Goal: Information Seeking & Learning: Learn about a topic

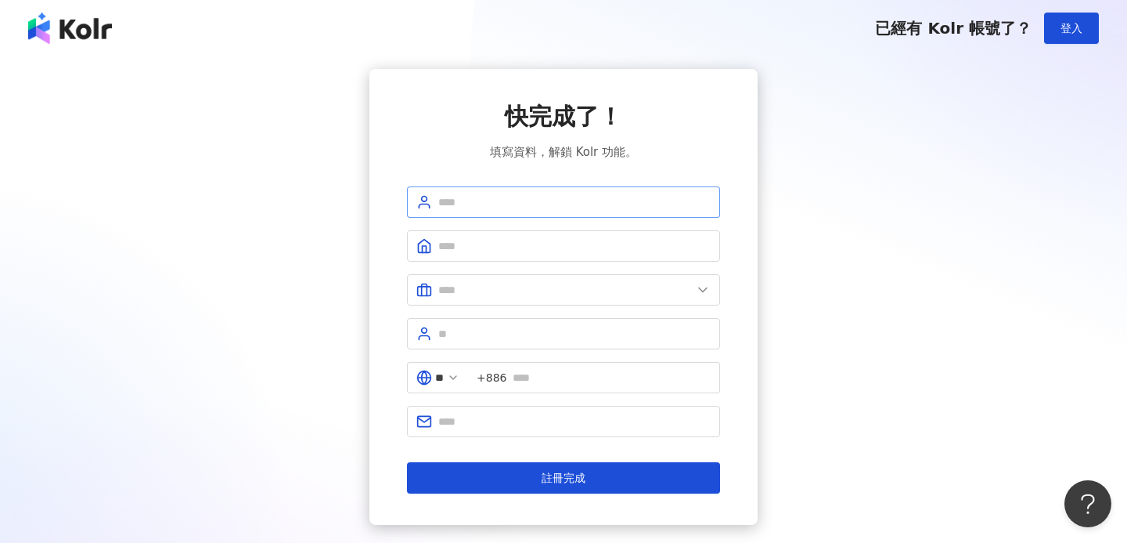
click at [539, 186] on span at bounding box center [563, 201] width 313 height 31
click at [510, 200] on input "text" at bounding box center [574, 201] width 272 height 17
type input "*"
type input "******"
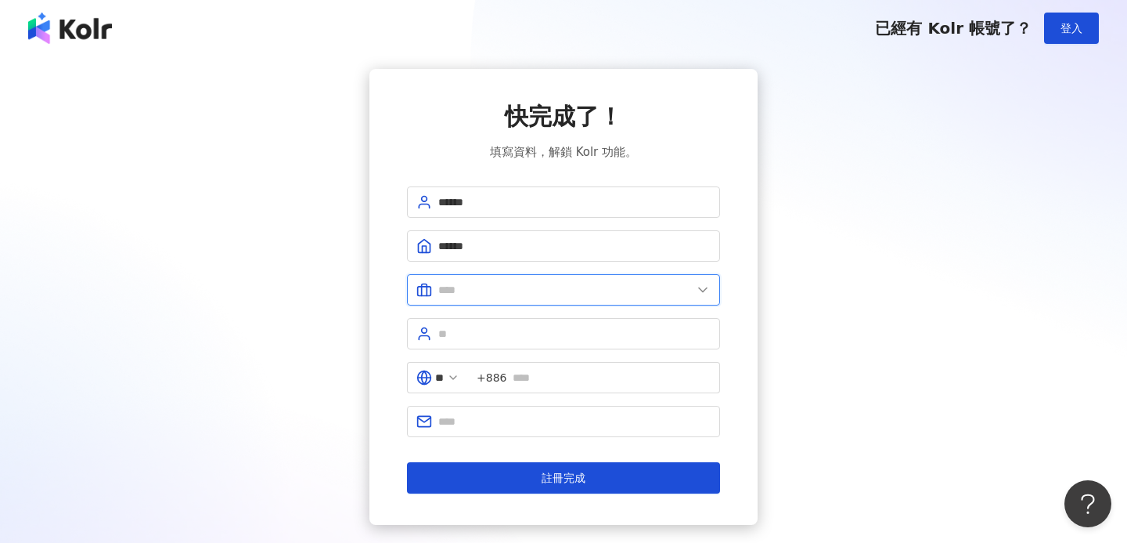
click at [474, 291] on input "text" at bounding box center [565, 289] width 254 height 17
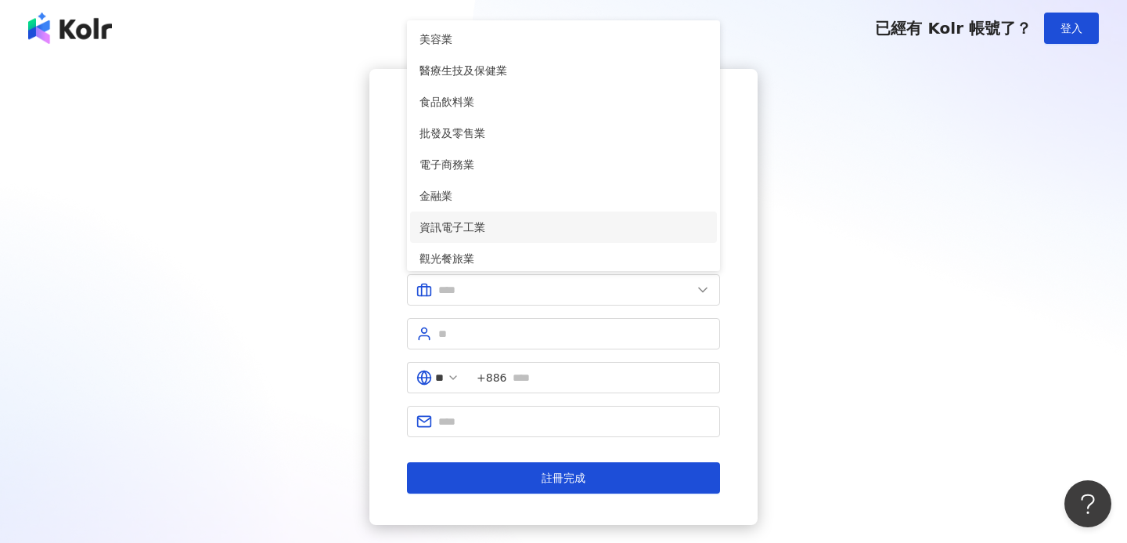
click at [485, 225] on span "資訊電子工業" at bounding box center [564, 226] width 288 height 17
type input "******"
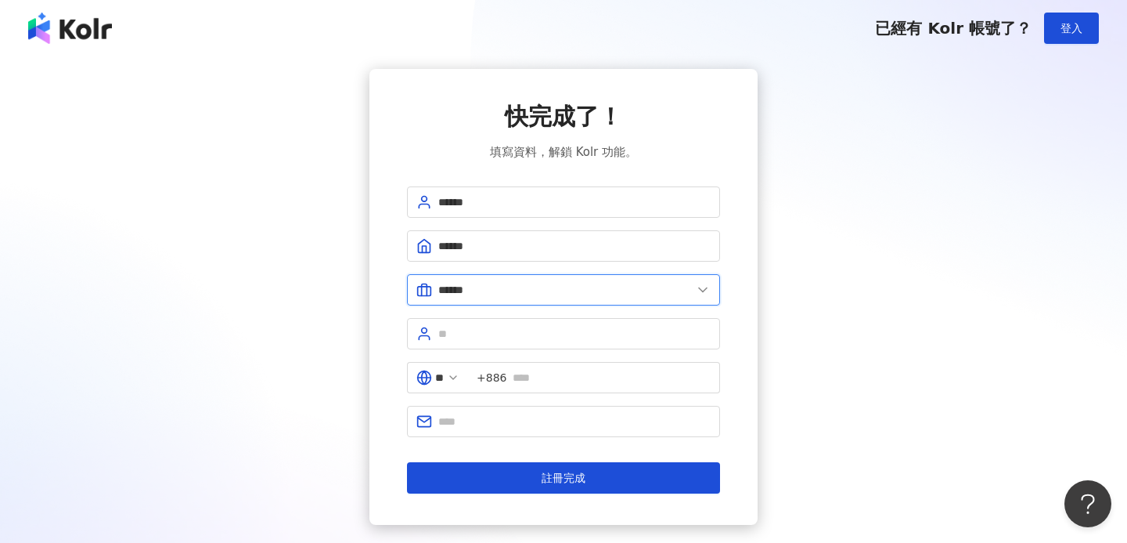
click at [503, 286] on input "******" at bounding box center [565, 289] width 254 height 17
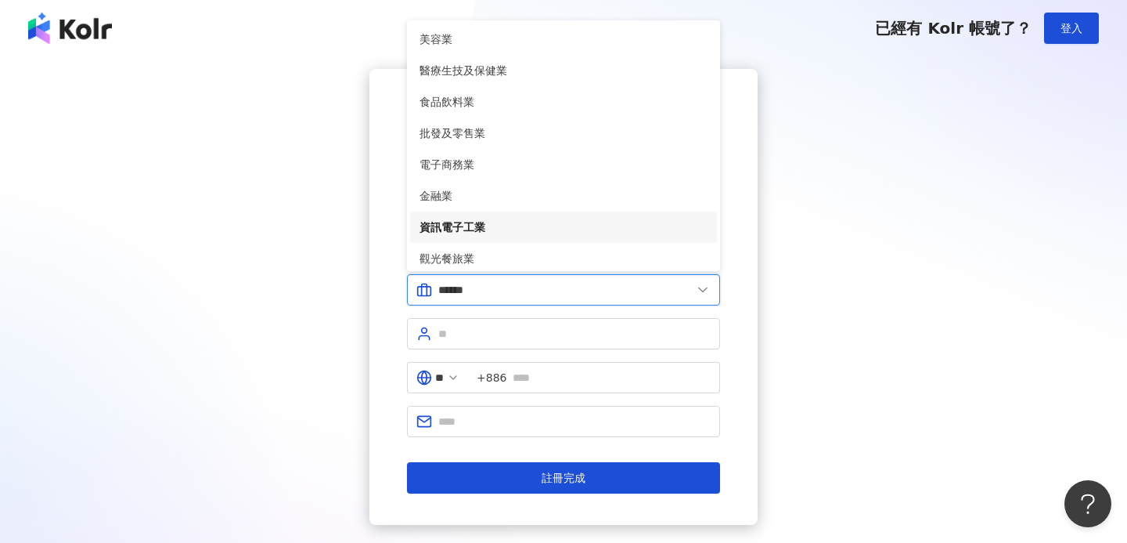
click at [503, 286] on input "******" at bounding box center [565, 289] width 254 height 17
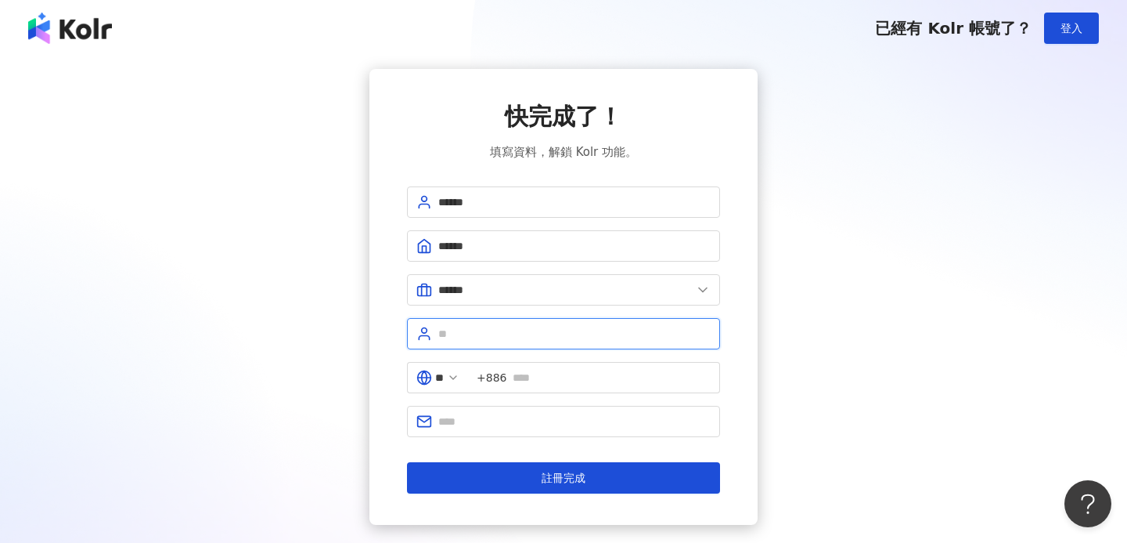
click at [491, 335] on input "text" at bounding box center [574, 333] width 272 height 17
type input "*"
type input "**"
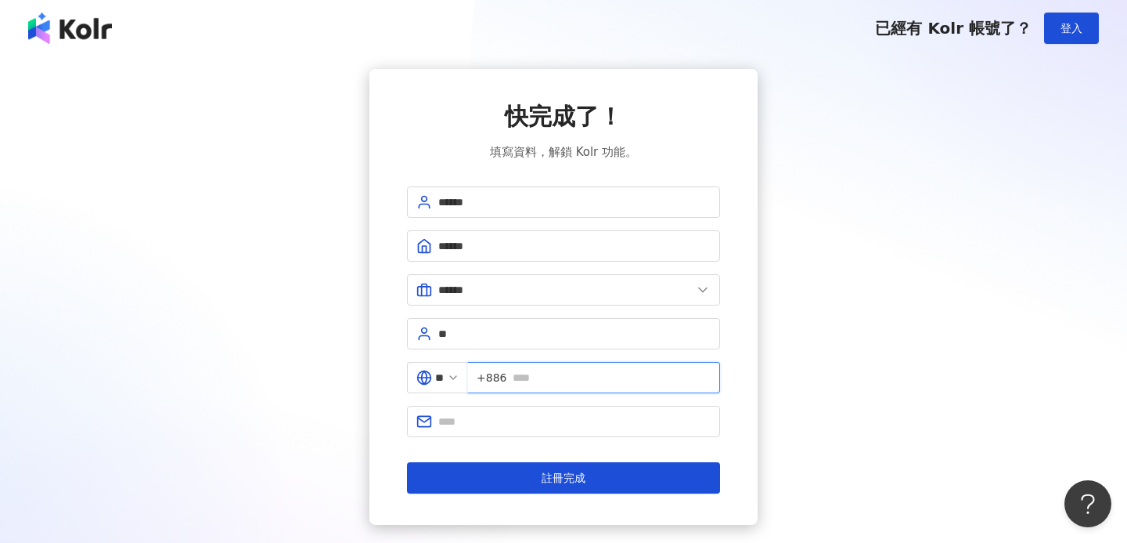
click at [571, 374] on input "text" at bounding box center [612, 377] width 198 height 17
type input "**********"
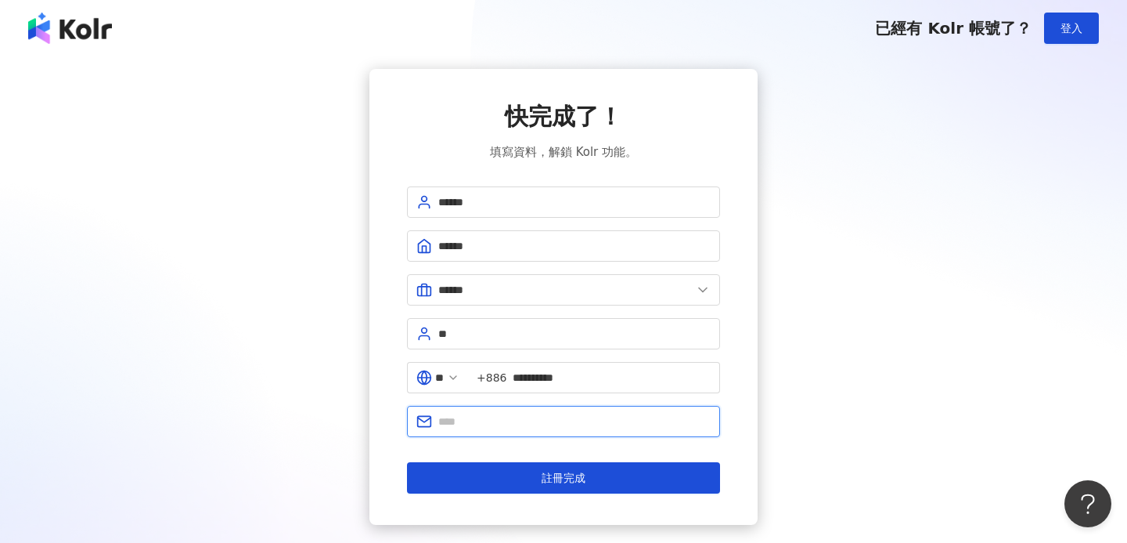
click at [585, 421] on input "text" at bounding box center [574, 421] width 272 height 17
type input "**********"
click at [565, 454] on form "**********" at bounding box center [563, 339] width 313 height 307
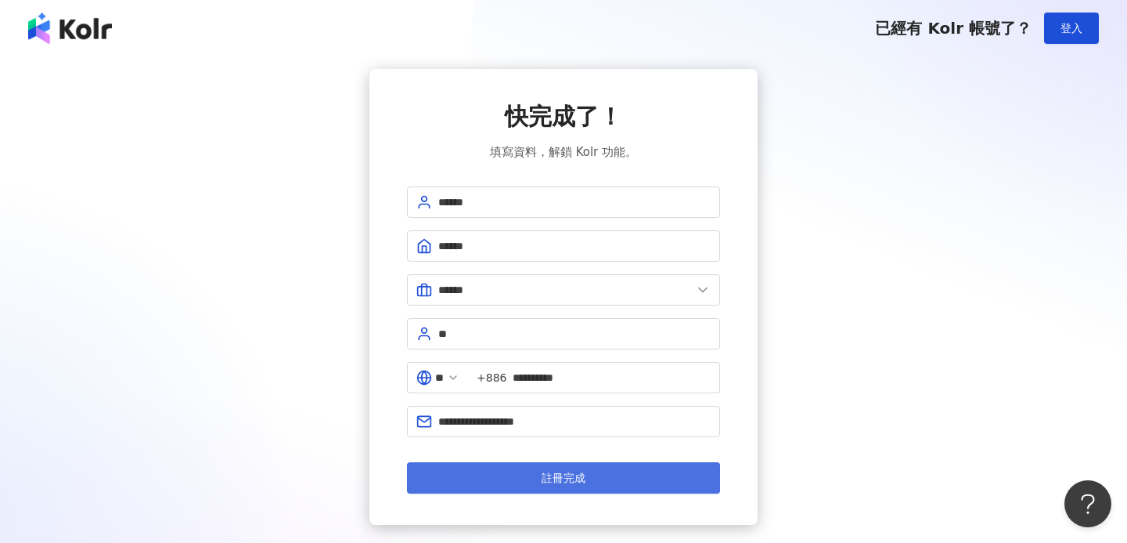
click at [549, 473] on span "註冊完成" at bounding box center [564, 477] width 44 height 13
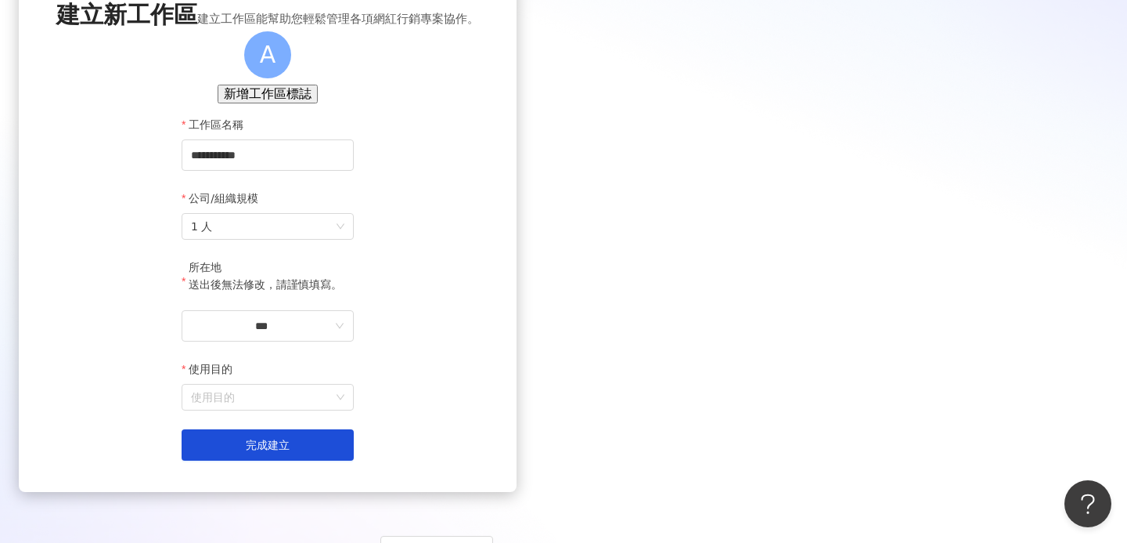
scroll to position [105, 0]
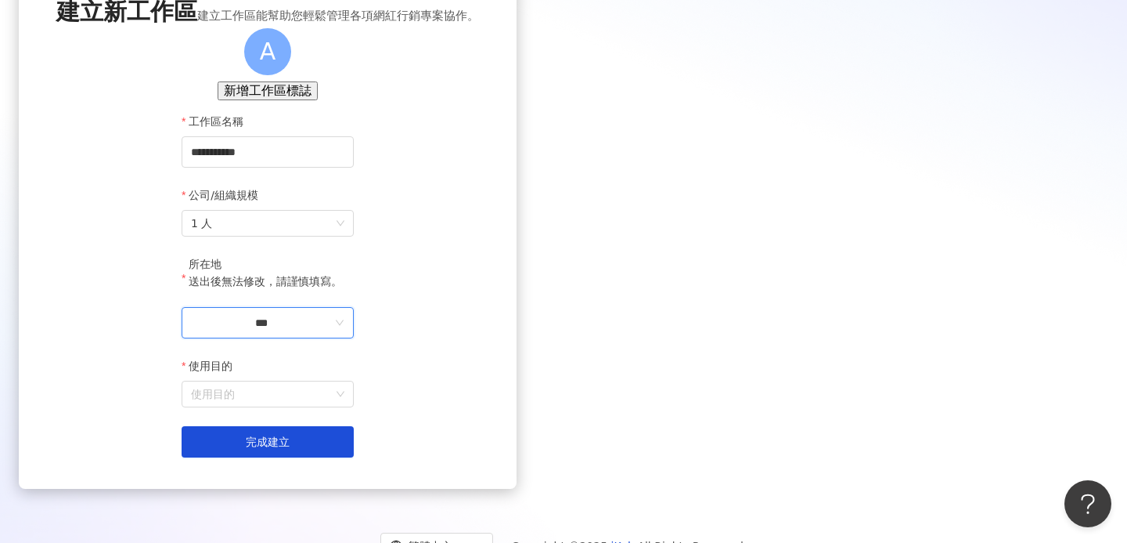
click at [332, 331] on input "***" at bounding box center [261, 322] width 141 height 17
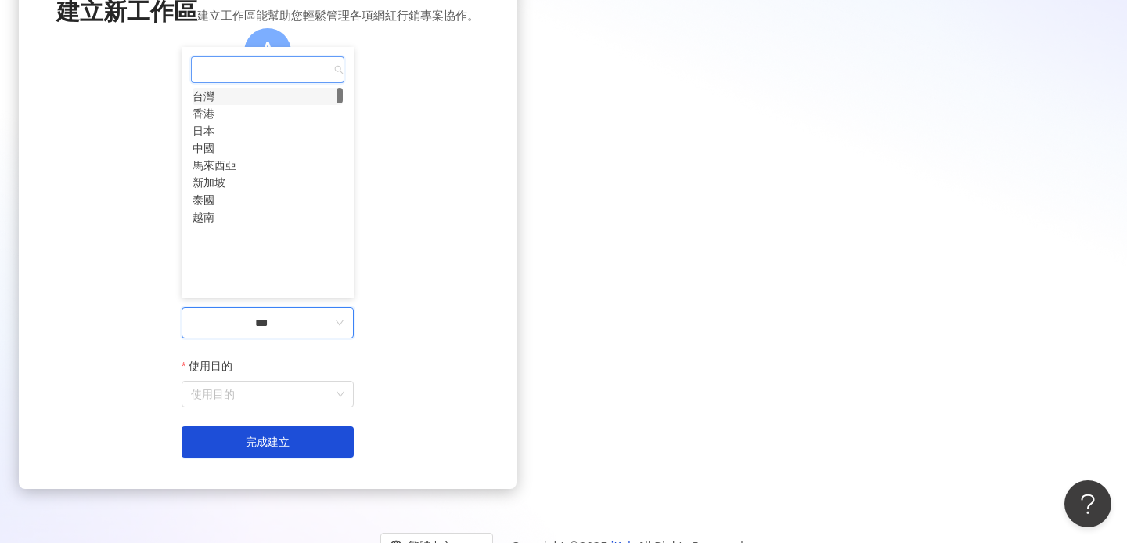
click at [215, 105] on div "台灣" at bounding box center [204, 96] width 22 height 17
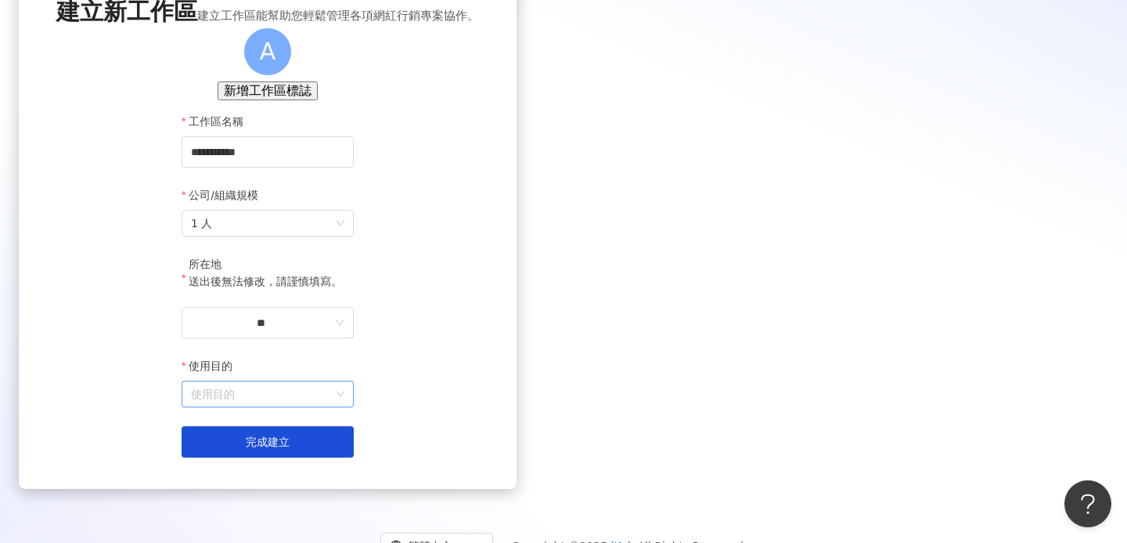
click at [345, 406] on input "使用目的" at bounding box center [267, 393] width 153 height 25
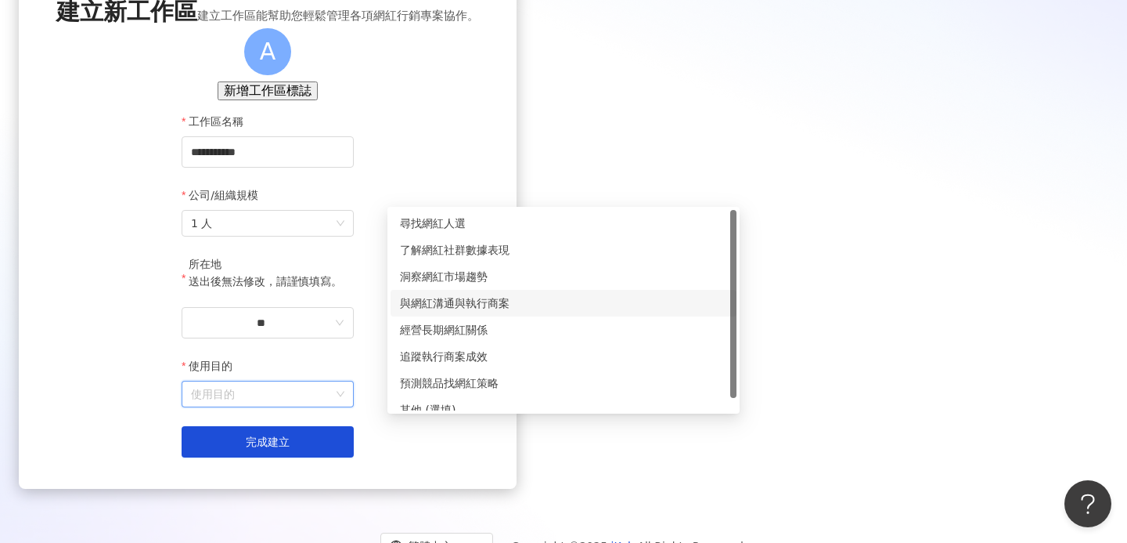
scroll to position [13, 0]
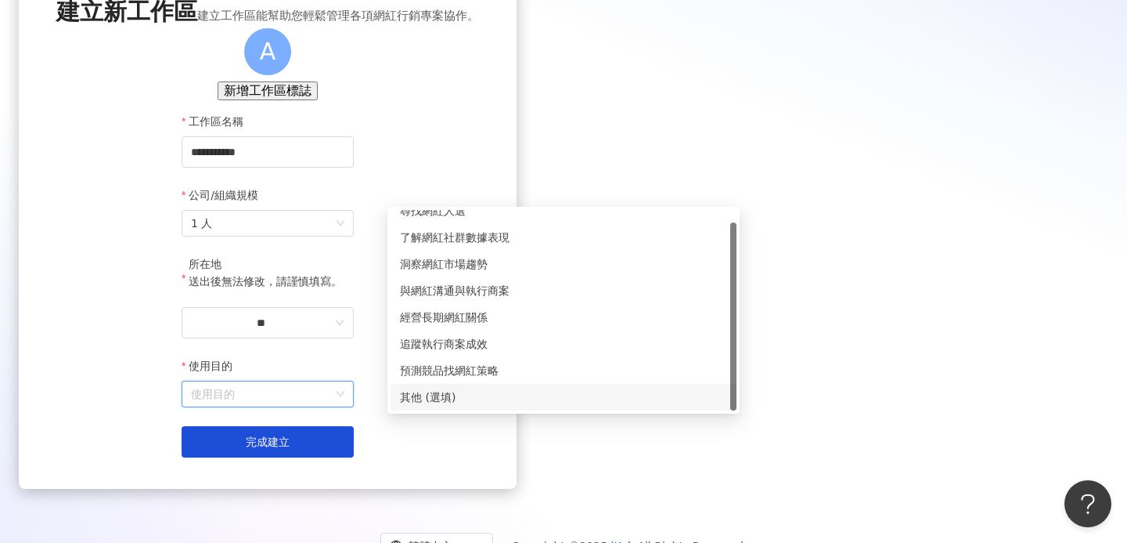
click at [468, 393] on div "其他 (選填)" at bounding box center [563, 396] width 327 height 17
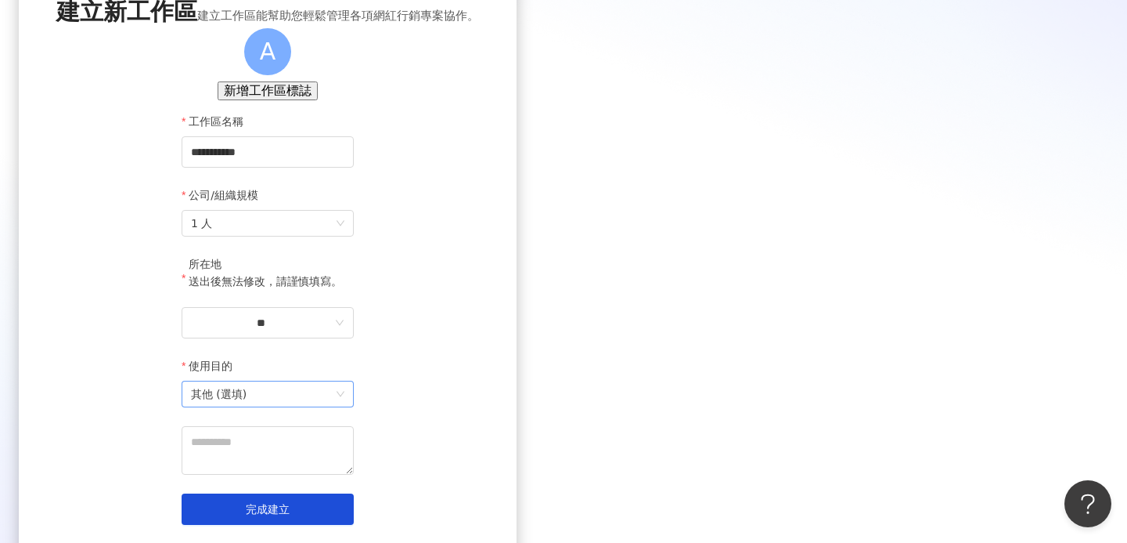
click at [345, 406] on span "其他 (選填)" at bounding box center [267, 393] width 153 height 25
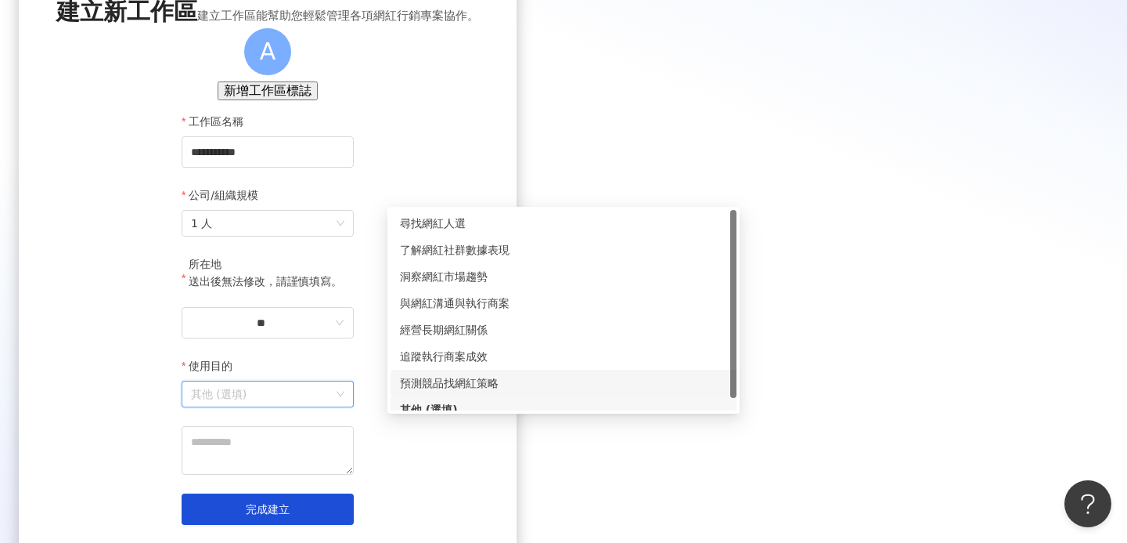
scroll to position [104, 0]
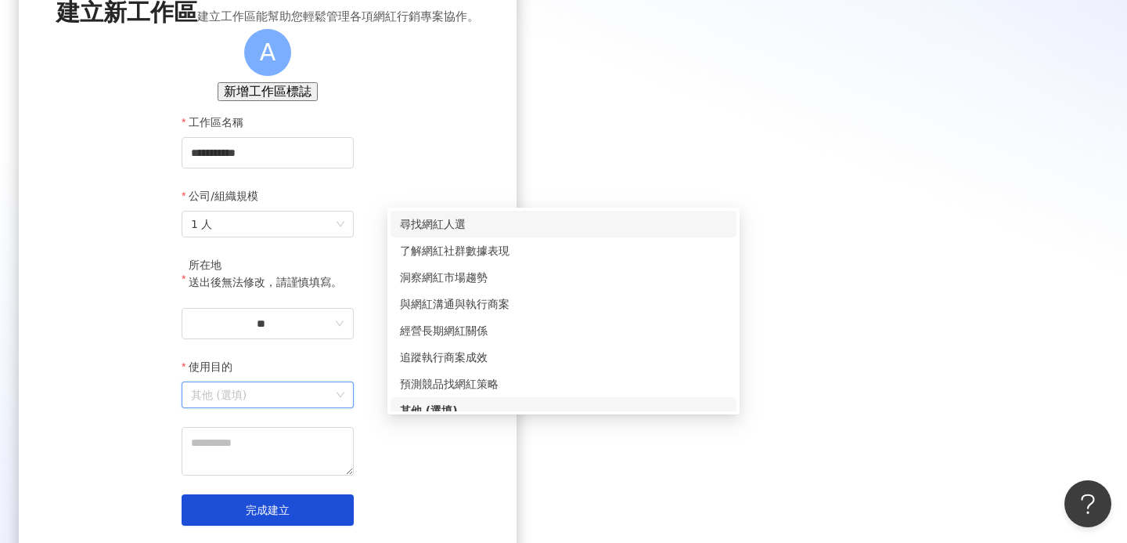
click at [506, 221] on div "尋找網紅人選" at bounding box center [563, 223] width 327 height 17
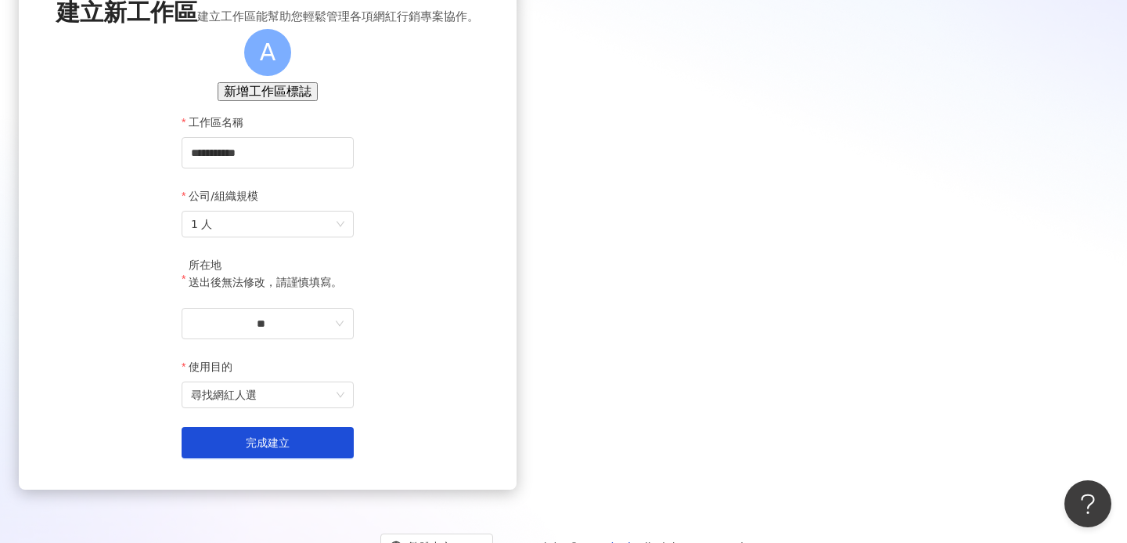
click at [352, 287] on div "**********" at bounding box center [268, 227] width 498 height 525
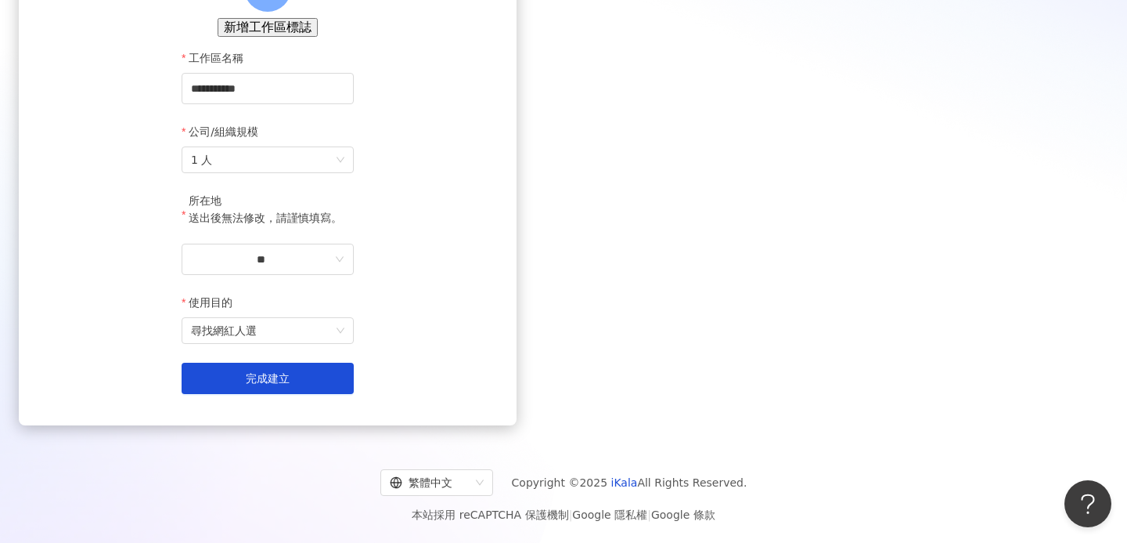
scroll to position [193, 0]
click at [354, 382] on button "完成建立" at bounding box center [268, 378] width 172 height 31
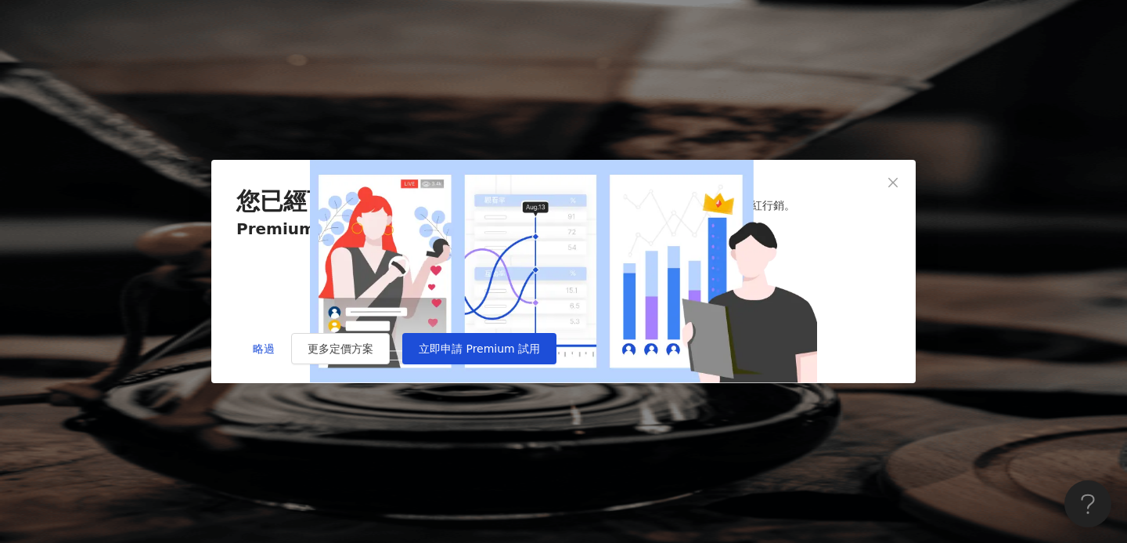
drag, startPoint x: 287, startPoint y: 265, endPoint x: 345, endPoint y: 370, distance: 119.9
click at [431, 333] on div "網紅無限次搜尋 完整網紅搜尋功能 完整網紅社群數據檔案 20 次 網紅檔案下載 網紅收藏數據匯出 (CSV)" at bounding box center [507, 277] width 153 height 111
click at [431, 333] on div "網紅收藏數據匯出 (CSV)" at bounding box center [507, 324] width 153 height 17
click at [266, 355] on span "略過" at bounding box center [264, 348] width 22 height 13
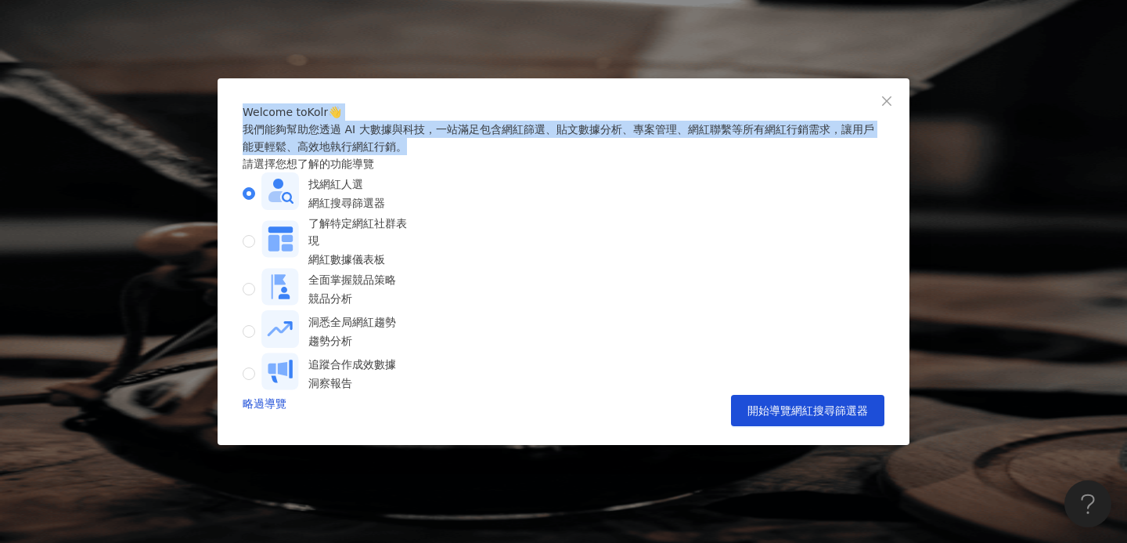
drag, startPoint x: 239, startPoint y: 142, endPoint x: 551, endPoint y: 197, distance: 317.3
click at [551, 197] on div "Welcome to Kolr 👋 我們能夠幫助您透過 AI 大數據與科技，一站滿足包含網紅篩選、貼文數據分析、專案管理、網紅聯繫等所有網紅行銷需求，讓用戶能…" at bounding box center [564, 261] width 692 height 366
click at [551, 155] on div "我們能夠幫助您透過 AI 大數據與科技，一站滿足包含網紅篩選、貼文數據分析、專案管理、網紅聯繫等所有網紅行銷需求，讓用戶能更輕鬆、高效地執行網紅行銷。" at bounding box center [564, 138] width 642 height 34
drag, startPoint x: 247, startPoint y: 183, endPoint x: 538, endPoint y: 207, distance: 291.5
click at [538, 155] on div "我們能夠幫助您透過 AI 大數據與科技，一站滿足包含網紅篩選、貼文數據分析、專案管理、網紅聯繫等所有網紅行銷需求，讓用戶能更輕鬆、高效地執行網紅行銷。" at bounding box center [564, 138] width 642 height 34
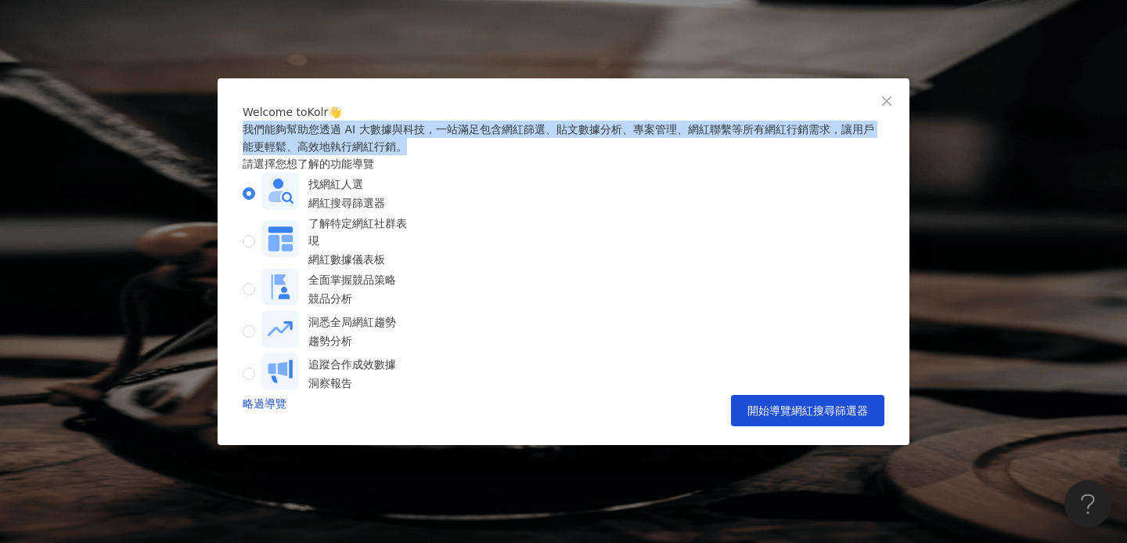
click at [538, 155] on div "我們能夠幫助您透過 AI 大數據與科技，一站滿足包含網紅篩選、貼文數據分析、專案管理、網紅聯繫等所有網紅行銷需求，讓用戶能更輕鬆、高效地執行網紅行銷。" at bounding box center [564, 138] width 642 height 34
drag, startPoint x: 456, startPoint y: 180, endPoint x: 729, endPoint y: 204, distance: 274.3
click at [729, 155] on div "我們能夠幫助您透過 AI 大數據與科技，一站滿足包含網紅篩選、貼文數據分析、專案管理、網紅聯繫等所有網紅行銷需求，讓用戶能更輕鬆、高效地執行網紅行銷。" at bounding box center [564, 138] width 642 height 34
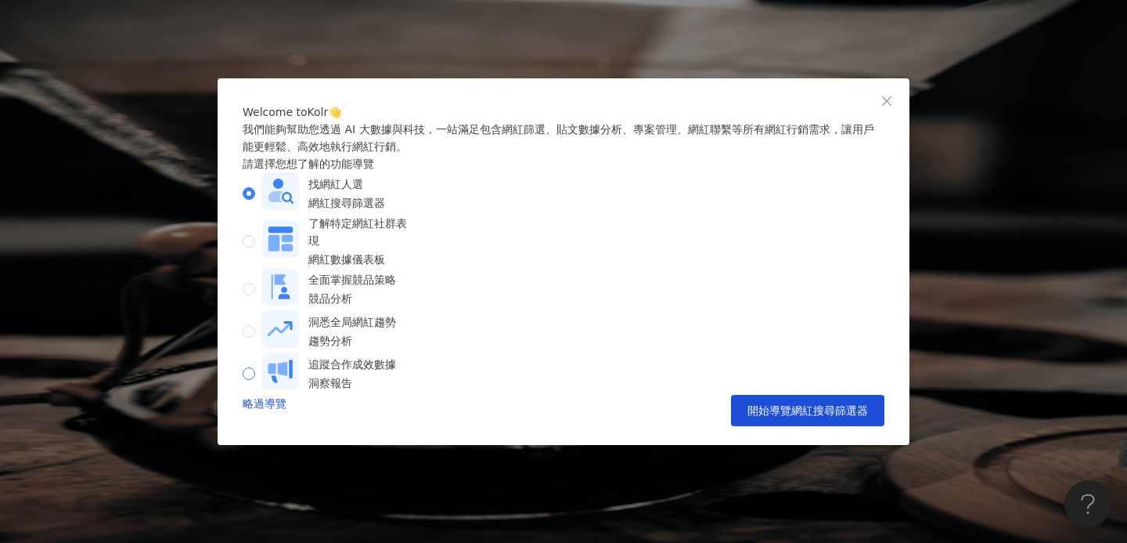
click at [298, 370] on rect at bounding box center [280, 370] width 37 height 37
click at [355, 193] on div "找網紅人選" at bounding box center [346, 183] width 77 height 17
click at [299, 257] on rect at bounding box center [280, 238] width 37 height 37
click at [359, 193] on div "找網紅人選" at bounding box center [346, 183] width 77 height 17
click at [424, 282] on div "全面掌握競品策略 競品分析" at bounding box center [334, 289] width 182 height 42
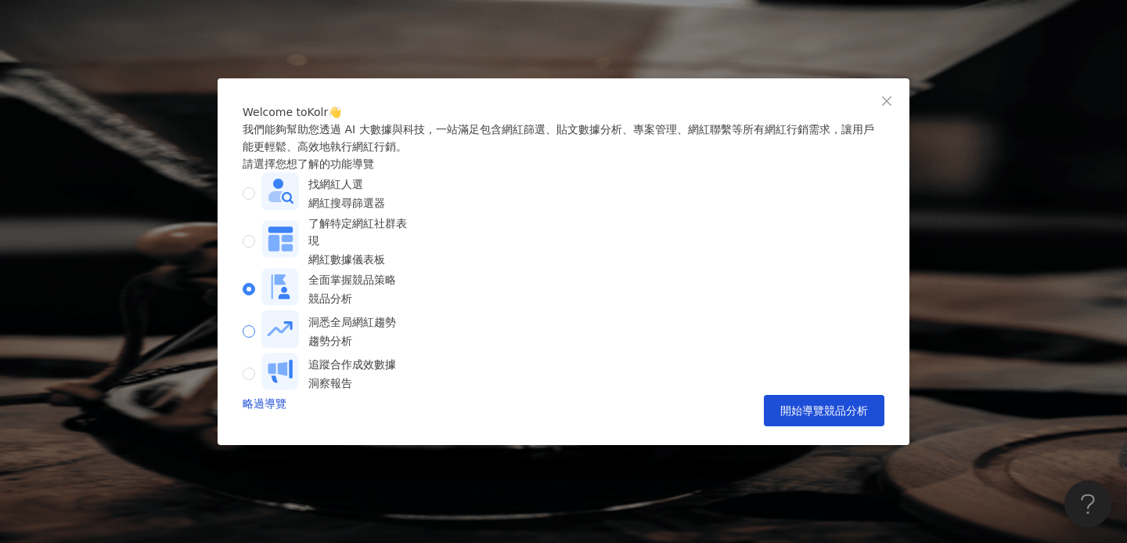
click at [355, 330] on div "洞悉全局網紅趨勢" at bounding box center [352, 321] width 88 height 17
click at [362, 211] on div "網紅搜尋篩選器" at bounding box center [346, 202] width 77 height 17
click at [782, 426] on button "開始導覽網紅搜尋篩選器" at bounding box center [807, 410] width 153 height 31
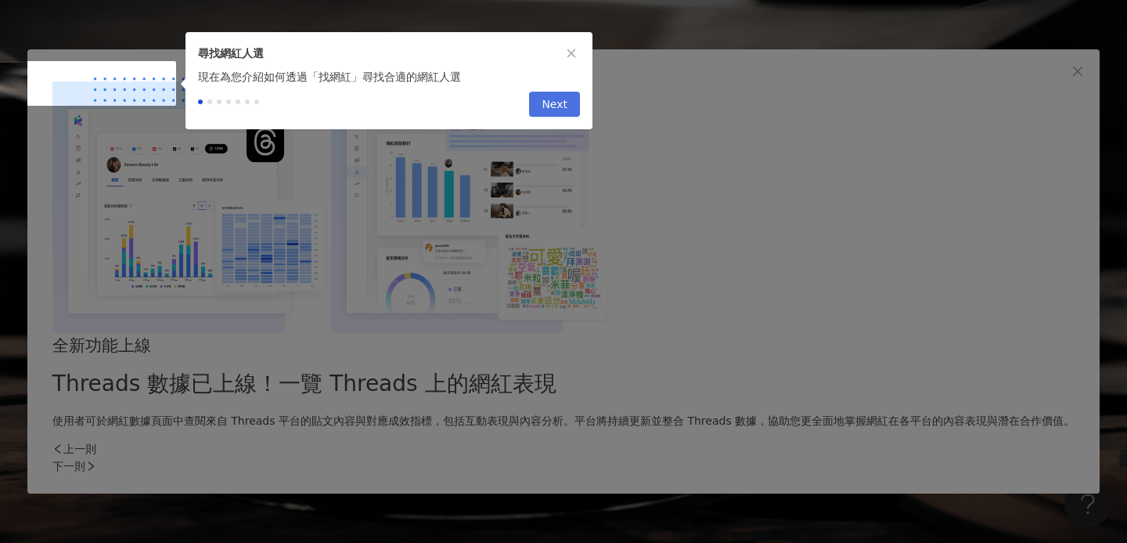
click at [561, 110] on span "Next" at bounding box center [555, 104] width 26 height 25
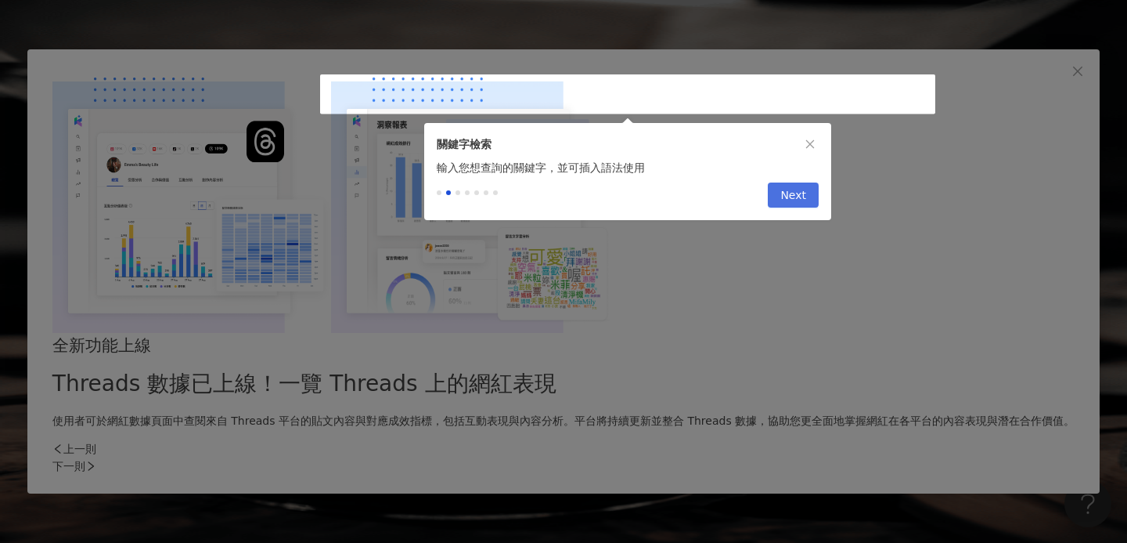
type input "*********"
click at [785, 198] on span "Next" at bounding box center [794, 195] width 26 height 25
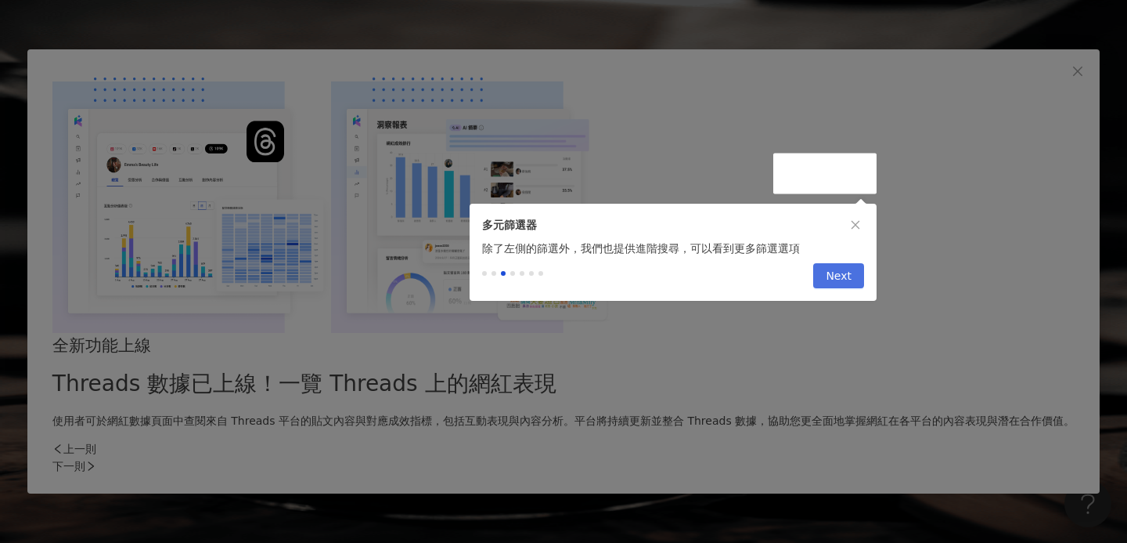
click at [849, 278] on span "Next" at bounding box center [839, 276] width 26 height 25
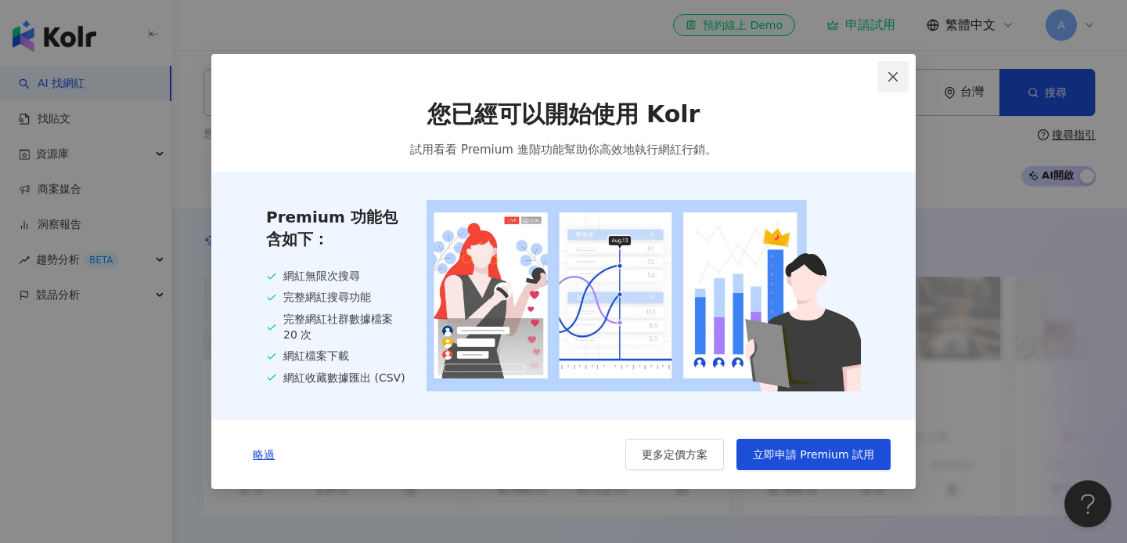
click at [886, 81] on button "Close" at bounding box center [893, 76] width 31 height 31
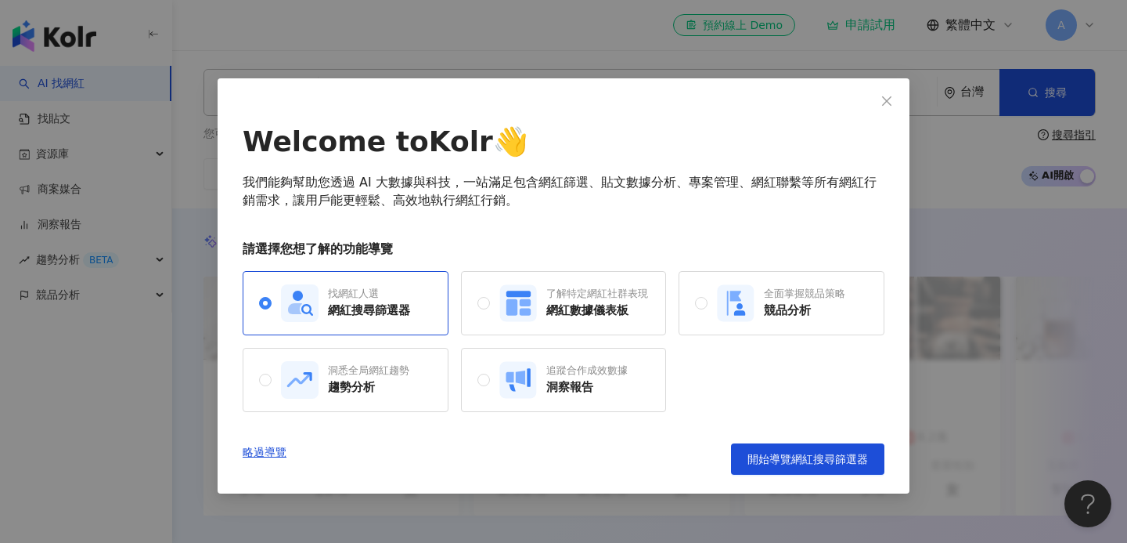
click at [886, 81] on div "Welcome to Kolr 👋 我們能夠幫助您透過 AI 大數據與科技，一站滿足包含網紅篩選、貼文數據分析、專案管理、網紅聯繫等所有網紅行銷需求，讓用戶能…" at bounding box center [564, 285] width 692 height 415
click at [886, 95] on icon "close" at bounding box center [887, 101] width 13 height 13
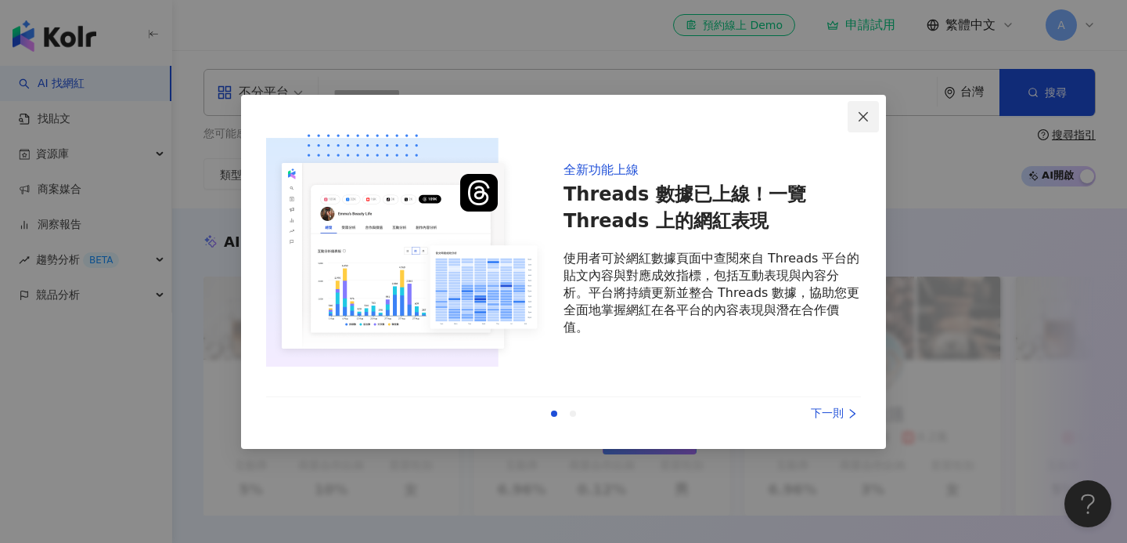
click at [865, 106] on button "Close" at bounding box center [863, 116] width 31 height 31
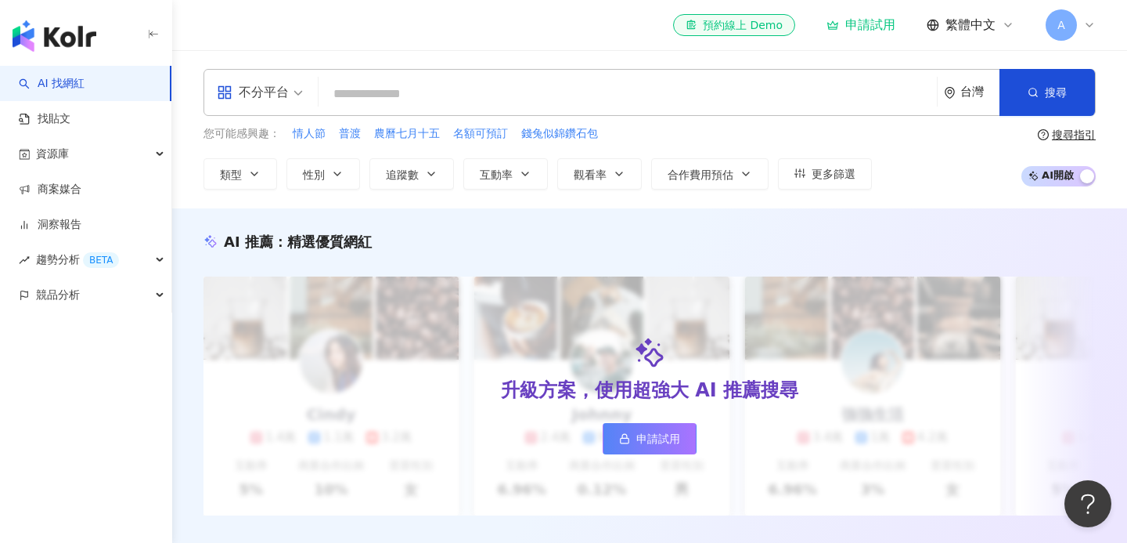
click at [254, 83] on div "不分平台" at bounding box center [253, 92] width 72 height 25
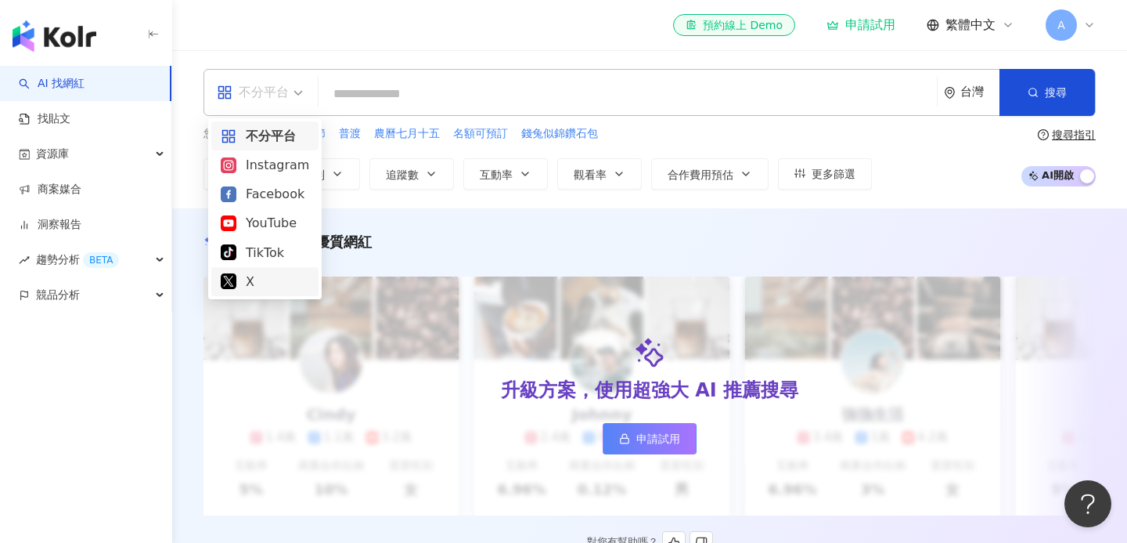
click at [211, 351] on div "升級方案，使用超強大 AI 推薦搜尋 申請試用" at bounding box center [650, 395] width 893 height 239
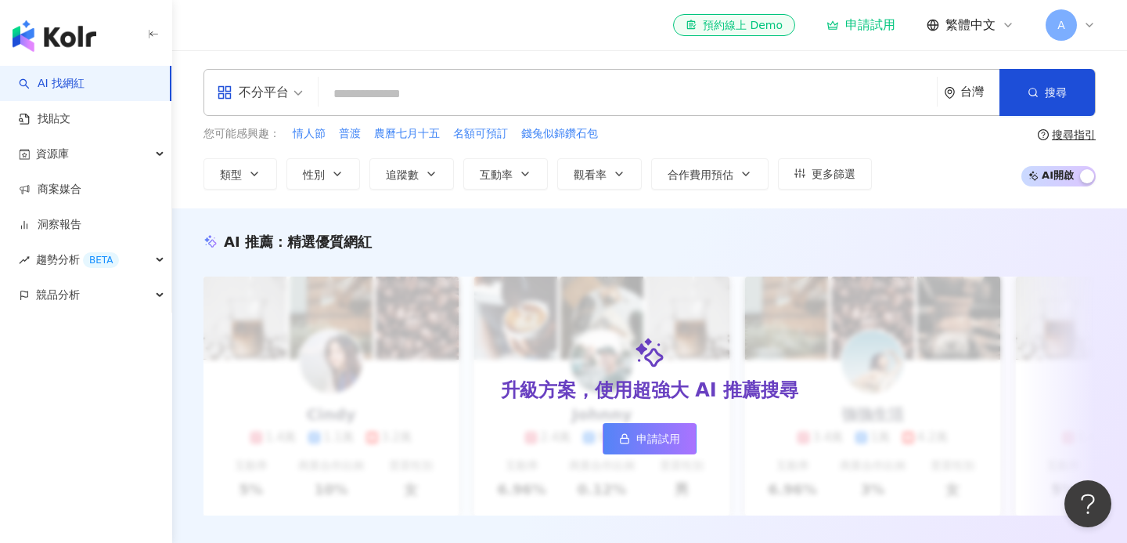
click at [1087, 133] on div "搜尋指引" at bounding box center [1074, 134] width 44 height 13
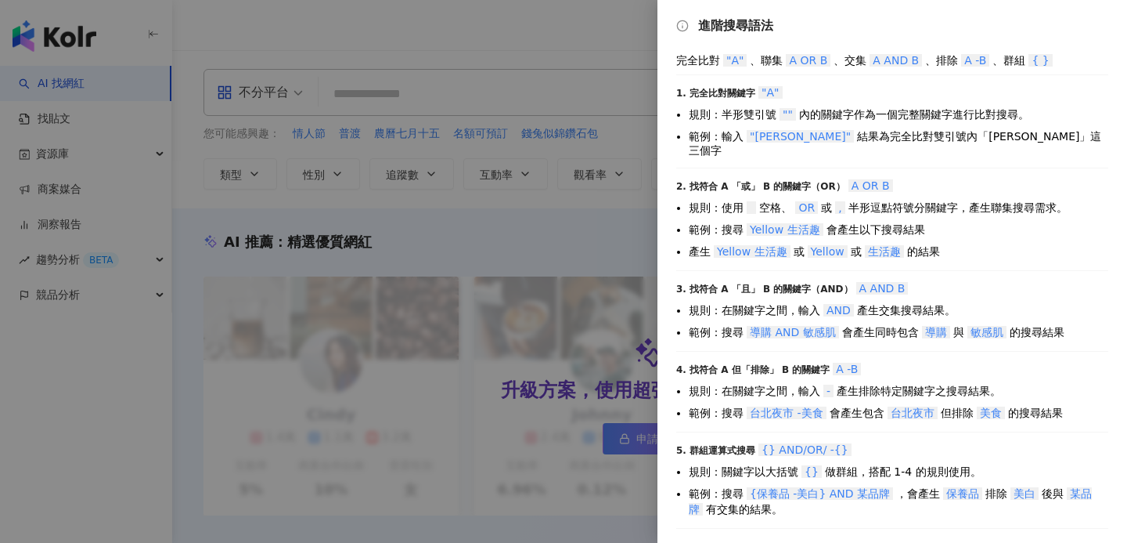
click at [522, 353] on div at bounding box center [563, 271] width 1127 height 543
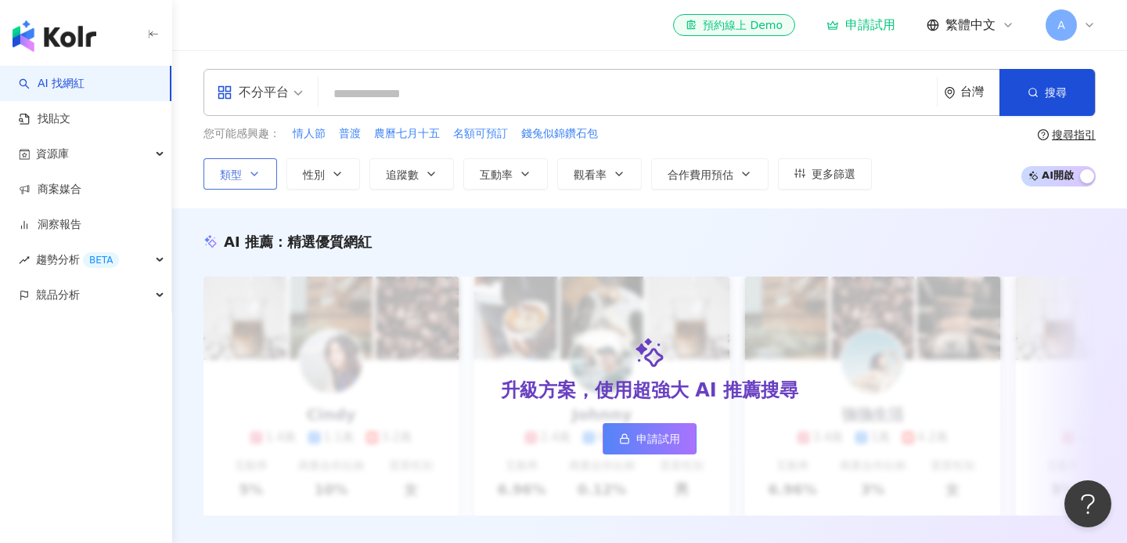
click at [261, 164] on button "類型" at bounding box center [241, 173] width 74 height 31
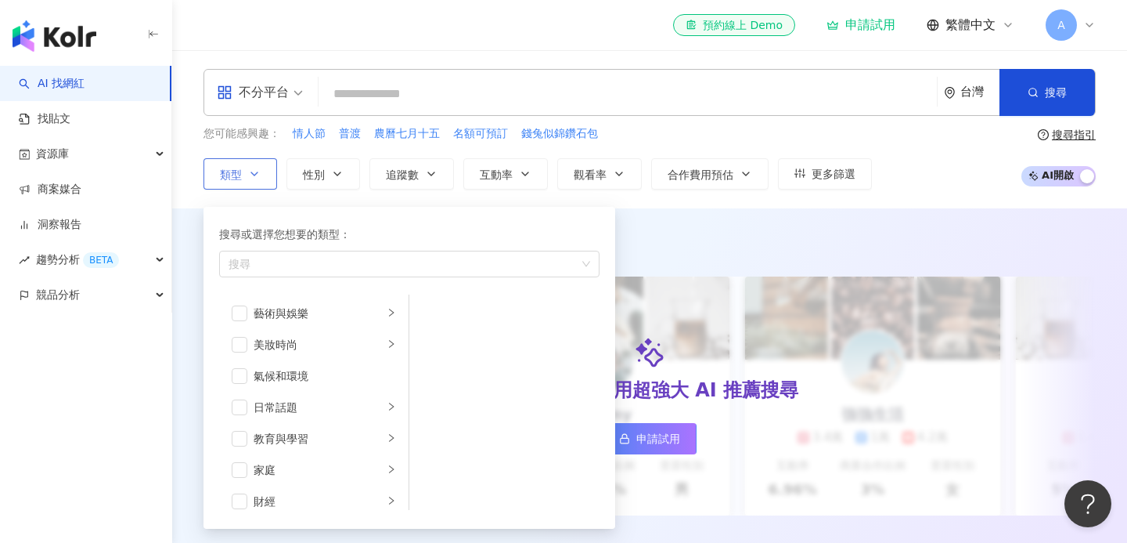
click at [261, 164] on button "類型 搜尋或選擇您想要的類型： 搜尋 藝術與娛樂 美妝時尚 氣候和環境 日常話題 教育與學習 家庭 財經 美食 命理占卜 遊戲 法政社會 生活風格 影視娛樂 …" at bounding box center [241, 173] width 74 height 31
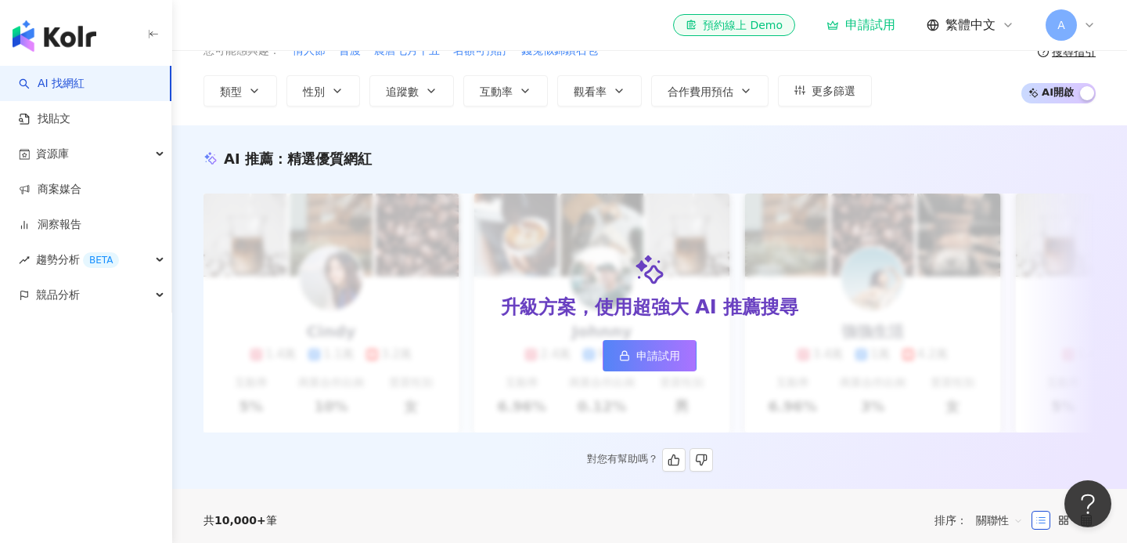
scroll to position [81, 0]
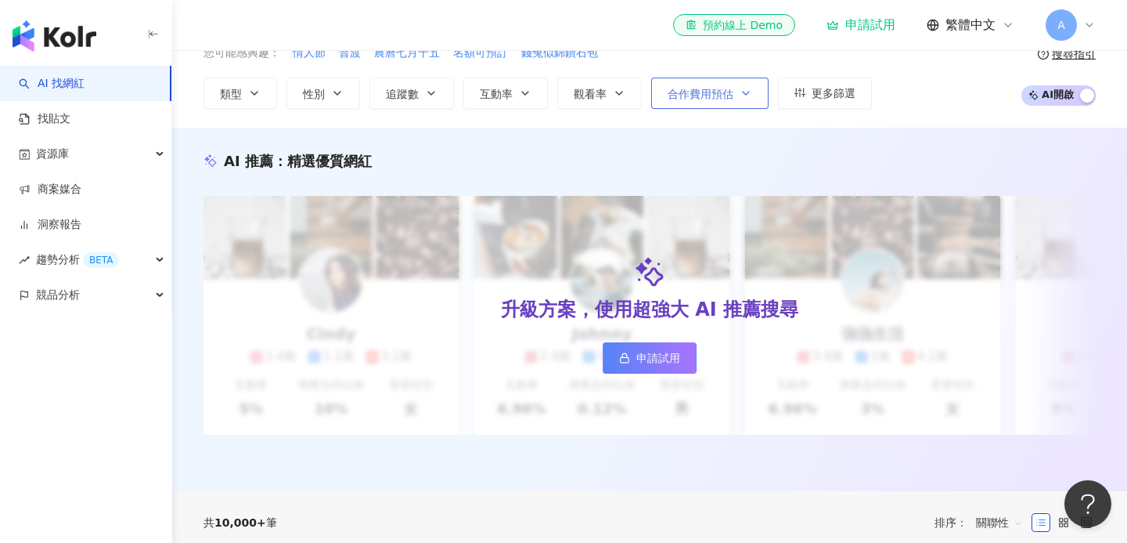
click at [729, 95] on span "合作費用預估" at bounding box center [701, 94] width 66 height 13
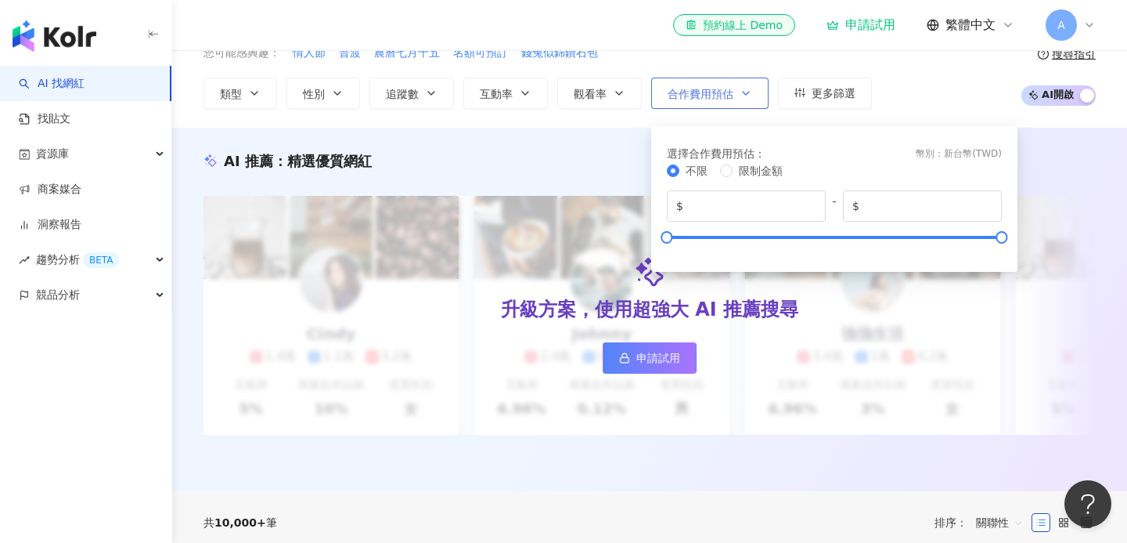
click at [729, 95] on span "合作費用預估" at bounding box center [701, 94] width 66 height 13
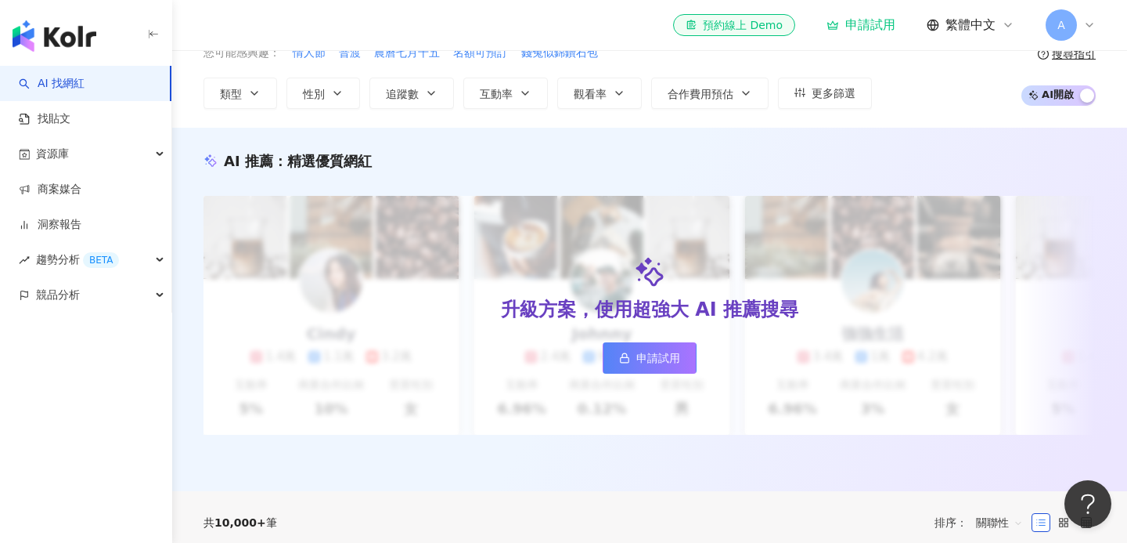
scroll to position [0, 0]
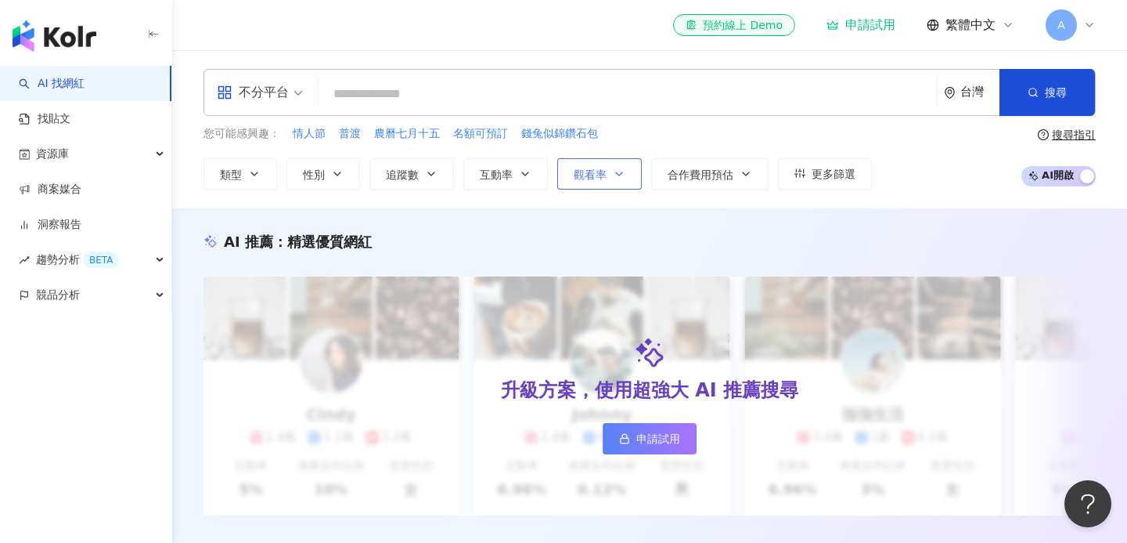
click at [597, 164] on button "觀看率" at bounding box center [599, 173] width 85 height 31
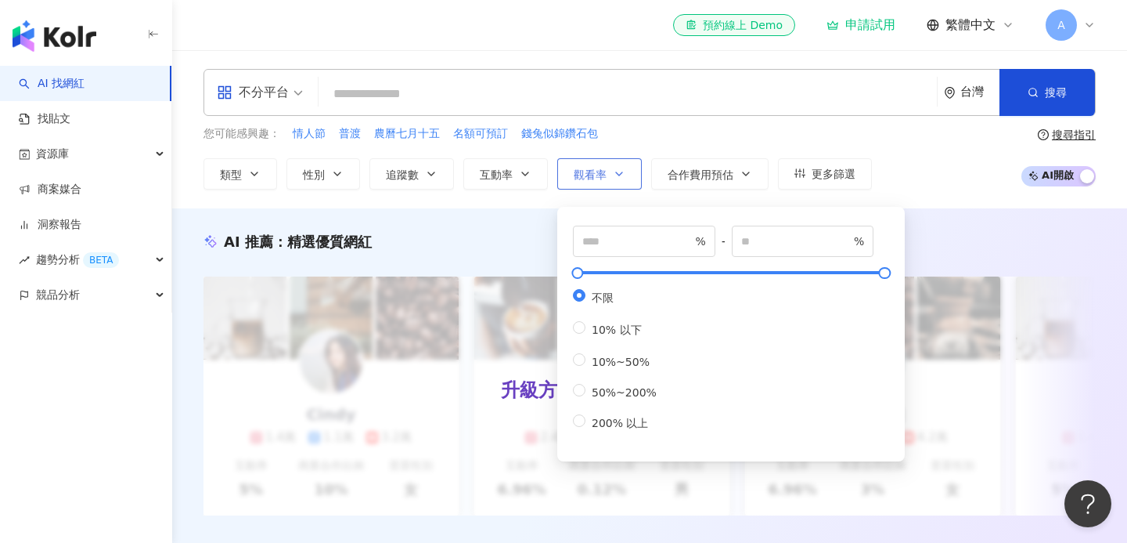
click at [597, 164] on button "觀看率" at bounding box center [599, 173] width 85 height 31
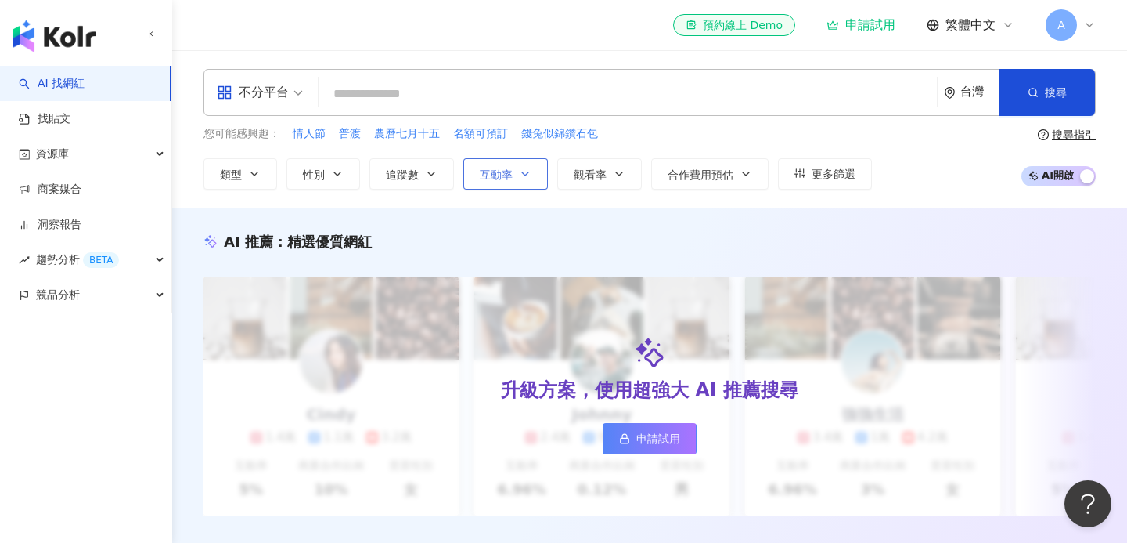
click at [521, 173] on icon "button" at bounding box center [525, 174] width 13 height 13
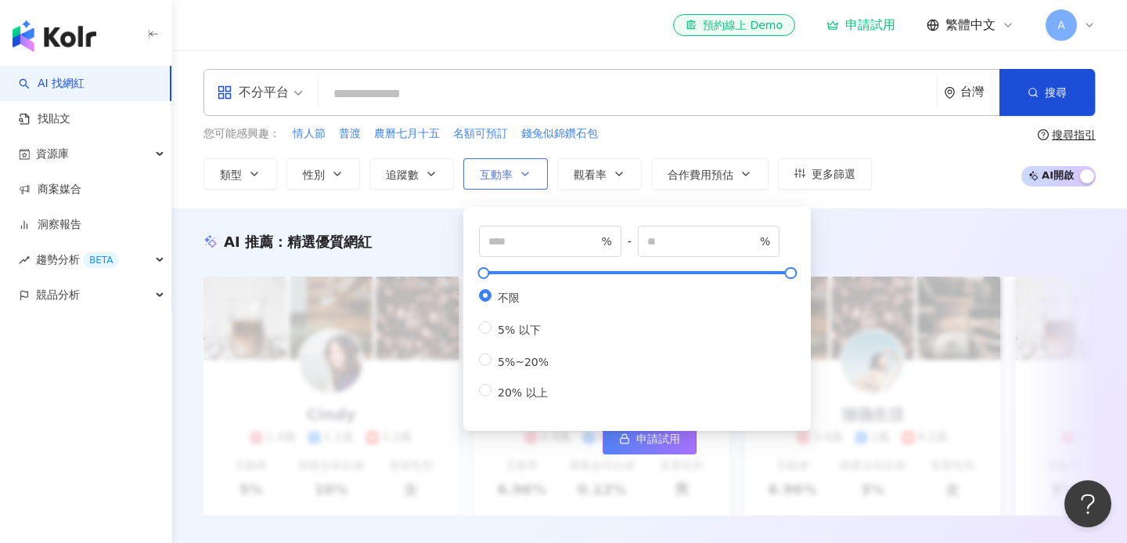
click at [521, 173] on icon "button" at bounding box center [525, 174] width 13 height 13
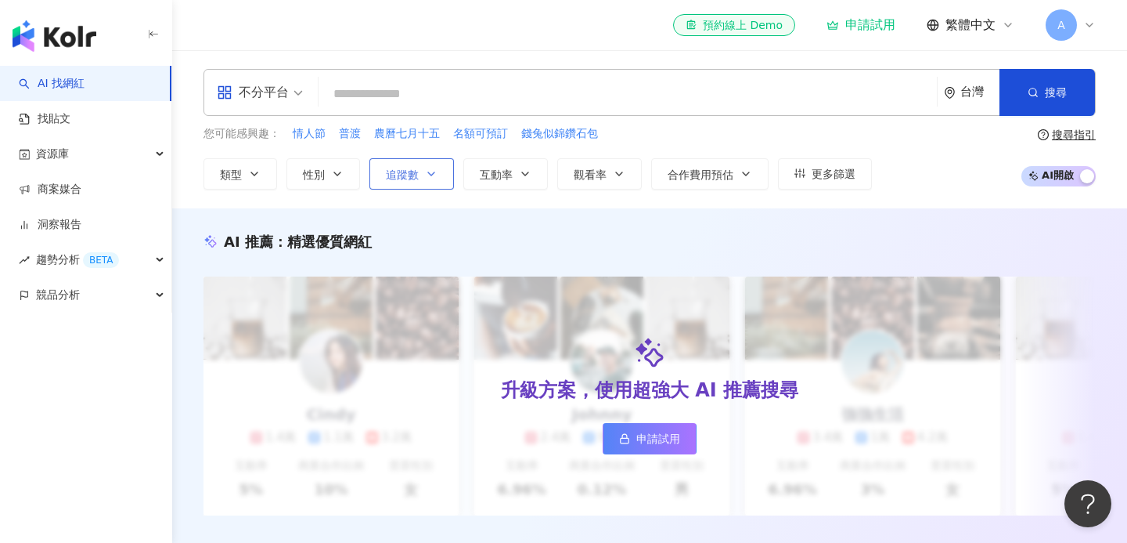
click at [424, 174] on button "追蹤數" at bounding box center [412, 173] width 85 height 31
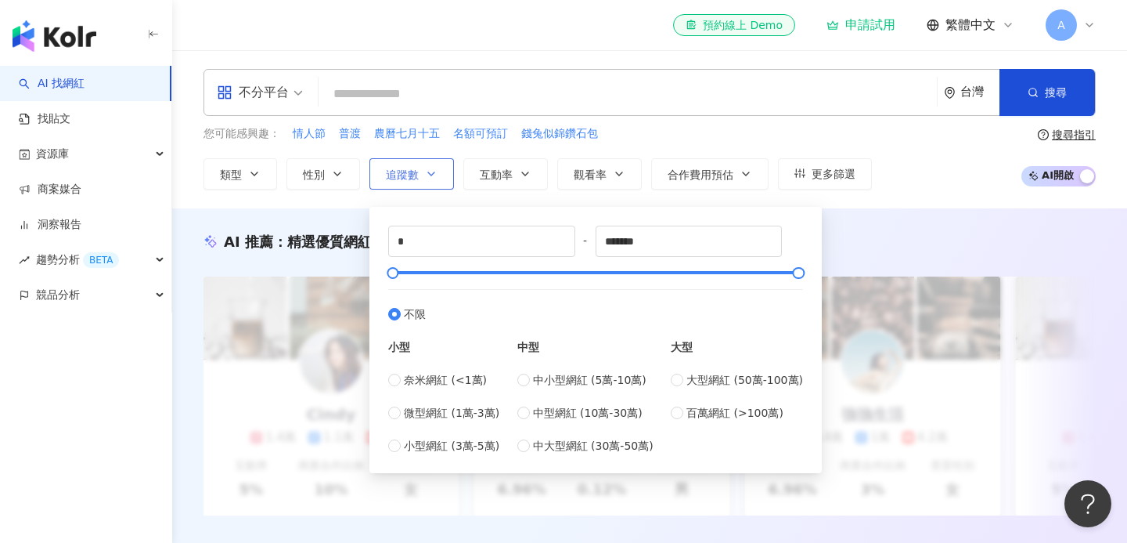
click at [424, 174] on button "追蹤數" at bounding box center [412, 173] width 85 height 31
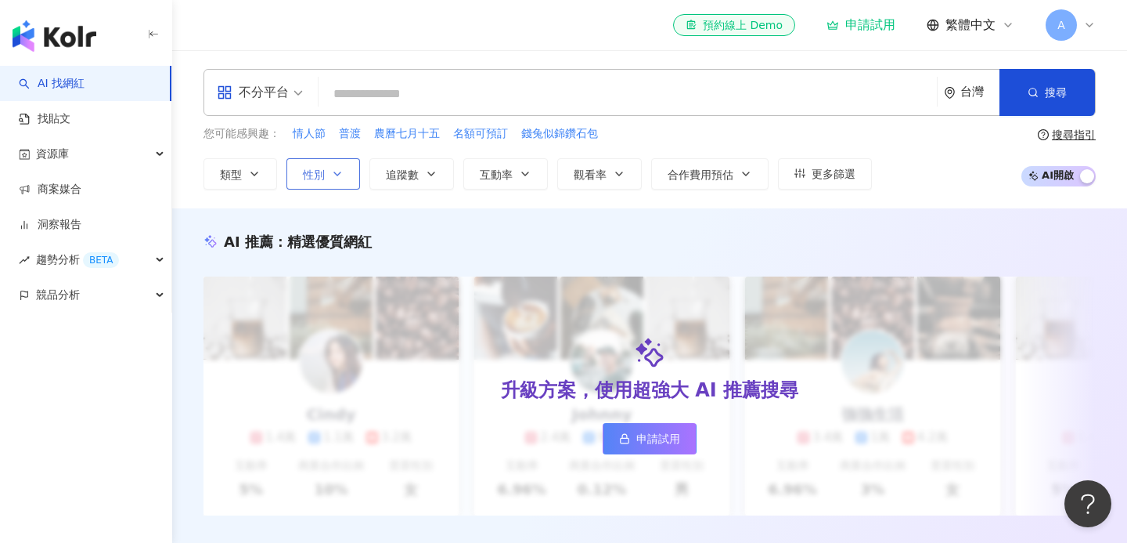
click at [352, 171] on button "性別" at bounding box center [324, 173] width 74 height 31
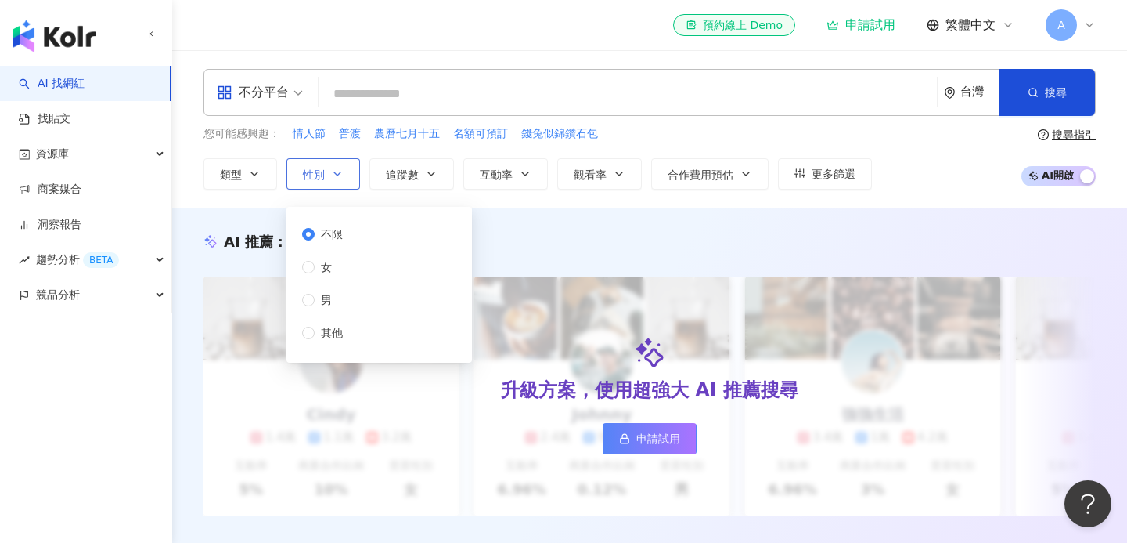
click at [352, 171] on button "性別" at bounding box center [324, 173] width 74 height 31
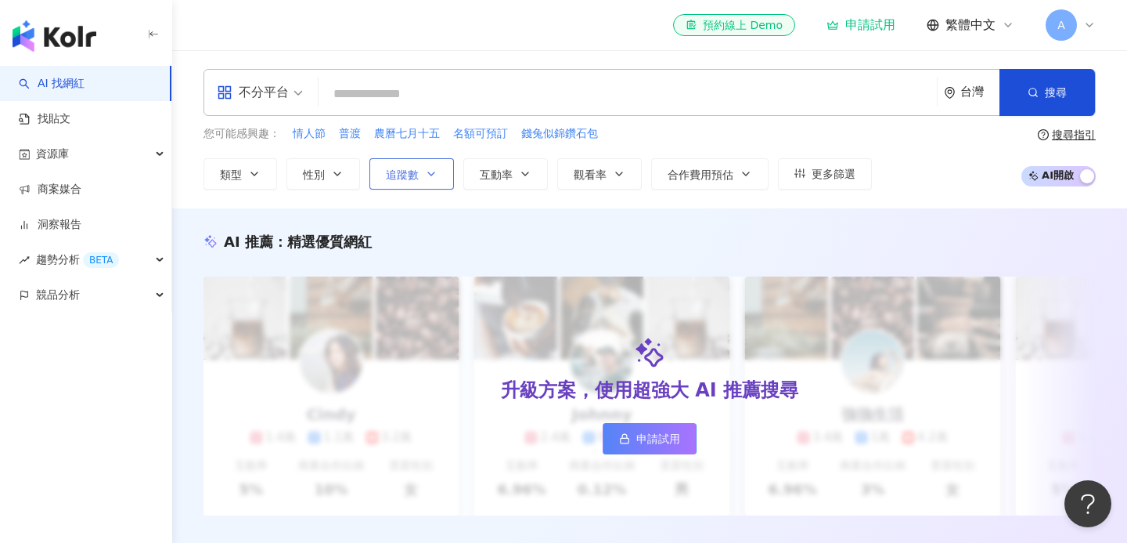
click at [403, 175] on span "追蹤數" at bounding box center [402, 174] width 33 height 13
click at [741, 114] on div "不分平台 台灣 搜尋" at bounding box center [650, 92] width 893 height 47
click at [817, 163] on button "更多篩選" at bounding box center [825, 173] width 94 height 31
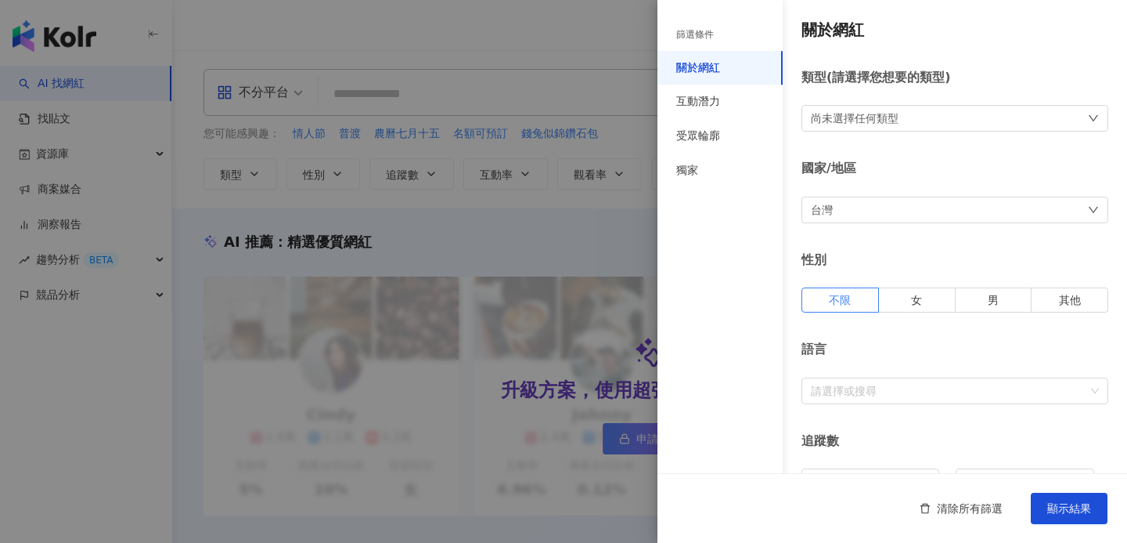
click at [875, 124] on div "尚未選擇任何類型" at bounding box center [855, 118] width 88 height 17
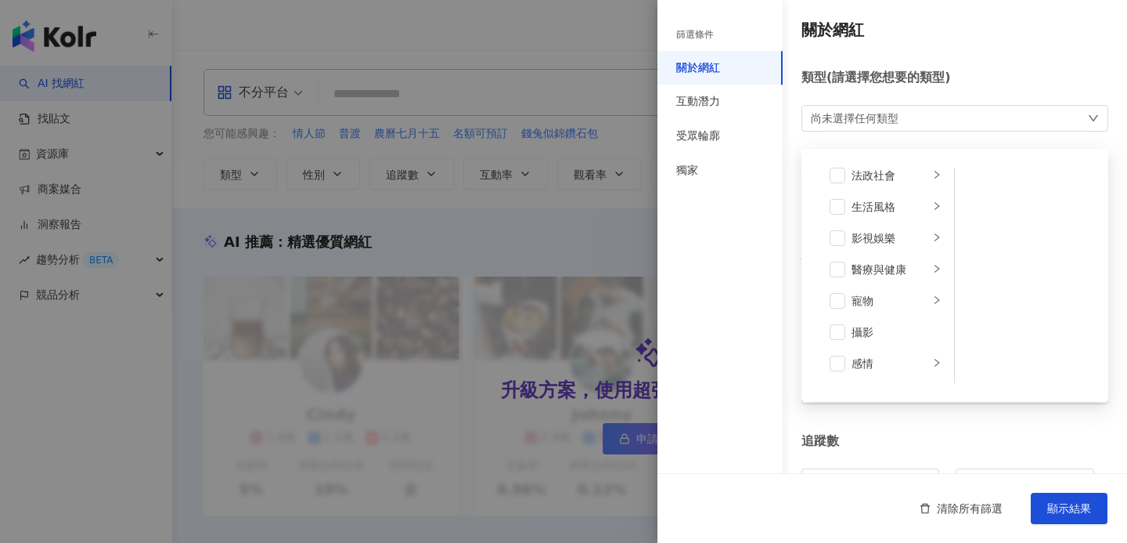
scroll to position [543, 0]
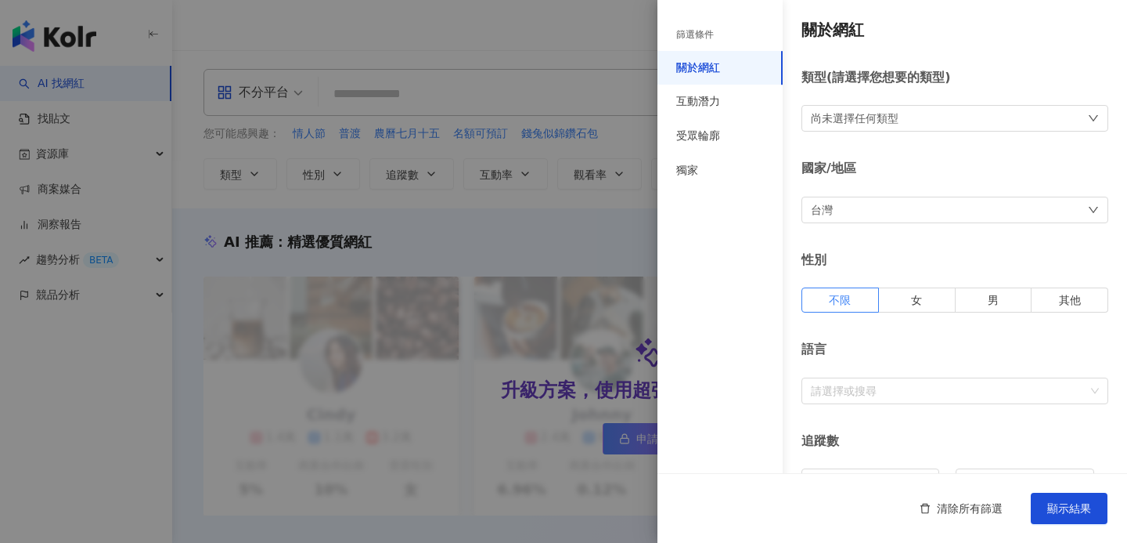
click at [578, 289] on div at bounding box center [563, 271] width 1127 height 543
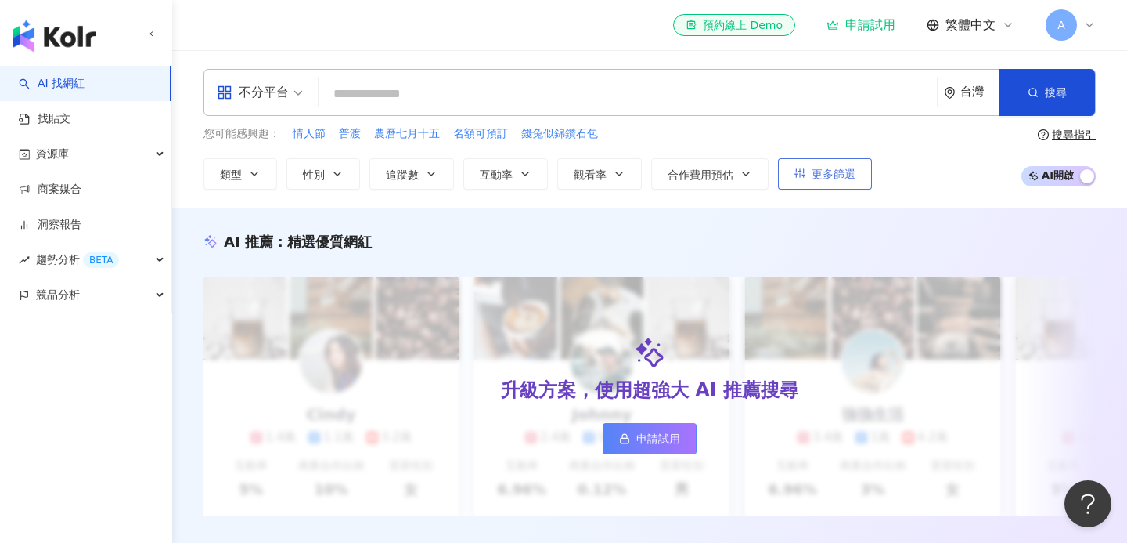
click at [814, 171] on span "更多篩選" at bounding box center [834, 174] width 44 height 13
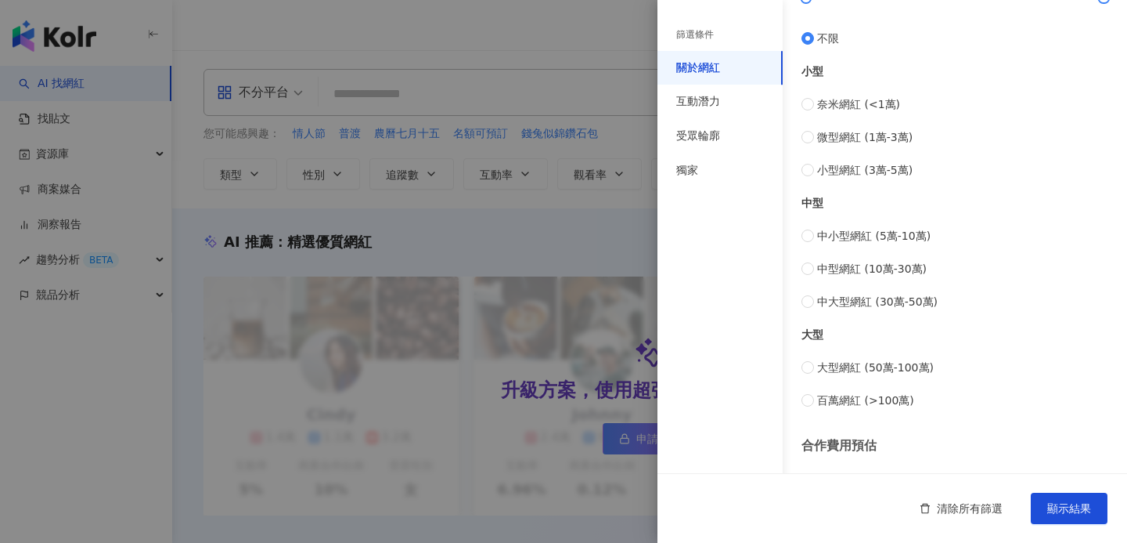
scroll to position [640, 0]
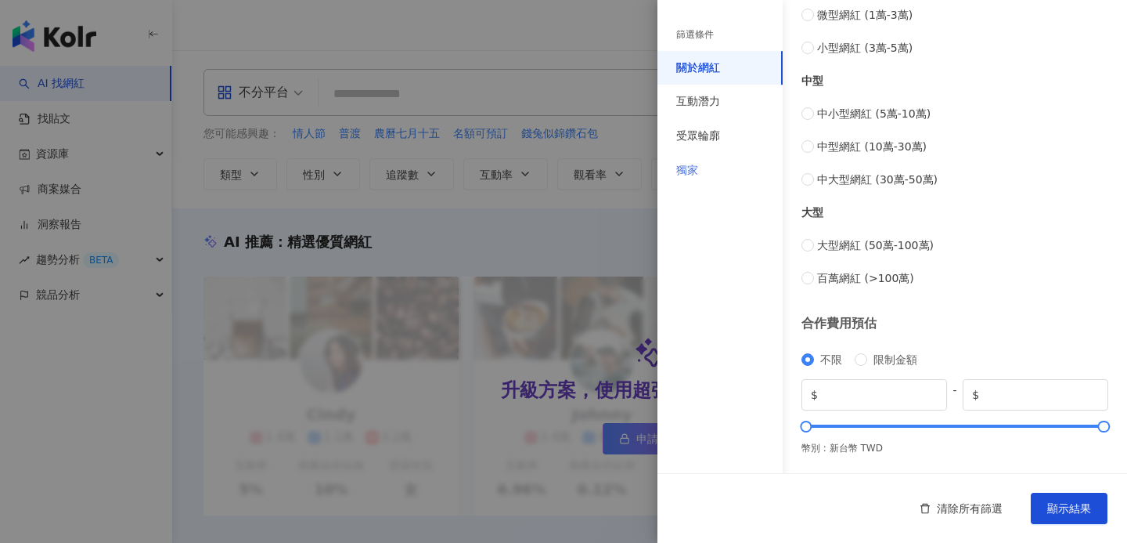
click at [699, 168] on div "獨家" at bounding box center [720, 170] width 125 height 34
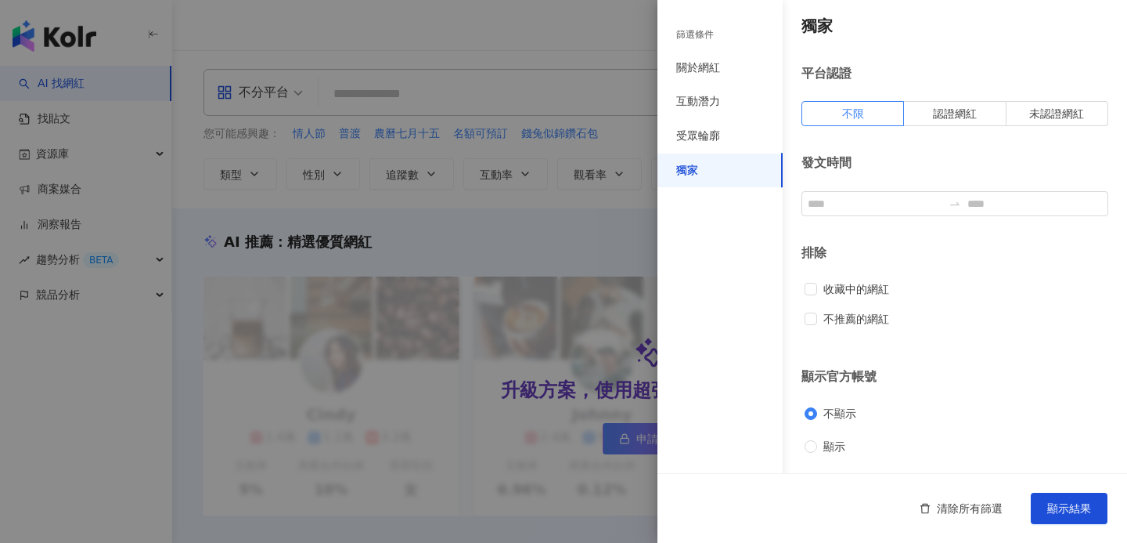
scroll to position [4, 0]
click at [713, 134] on div "受眾輪廓" at bounding box center [698, 136] width 44 height 16
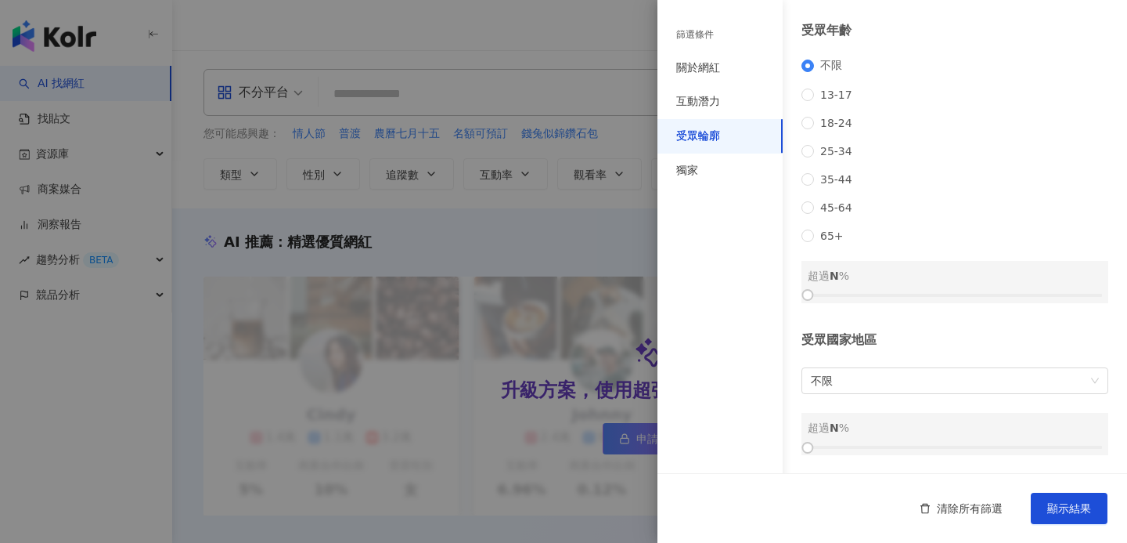
scroll to position [0, 0]
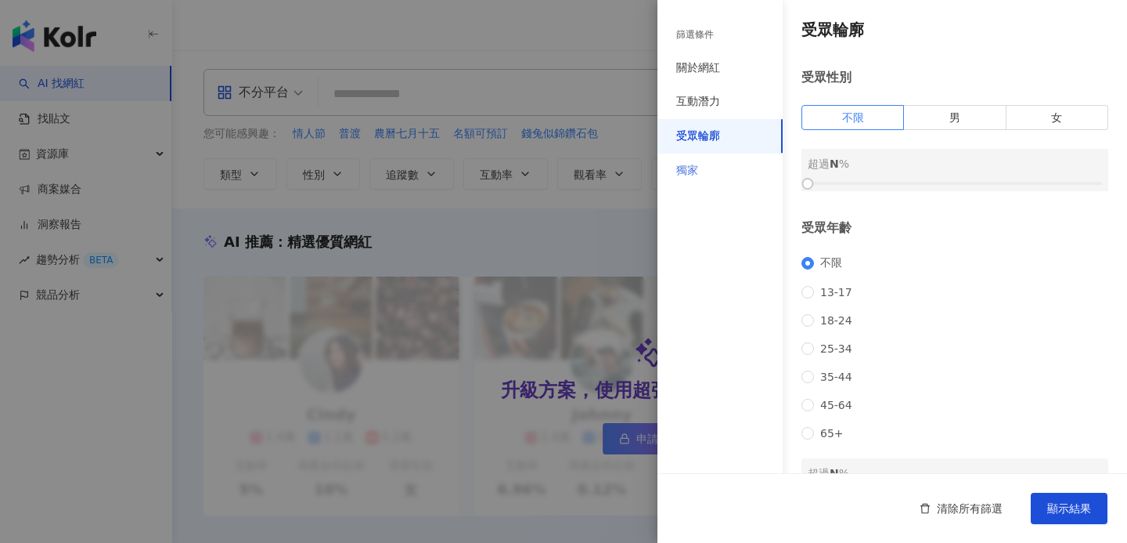
click at [721, 161] on div "獨家" at bounding box center [720, 170] width 125 height 34
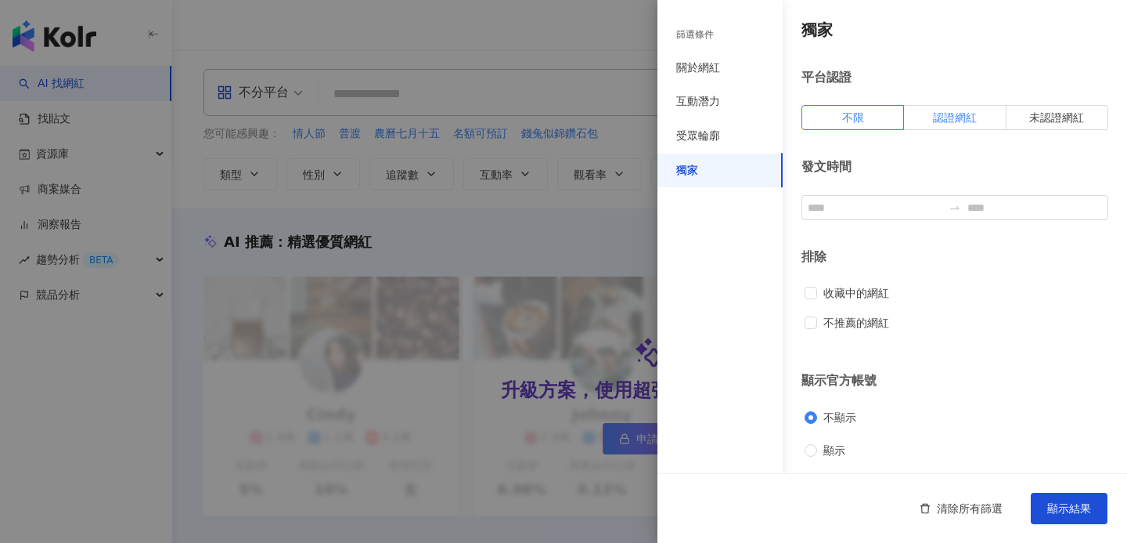
click at [958, 111] on label "認證網紅" at bounding box center [955, 117] width 102 height 25
click at [1051, 122] on span "未認證網紅" at bounding box center [1057, 117] width 55 height 13
click at [717, 84] on div "關於網紅" at bounding box center [720, 68] width 125 height 34
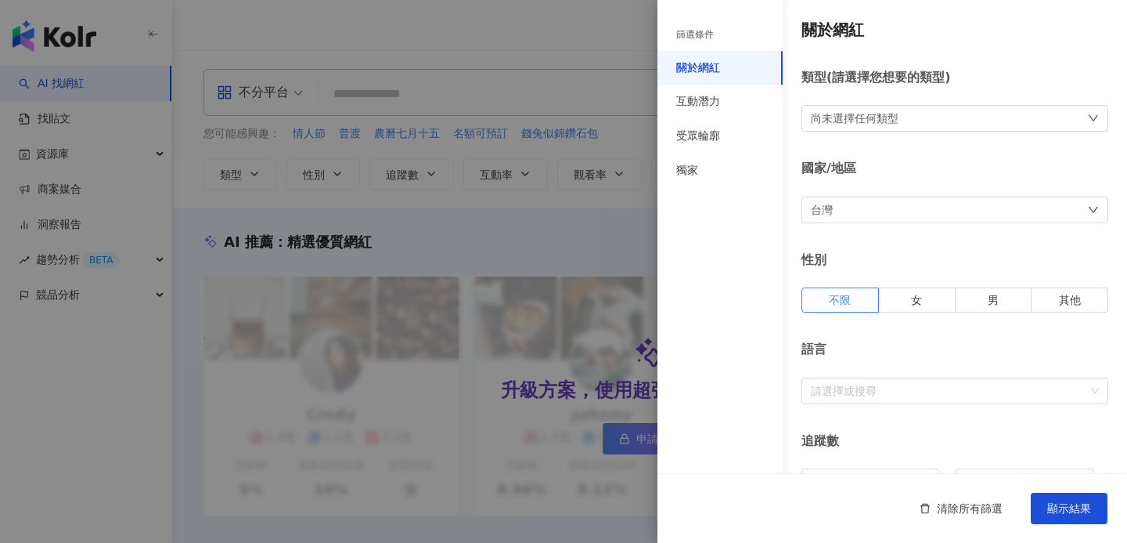
click at [858, 117] on div "尚未選擇任何類型" at bounding box center [855, 118] width 88 height 17
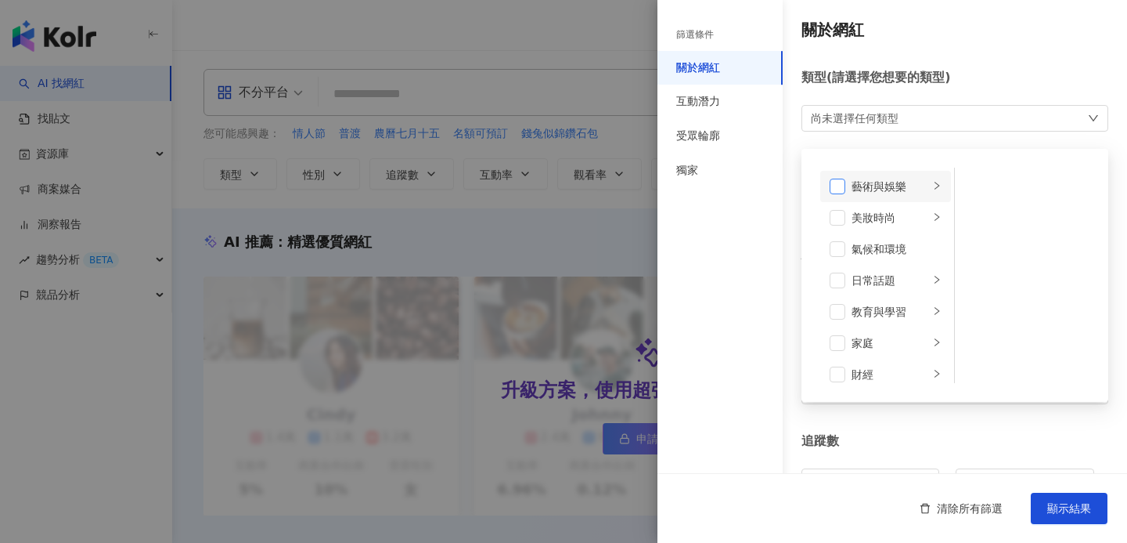
click at [841, 188] on span at bounding box center [838, 187] width 16 height 16
click at [943, 186] on li "藝術與娛樂" at bounding box center [886, 186] width 131 height 31
click at [933, 215] on icon "right" at bounding box center [937, 216] width 9 height 9
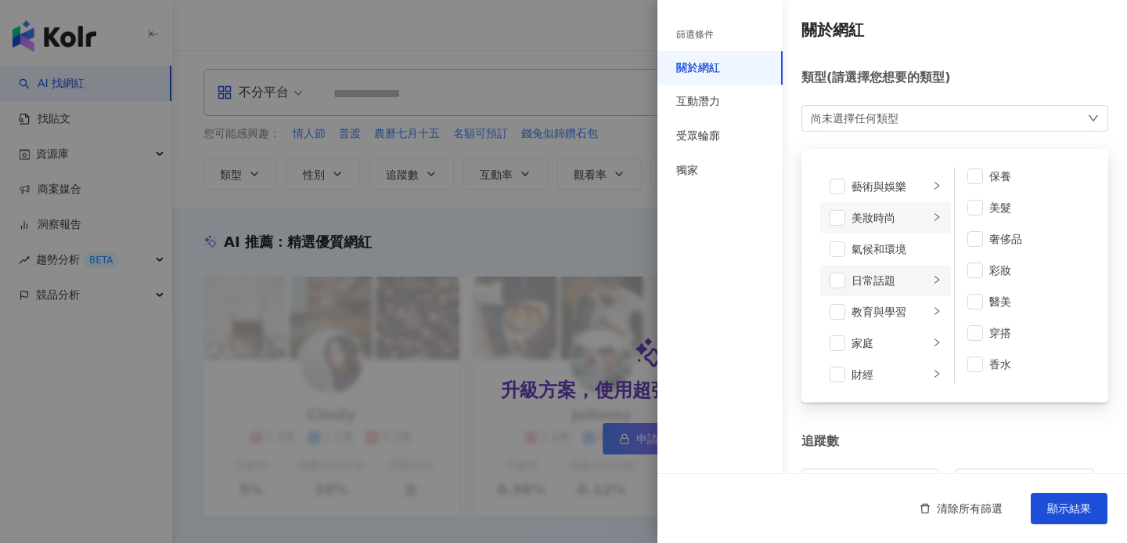
click at [920, 285] on div "日常話題" at bounding box center [891, 280] width 78 height 17
click at [749, 251] on div "篩選條件 關於網紅 互動潛力 受眾輪廓 獨家" at bounding box center [720, 281] width 125 height 524
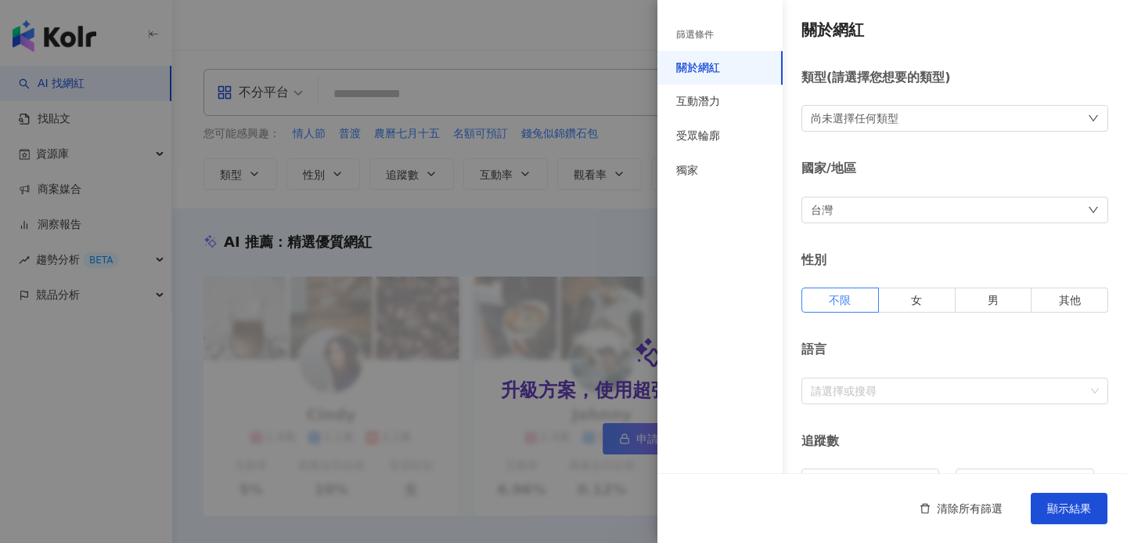
click at [864, 208] on div "台灣" at bounding box center [955, 210] width 307 height 27
click at [728, 261] on div "篩選條件 關於網紅 互動潛力 受眾輪廓 獨家" at bounding box center [720, 281] width 125 height 524
click at [716, 104] on div "互動潛力" at bounding box center [698, 102] width 44 height 16
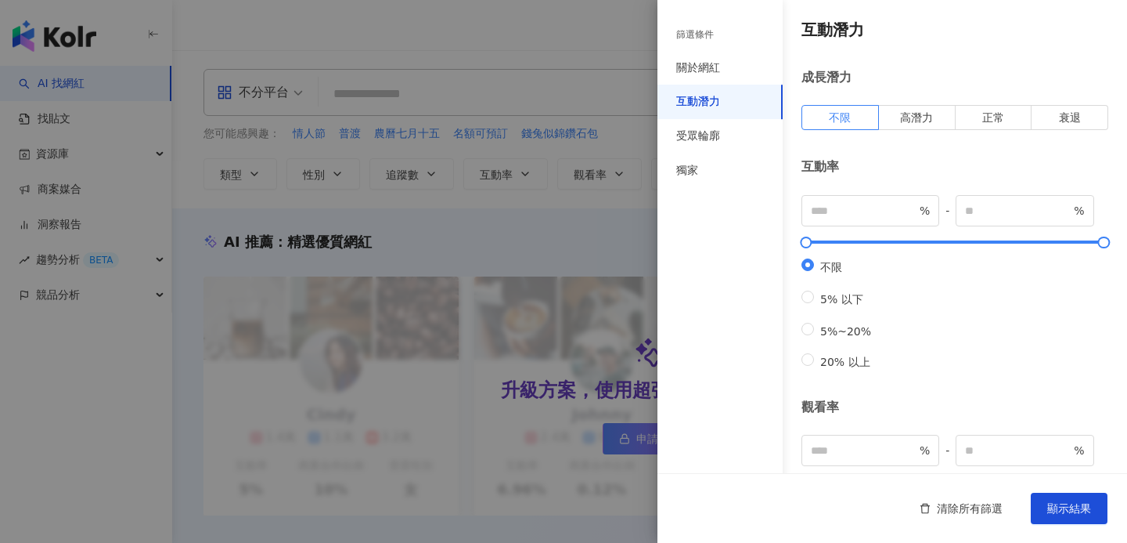
click at [554, 24] on div at bounding box center [563, 271] width 1127 height 543
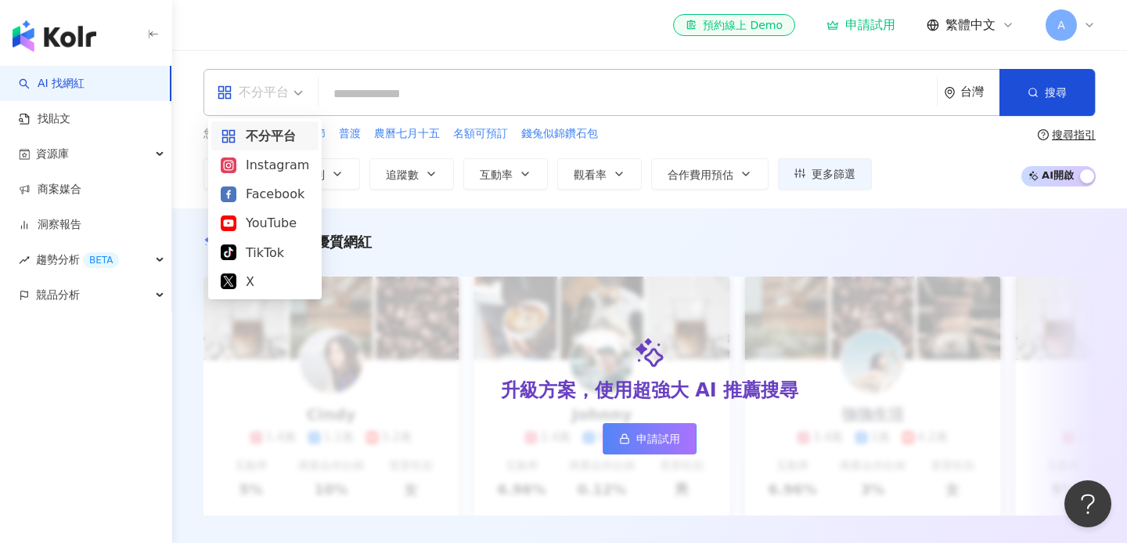
click at [258, 88] on div "不分平台" at bounding box center [253, 92] width 72 height 25
click at [272, 161] on div "Instagram" at bounding box center [265, 165] width 88 height 20
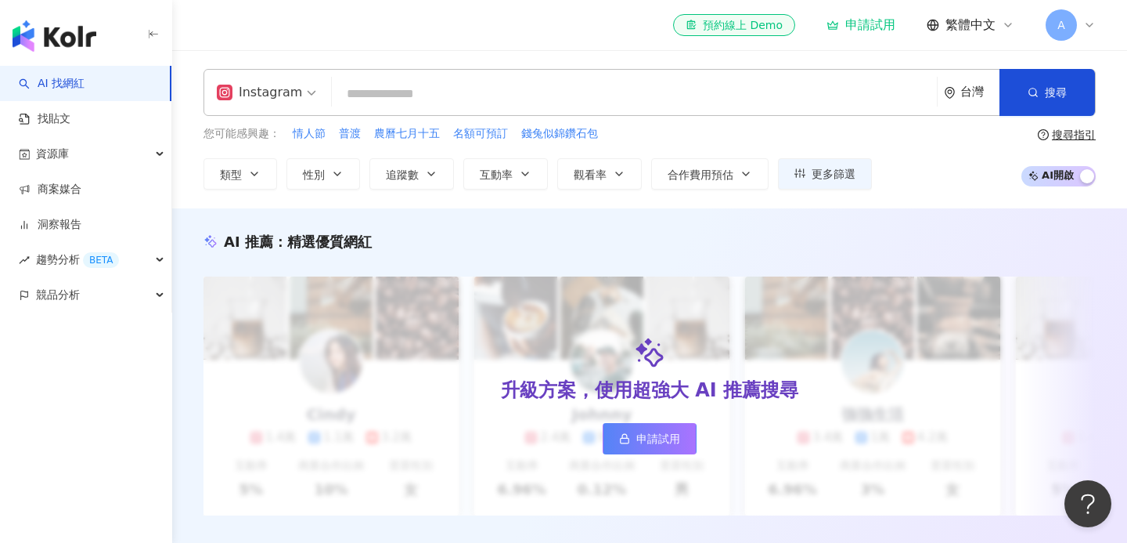
click at [410, 85] on input "search" at bounding box center [634, 94] width 593 height 30
click at [311, 54] on div "Instagram 台灣 搜尋 您可能感興趣： 情人節 普渡 農曆七月十五 名額可預訂 錢兔似錦鑽石包 類型 性別 追蹤數 互動率 觀看率 合作費用預估 更多…" at bounding box center [649, 129] width 955 height 158
click at [391, 83] on input "search" at bounding box center [634, 94] width 593 height 30
type input "*"
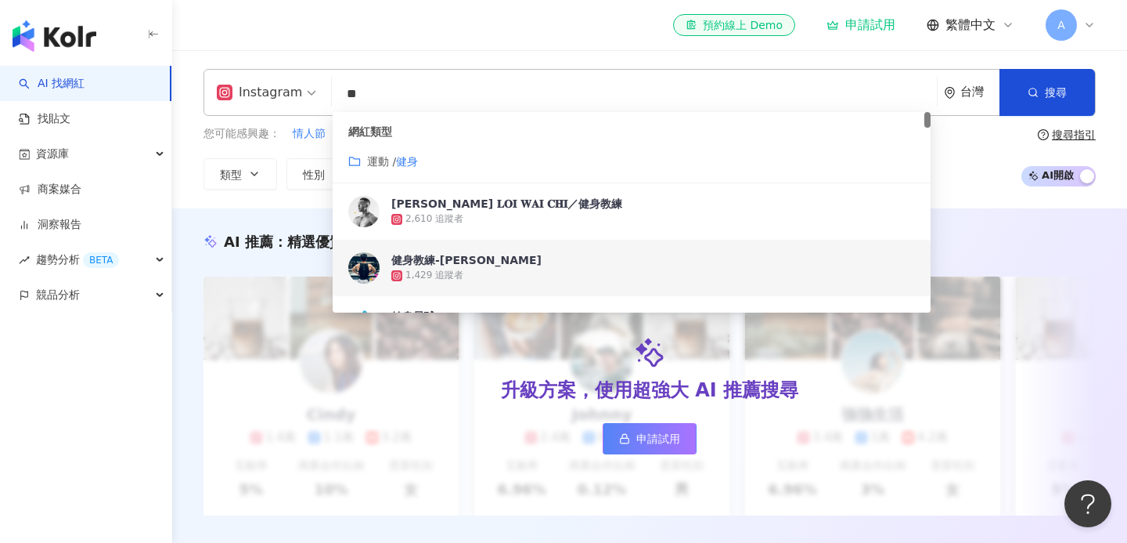
type input "**"
click at [192, 194] on div "Instagram ** 台灣 搜尋 7c081026-9424-4a77-b30c-e45e13a88166 5756f3e3-2fb0-45ff-be84…" at bounding box center [649, 129] width 955 height 158
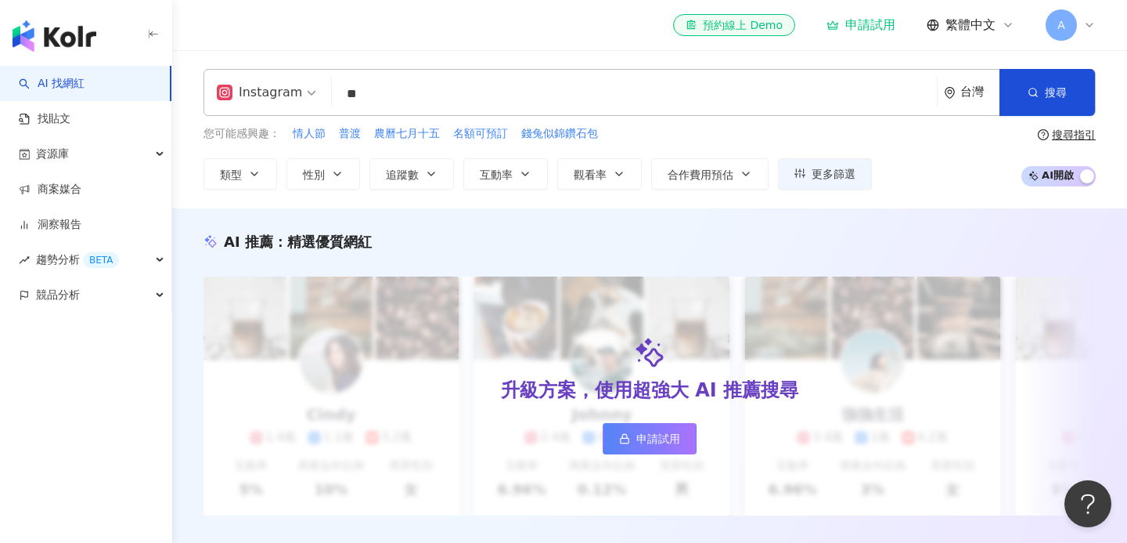
click at [404, 101] on input "**" at bounding box center [634, 94] width 593 height 30
click at [198, 201] on div "Instagram ** 台灣 搜尋 customizedTag 7c081026-9424-4a77-b30c-e45e13a88166 網紅類型 運動 /…" at bounding box center [649, 129] width 955 height 158
click at [70, 111] on link "找貼文" at bounding box center [45, 119] width 52 height 16
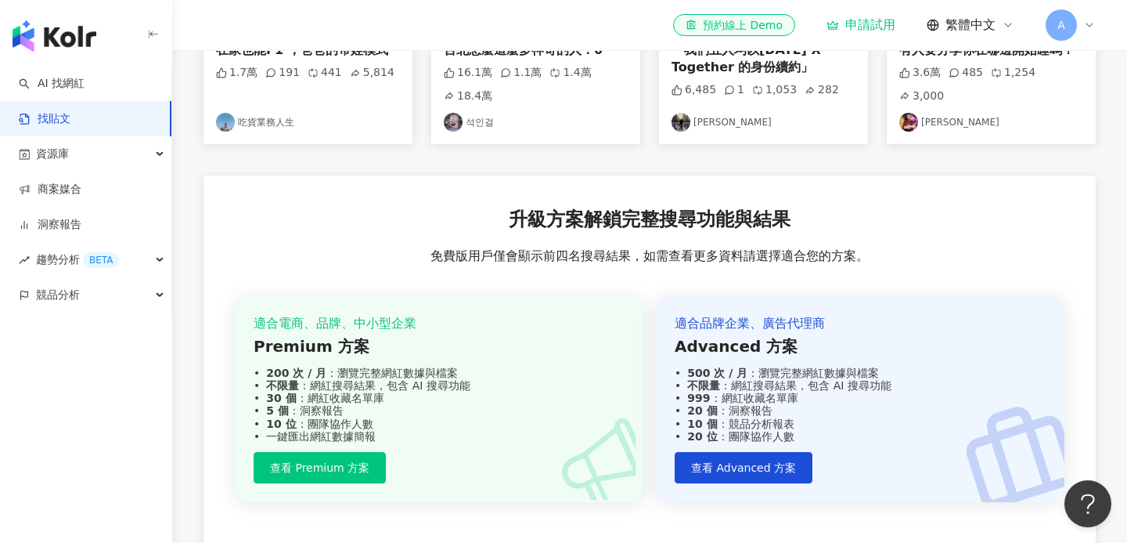
scroll to position [615, 0]
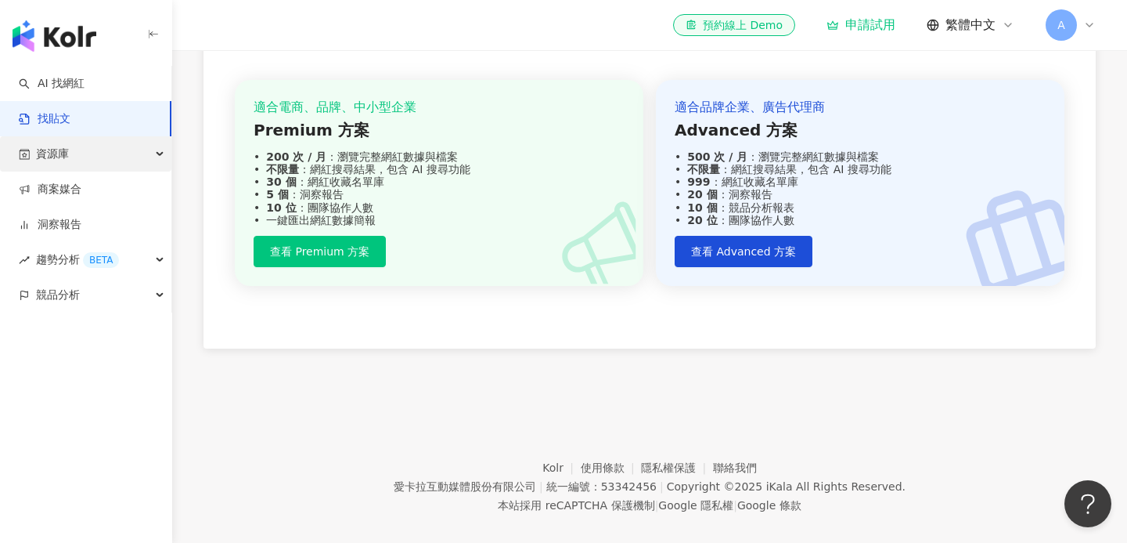
click at [121, 145] on div "資源庫" at bounding box center [85, 153] width 171 height 35
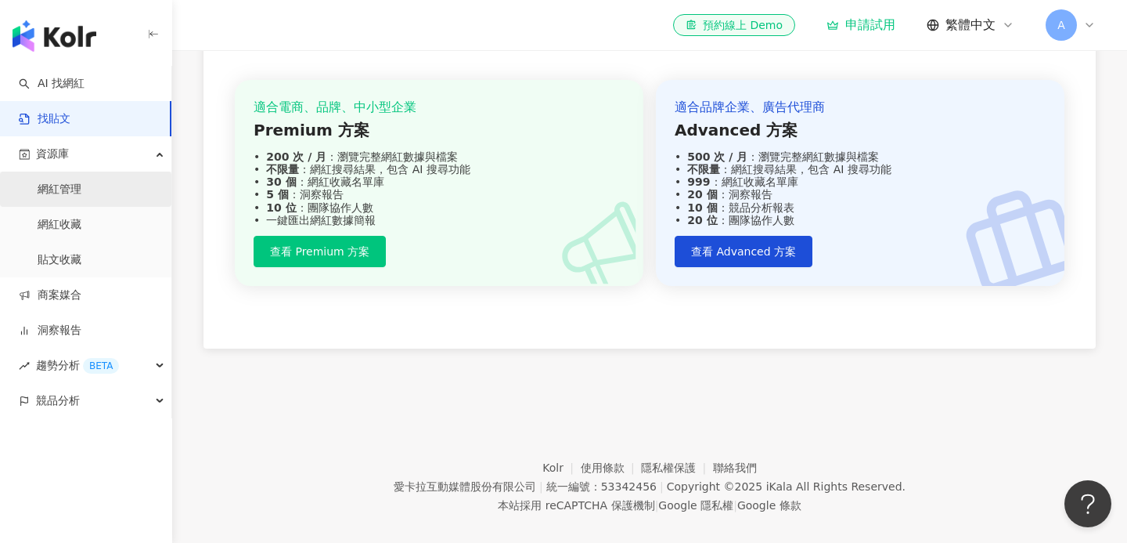
click at [81, 190] on link "網紅管理" at bounding box center [60, 190] width 44 height 16
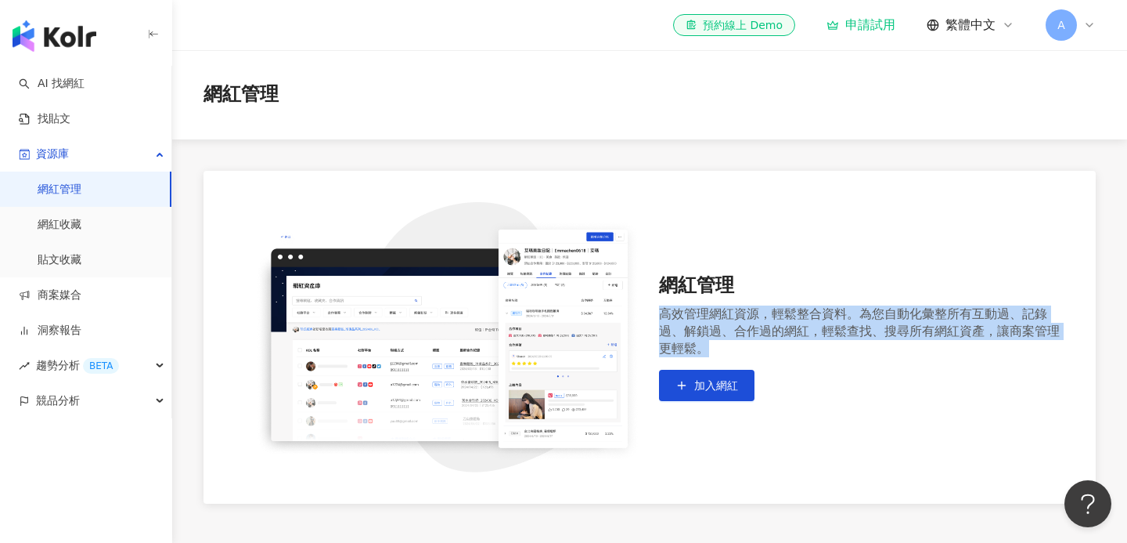
drag, startPoint x: 655, startPoint y: 305, endPoint x: 778, endPoint y: 352, distance: 132.3
click at [778, 352] on div "網紅管理 高效管理網紅資源，輕鬆整合資料。為您自動化彙整所有互動過、記錄過、解鎖過、合作過的網紅，輕鬆查找、搜尋所有網紅資產，讓商案管理更輕鬆。 加入網紅" at bounding box center [650, 337] width 830 height 270
click at [778, 352] on div "高效管理網紅資源，輕鬆整合資料。為您自動化彙整所有互動過、記錄過、解鎖過、合作過的網紅，輕鬆查找、搜尋所有網紅資產，讓商案管理更輕鬆。" at bounding box center [862, 331] width 406 height 52
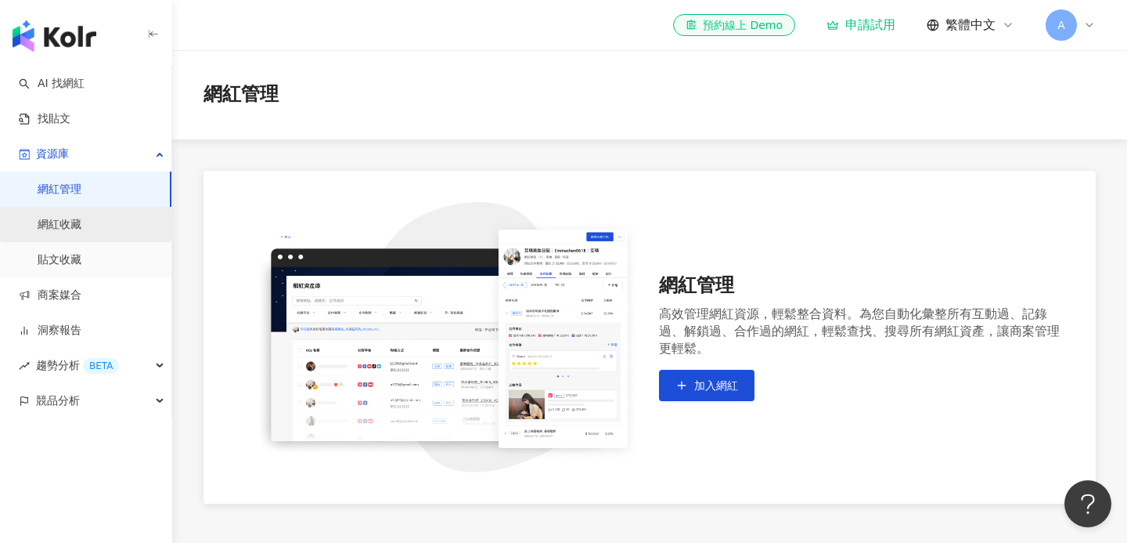
click at [81, 217] on link "網紅收藏" at bounding box center [60, 225] width 44 height 16
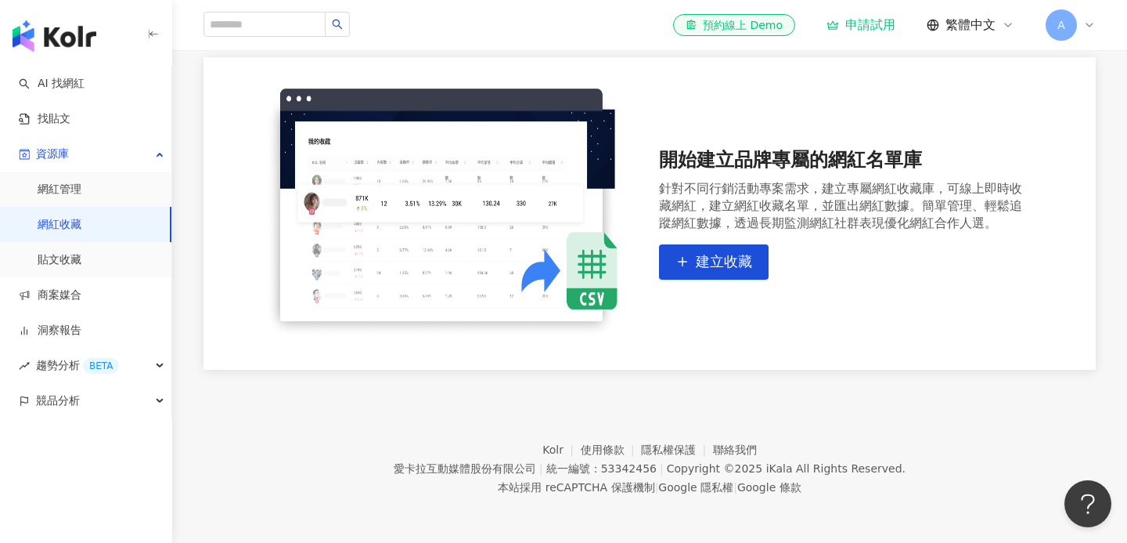
scroll to position [69, 0]
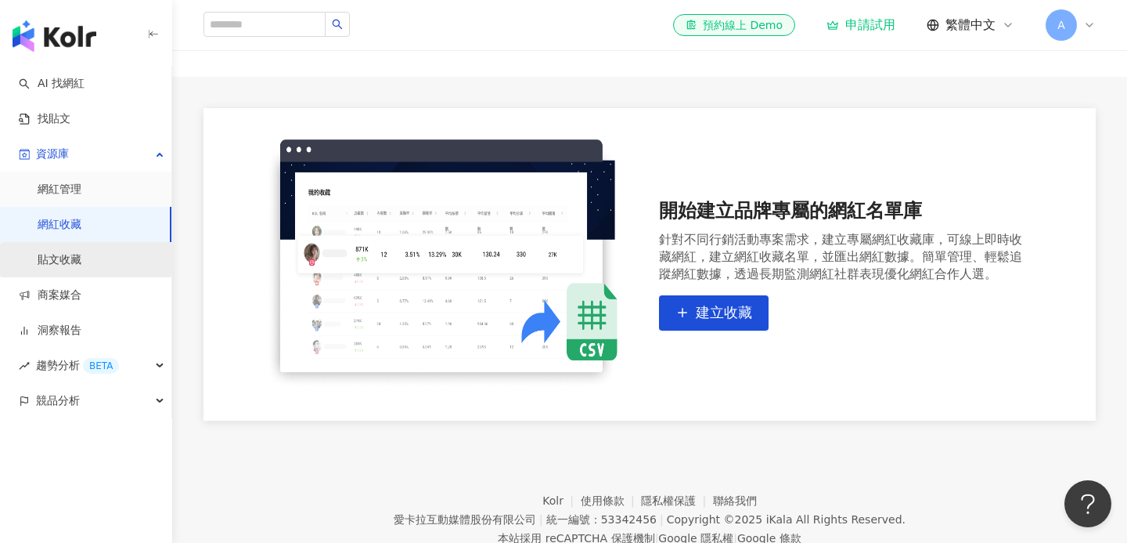
click at [81, 254] on link "貼文收藏" at bounding box center [60, 260] width 44 height 16
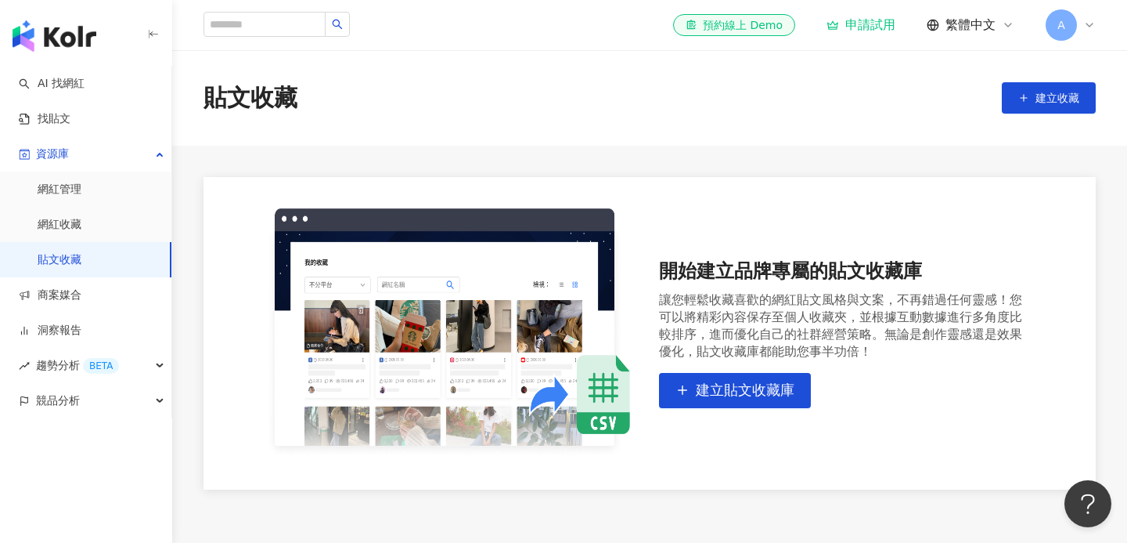
scroll to position [120, 0]
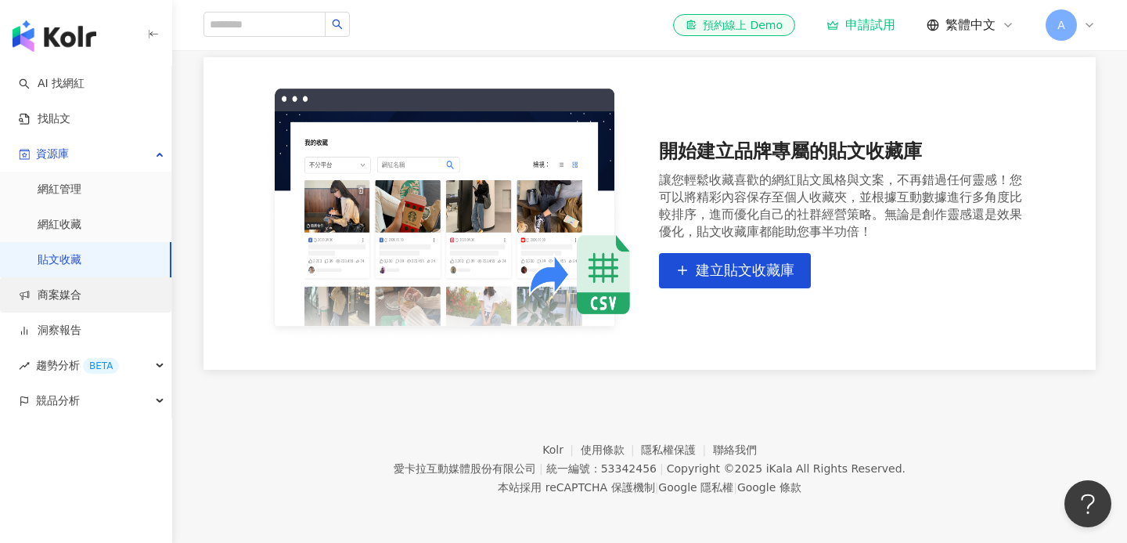
click at [81, 294] on link "商案媒合" at bounding box center [50, 295] width 63 height 16
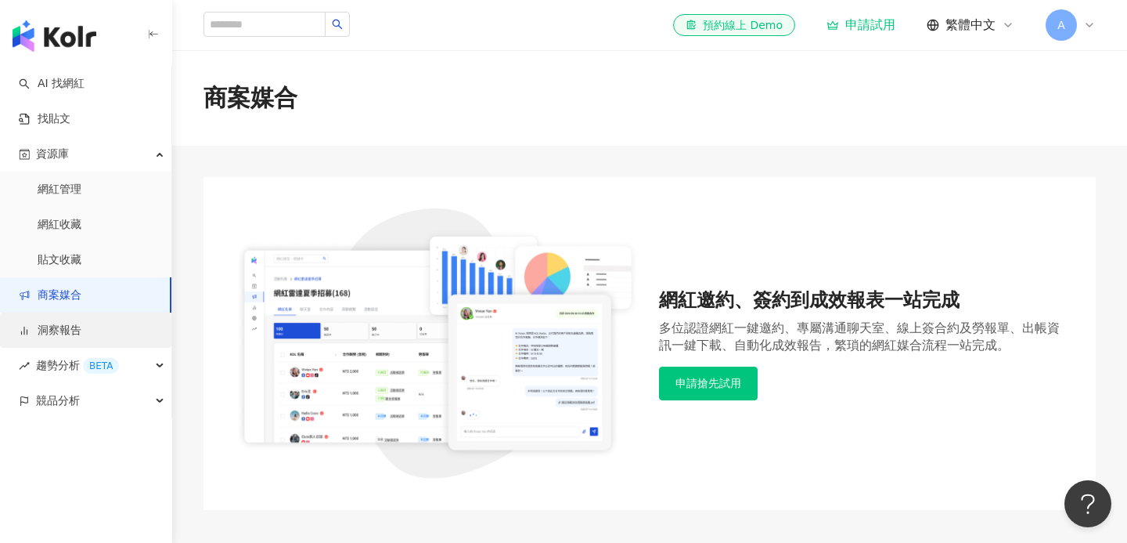
click at [81, 327] on link "洞察報告" at bounding box center [50, 331] width 63 height 16
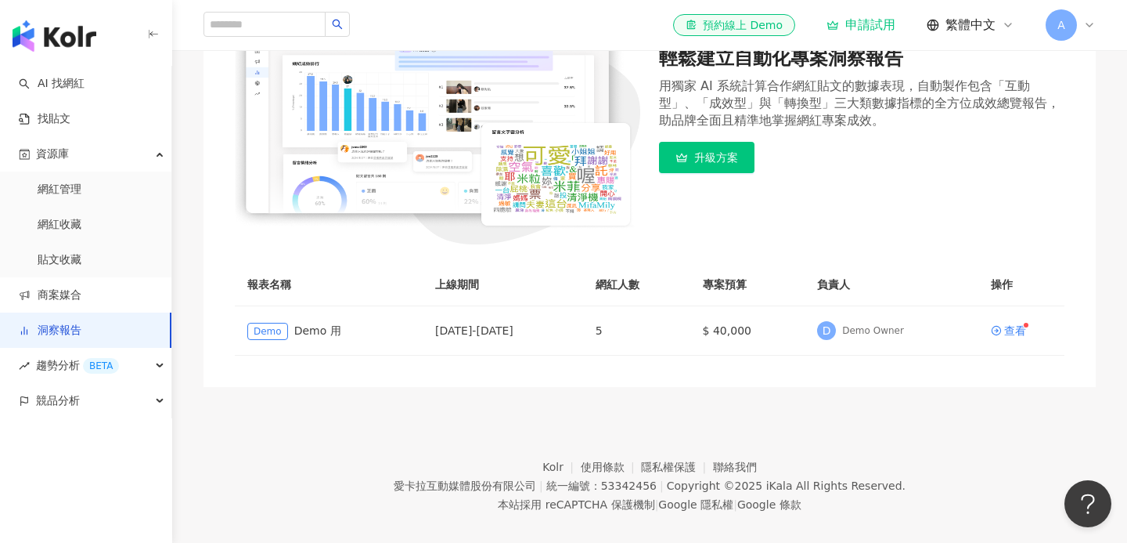
scroll to position [235, 0]
click at [1015, 334] on div "查看" at bounding box center [1016, 329] width 22 height 11
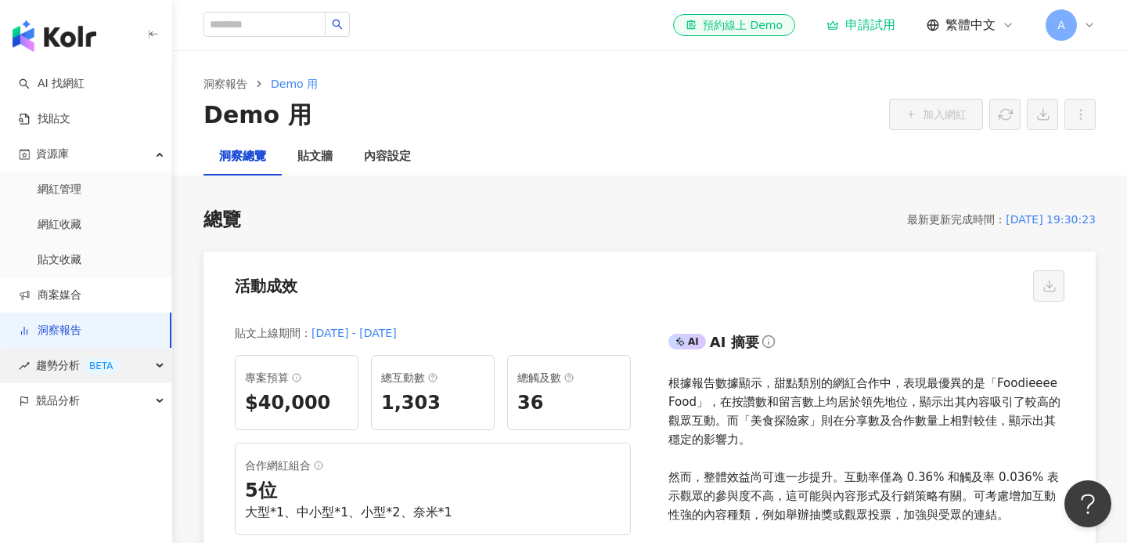
click at [35, 366] on div "趨勢分析 BETA" at bounding box center [85, 365] width 171 height 35
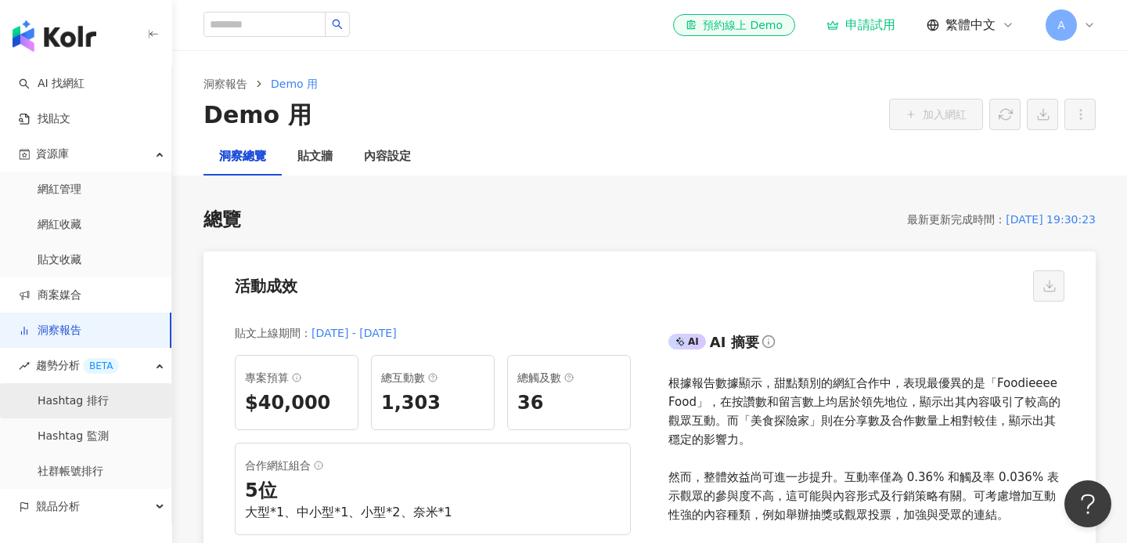
click at [63, 402] on link "Hashtag 排行" at bounding box center [73, 401] width 71 height 16
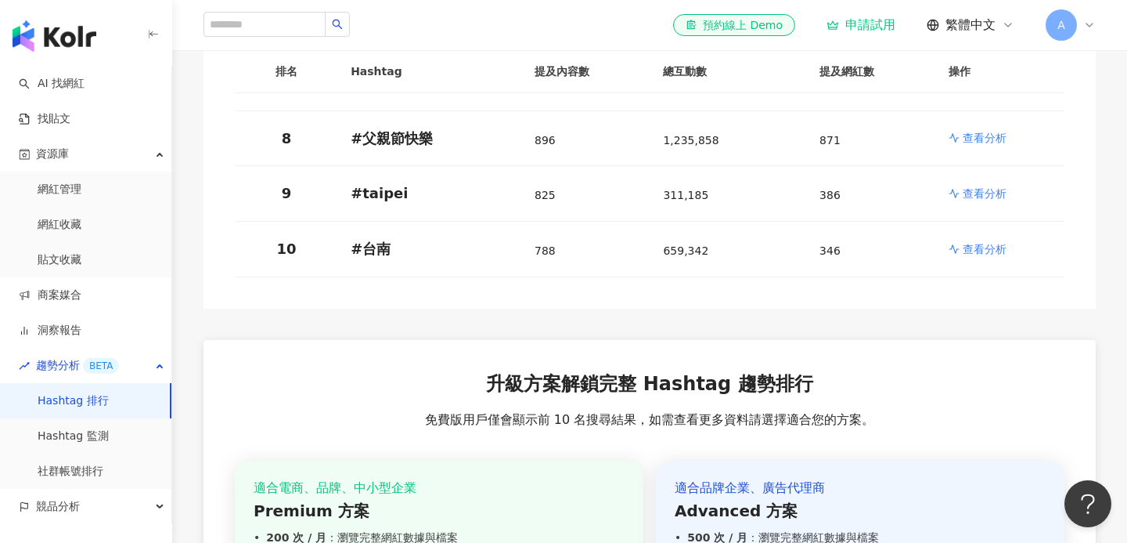
scroll to position [922, 0]
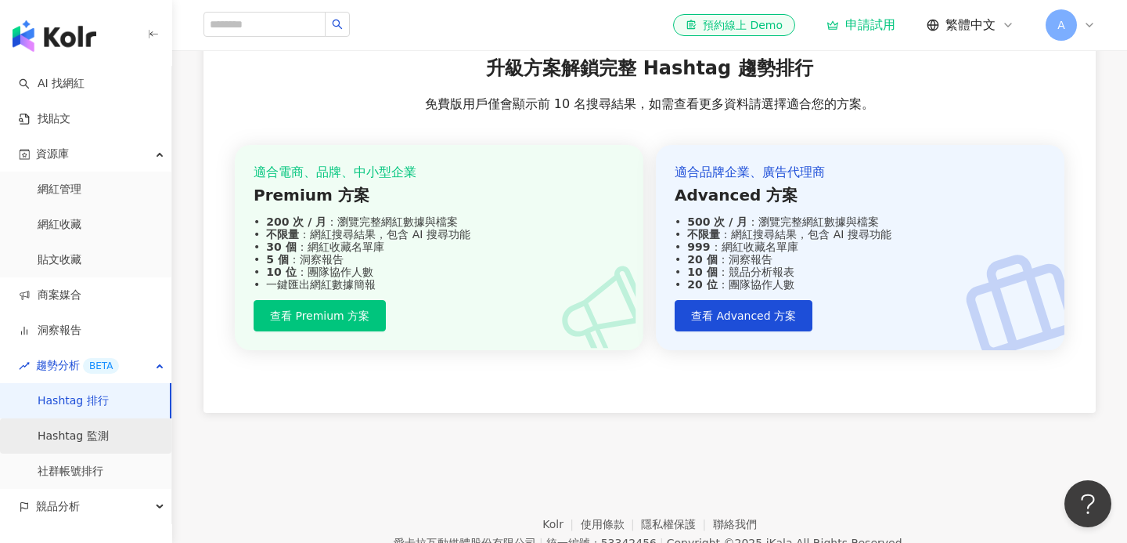
click at [104, 428] on link "Hashtag 監測" at bounding box center [73, 436] width 71 height 16
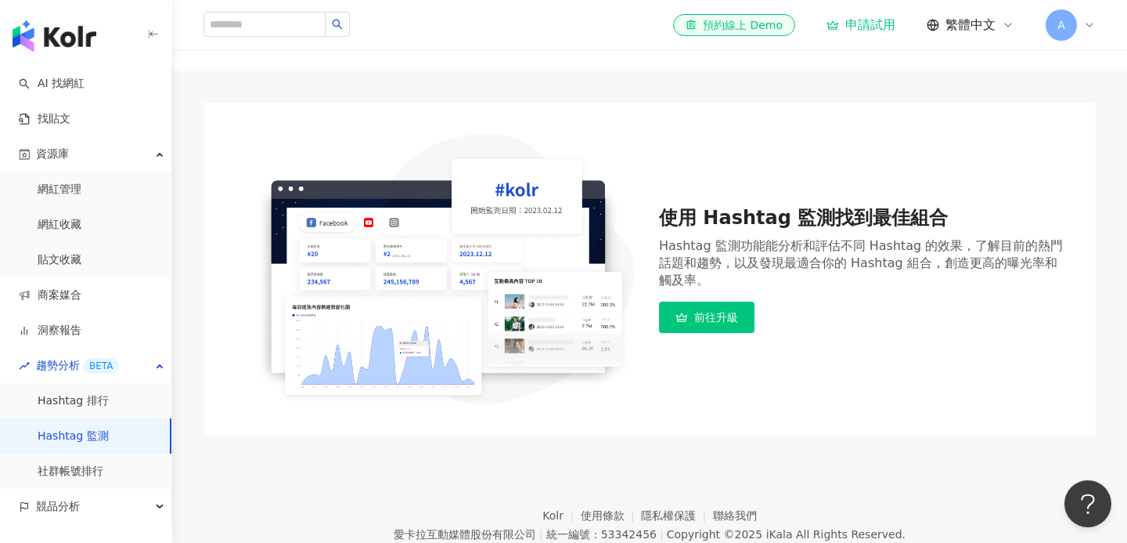
scroll to position [75, 0]
click at [52, 466] on link "社群帳號排行" at bounding box center [71, 472] width 66 height 16
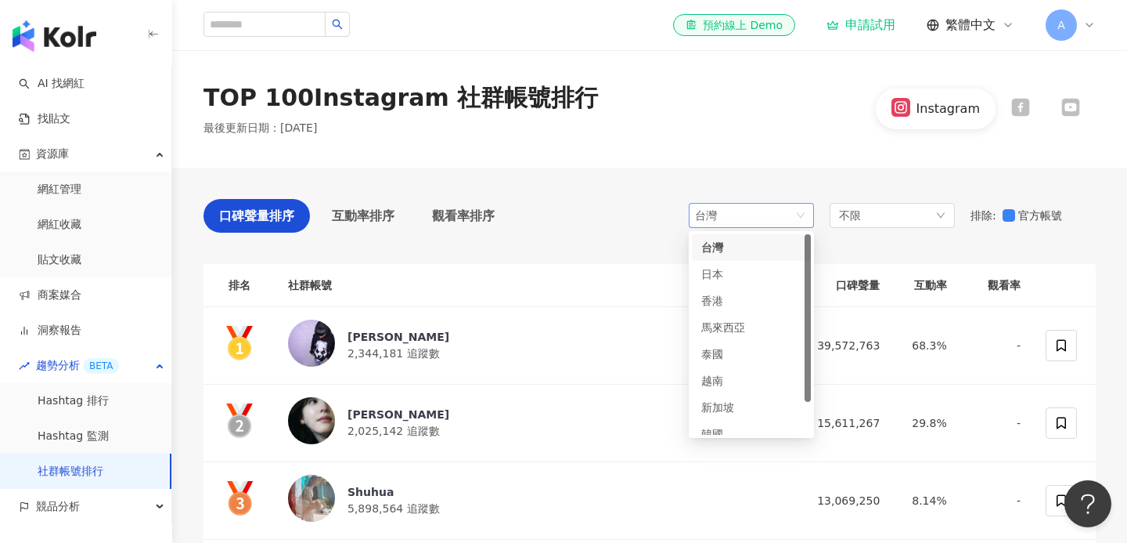
click at [761, 220] on span "台灣" at bounding box center [751, 215] width 113 height 23
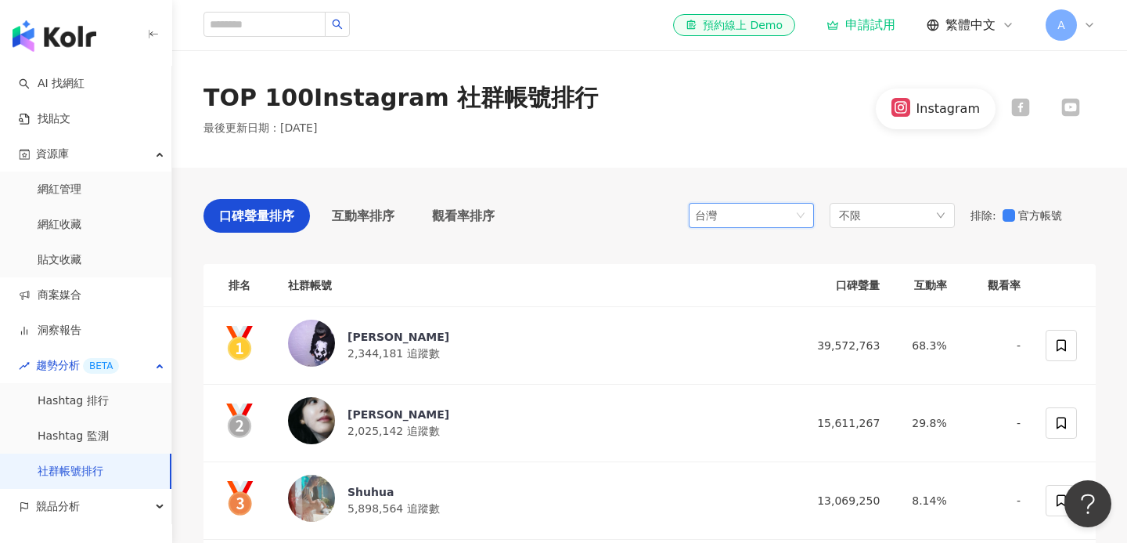
click at [761, 220] on span "台灣" at bounding box center [751, 215] width 113 height 23
click at [876, 225] on div "不限" at bounding box center [892, 215] width 125 height 25
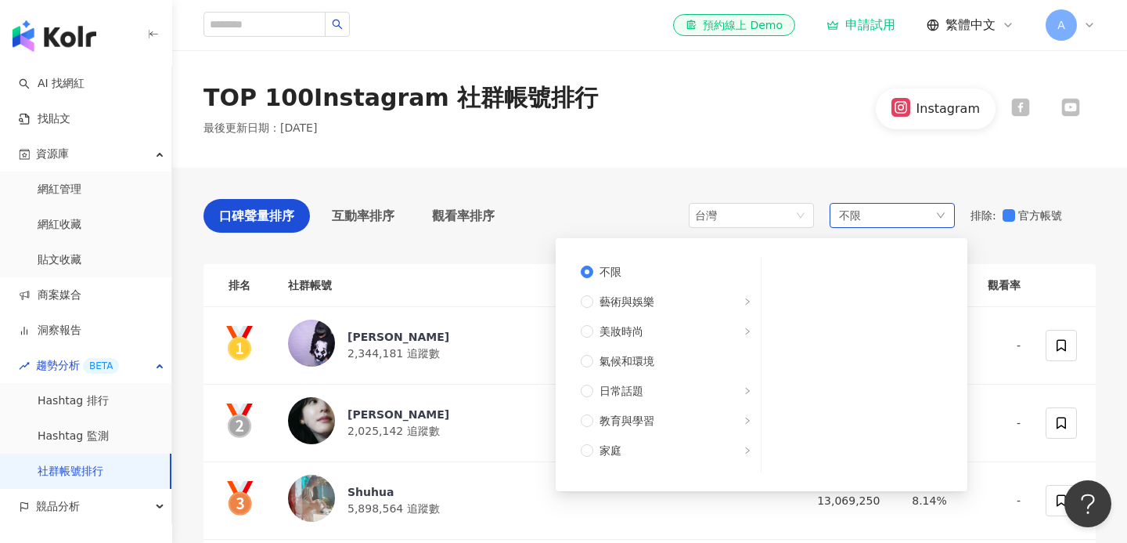
click at [878, 225] on div "不限 不限 藝術與娛樂 美妝時尚 氣候和環境 日常話題 教育與學習 家庭 財經 美食 命理占卜 遊戲 法政社會 生活風格 影視娛樂 醫療與健康 寵物 攝影 感…" at bounding box center [892, 215] width 125 height 25
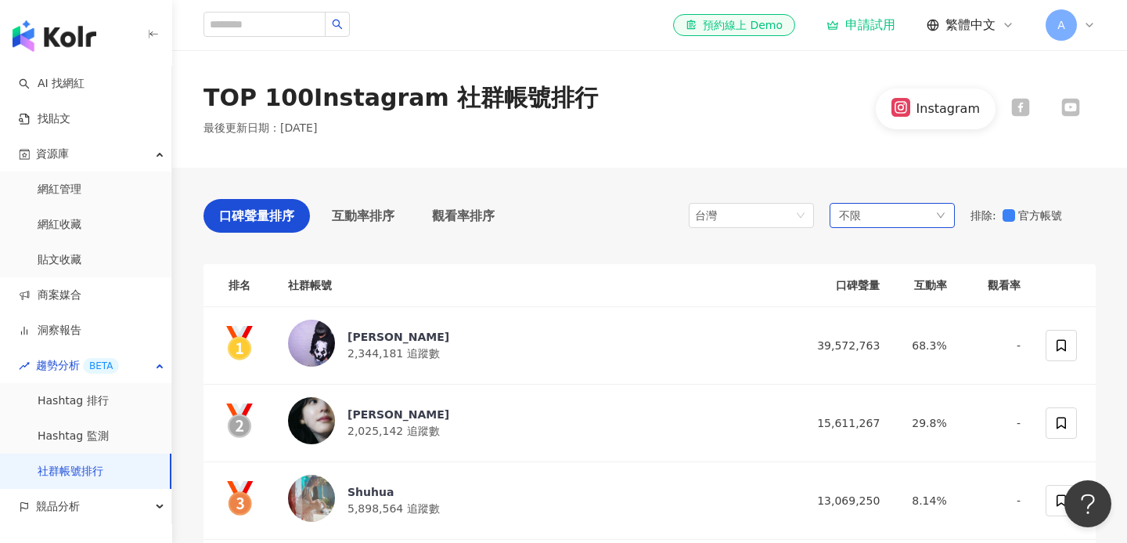
click at [883, 210] on div "不限" at bounding box center [892, 215] width 125 height 25
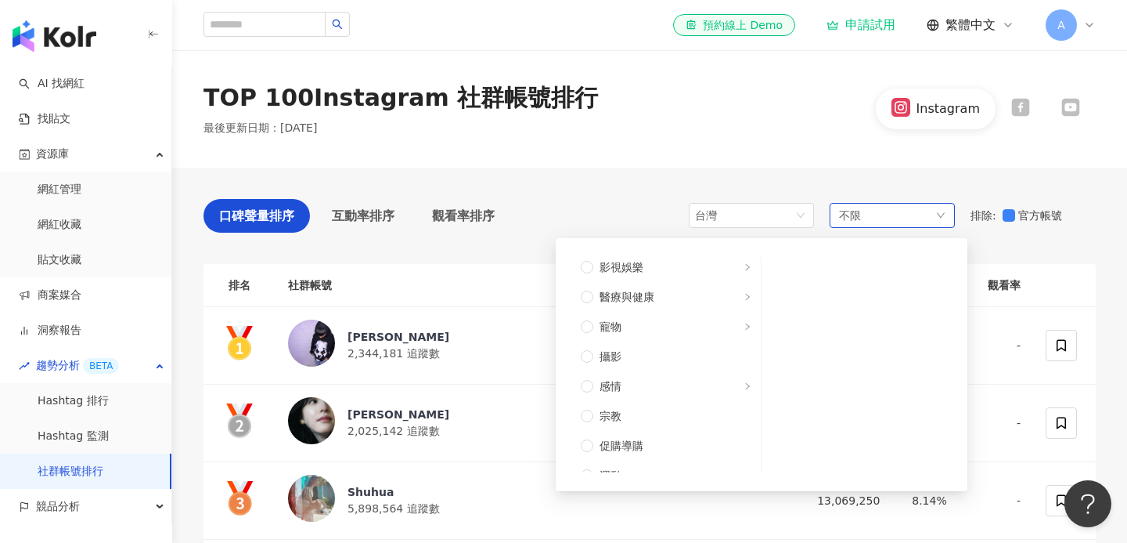
scroll to position [482, 0]
click at [651, 391] on span "運動" at bounding box center [672, 384] width 158 height 17
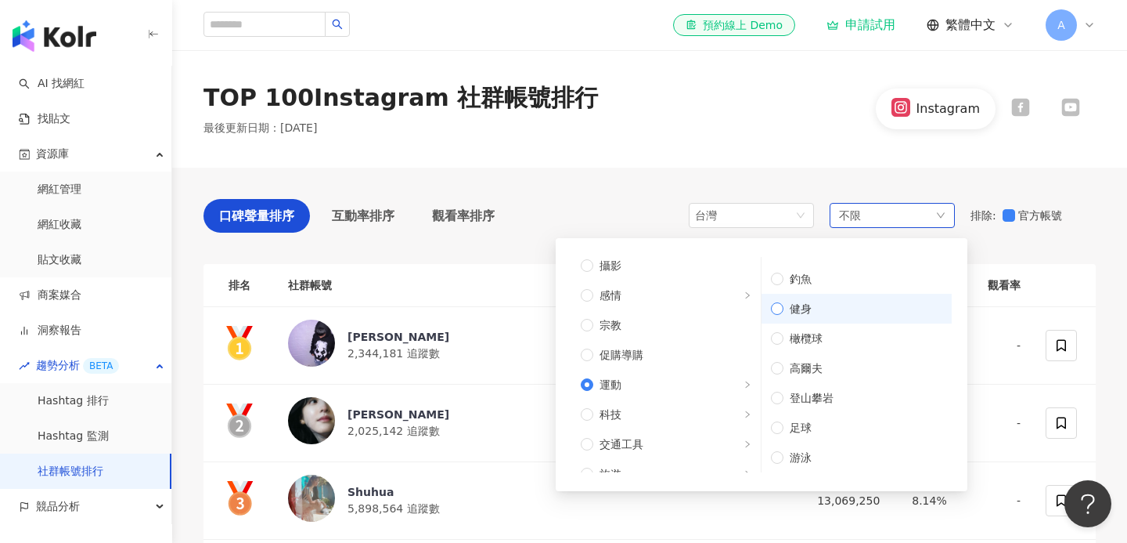
scroll to position [114, 0]
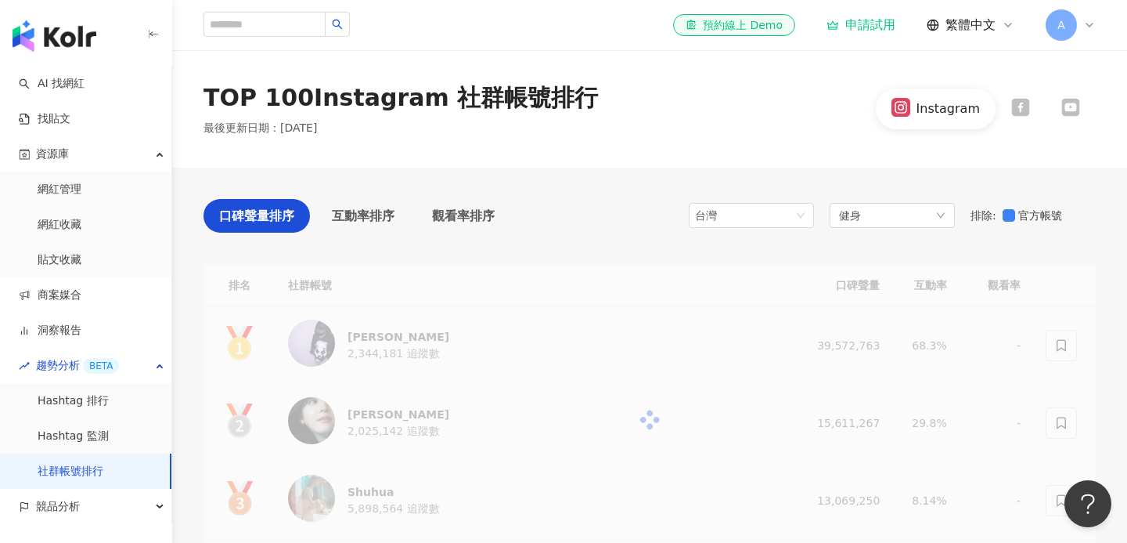
click at [731, 130] on div "TOP 100 Instagram 社群帳號排行 最後更新日期 ： 2025年8月 Instagram" at bounding box center [649, 108] width 955 height 55
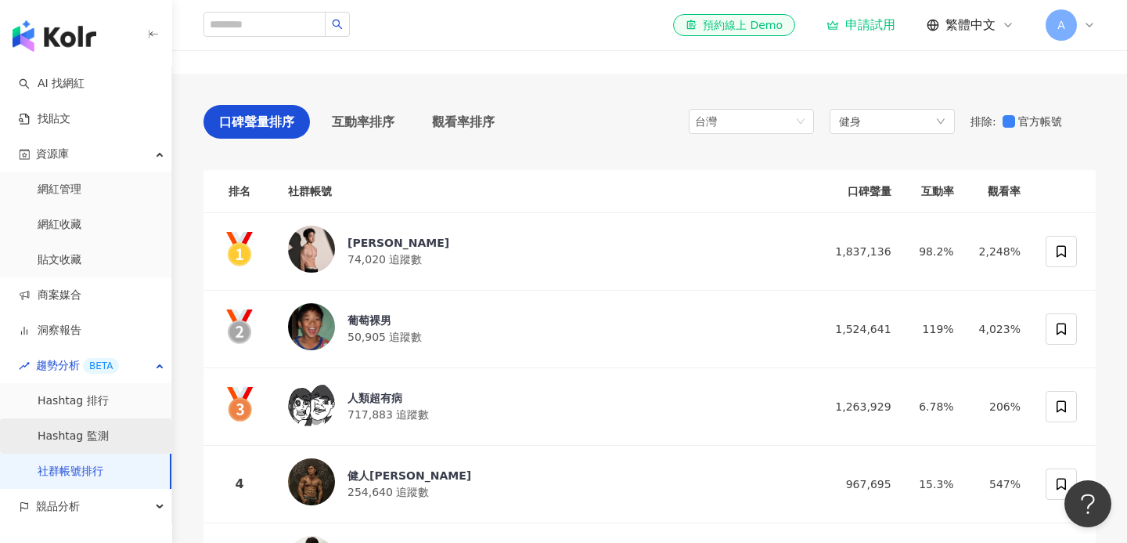
scroll to position [109, 0]
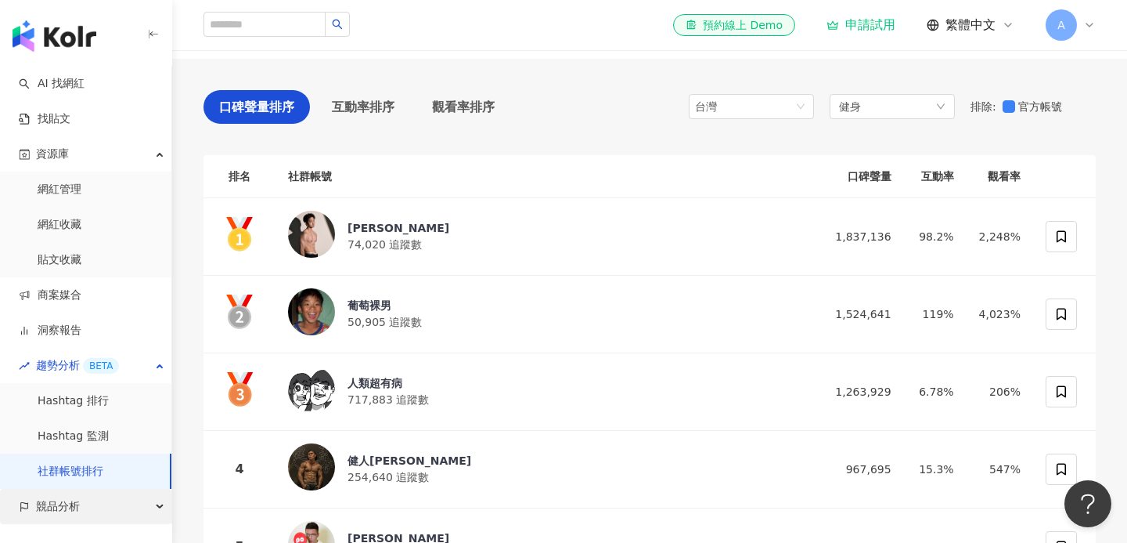
click at [70, 508] on span "競品分析" at bounding box center [58, 506] width 44 height 35
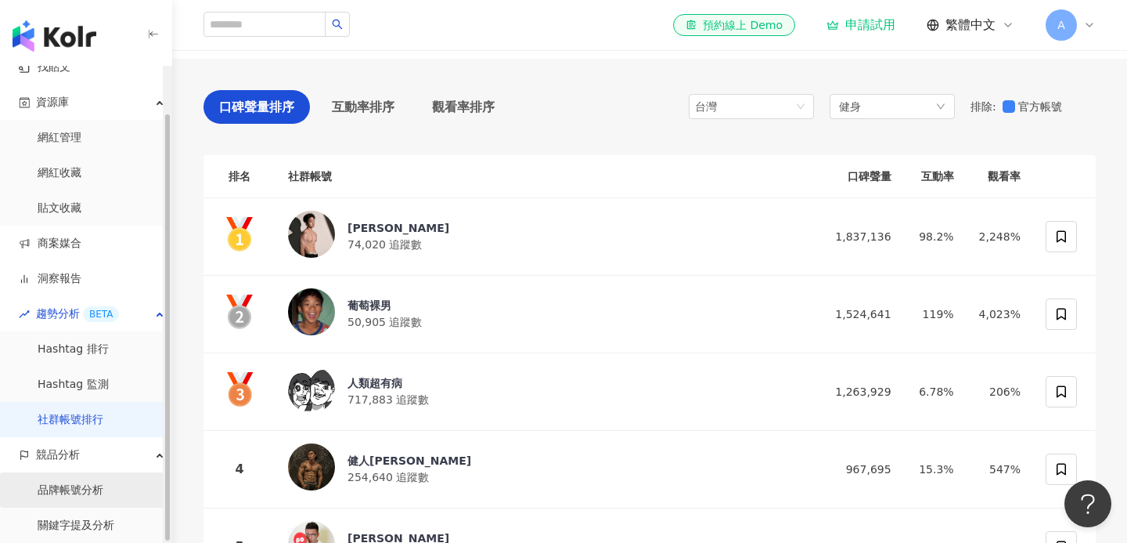
click at [74, 498] on link "品牌帳號分析" at bounding box center [71, 490] width 66 height 16
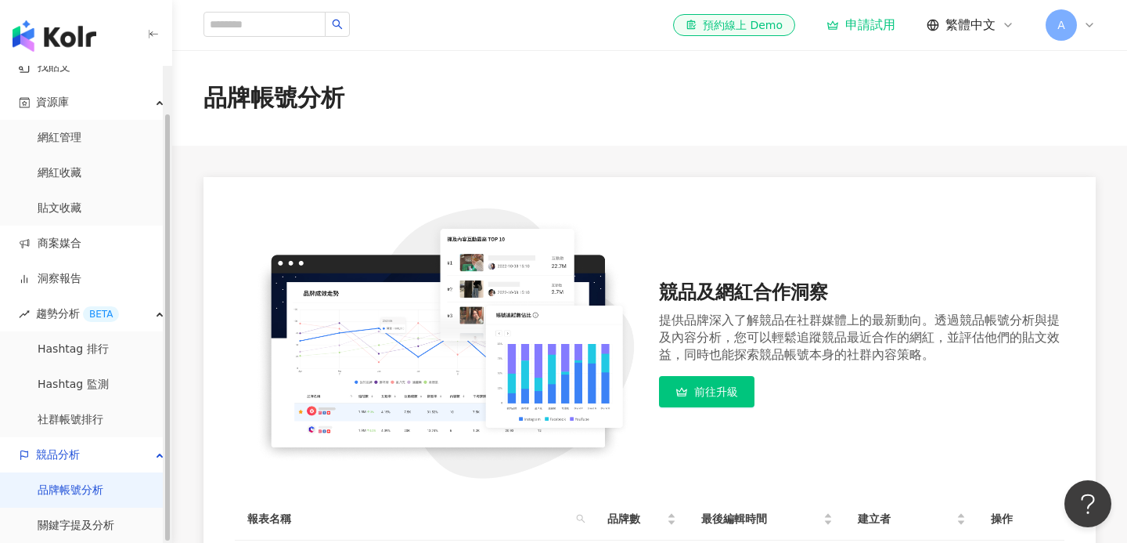
scroll to position [233, 0]
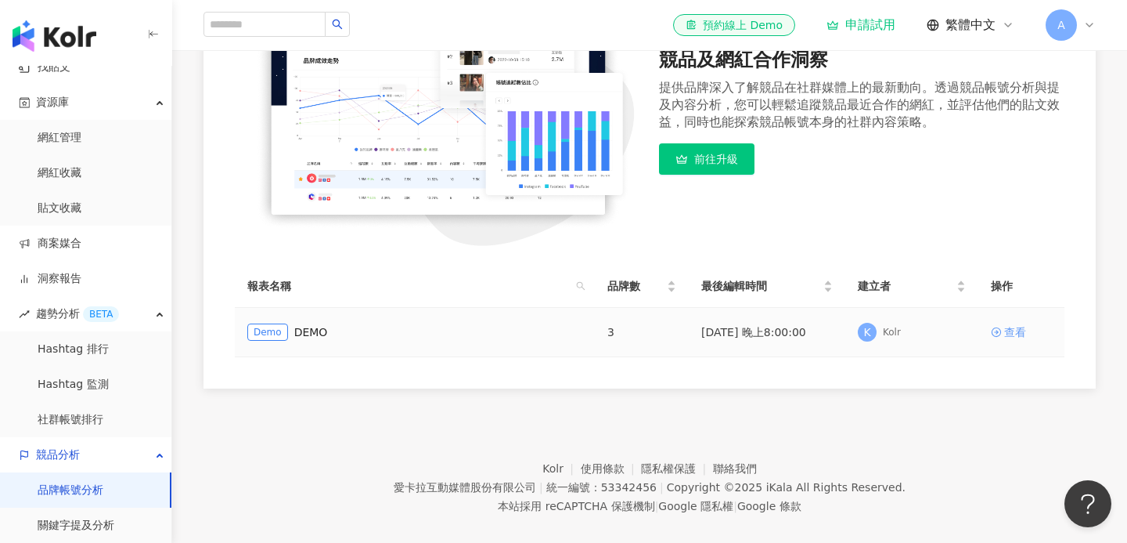
click at [1014, 329] on div "查看" at bounding box center [1016, 331] width 22 height 17
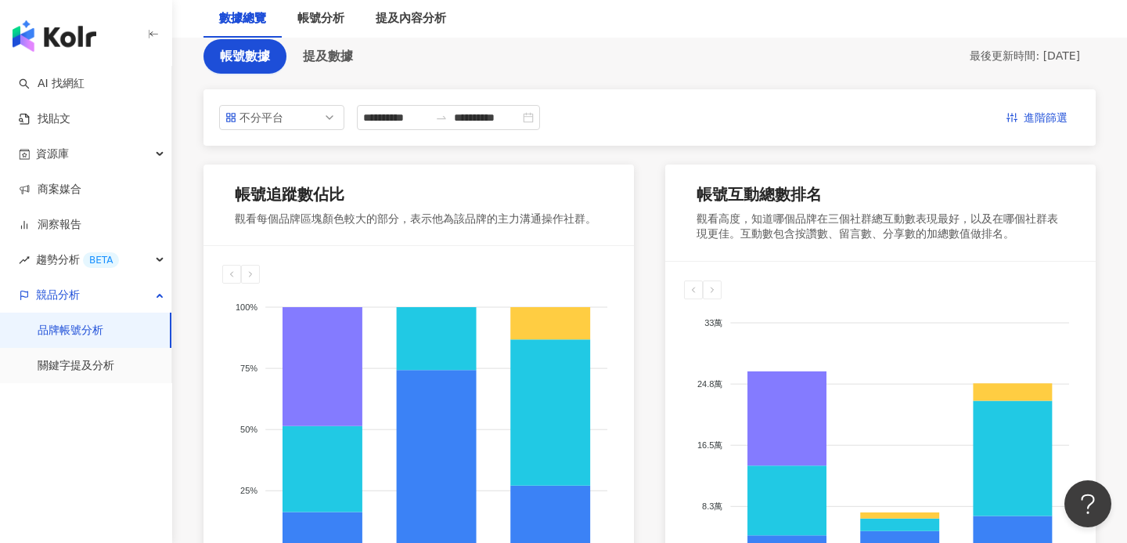
scroll to position [160, 0]
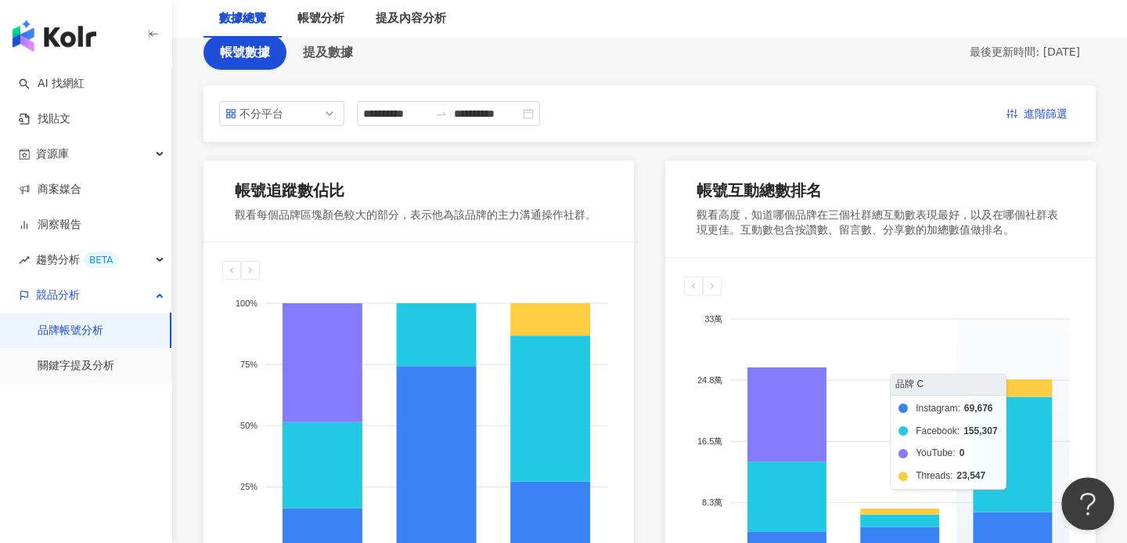
click at [1084, 497] on button "Open Beacon popover" at bounding box center [1085, 500] width 47 height 47
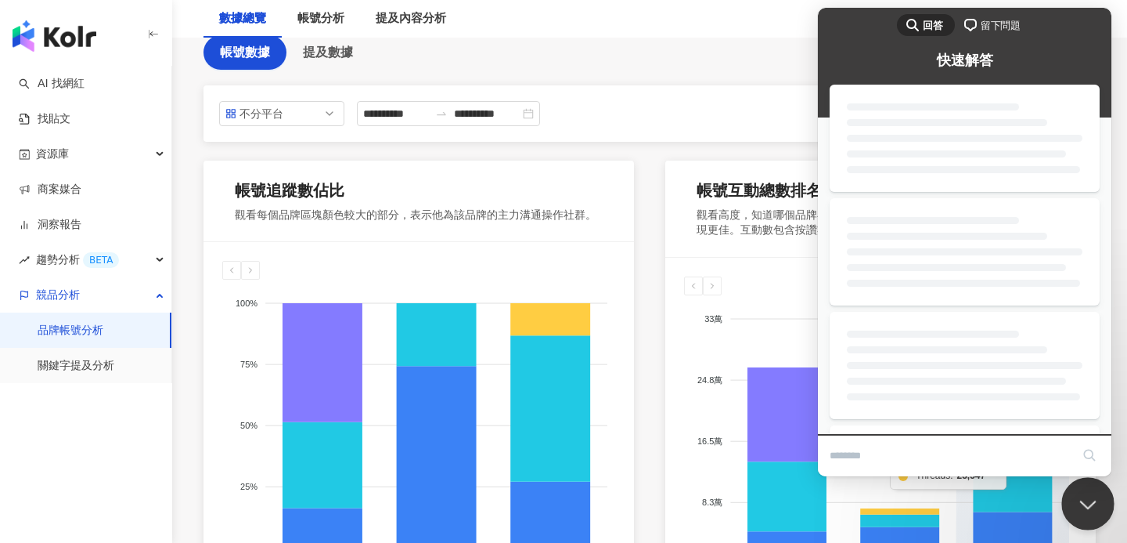
scroll to position [0, 0]
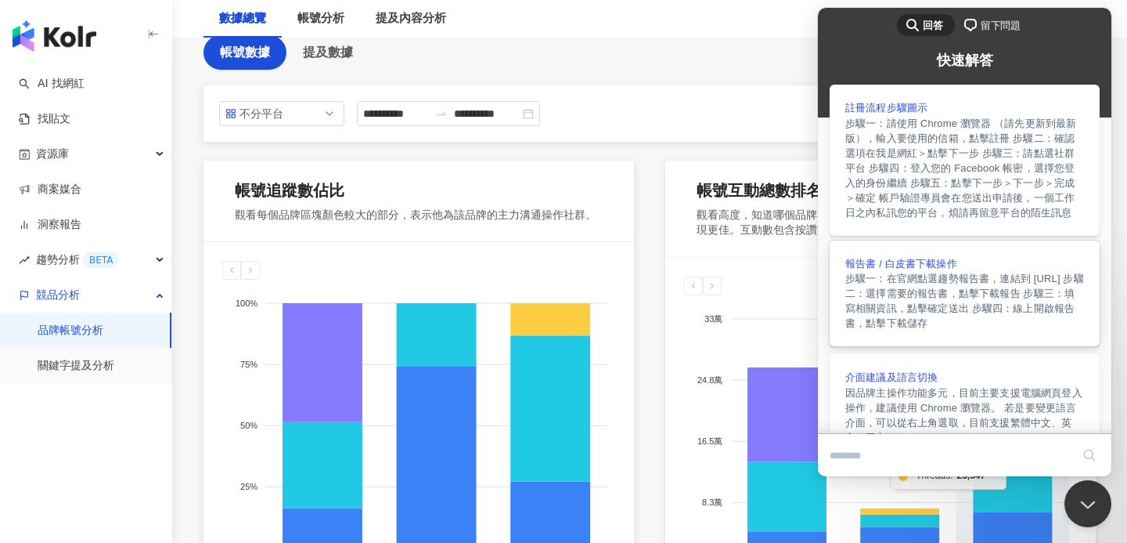
click at [892, 261] on div "報告書 / 白皮書下載操作" at bounding box center [965, 264] width 239 height 16
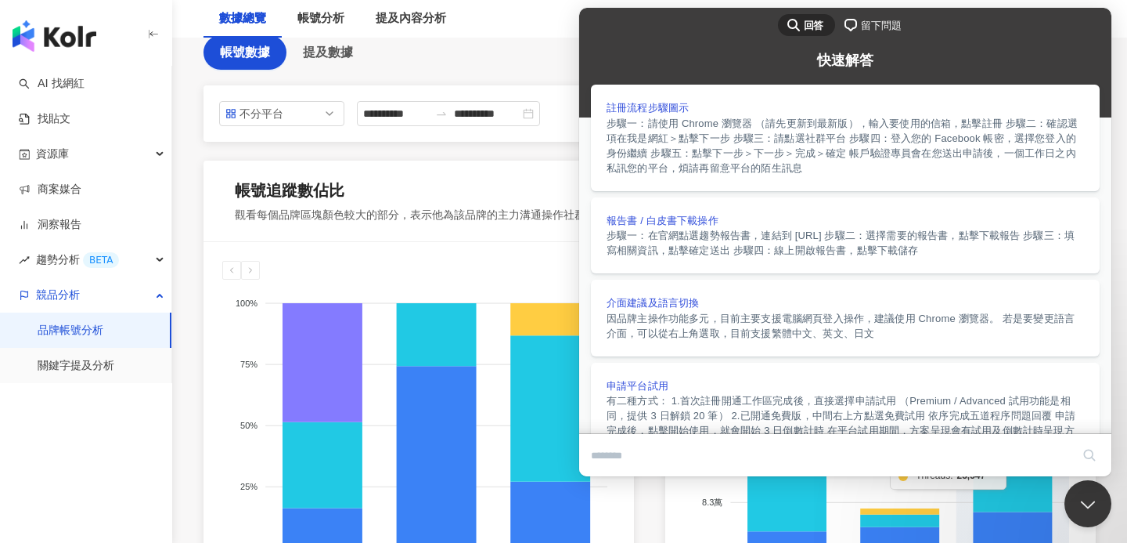
scroll to position [796, 0]
click at [608, 477] on button "Close" at bounding box center [594, 487] width 28 height 20
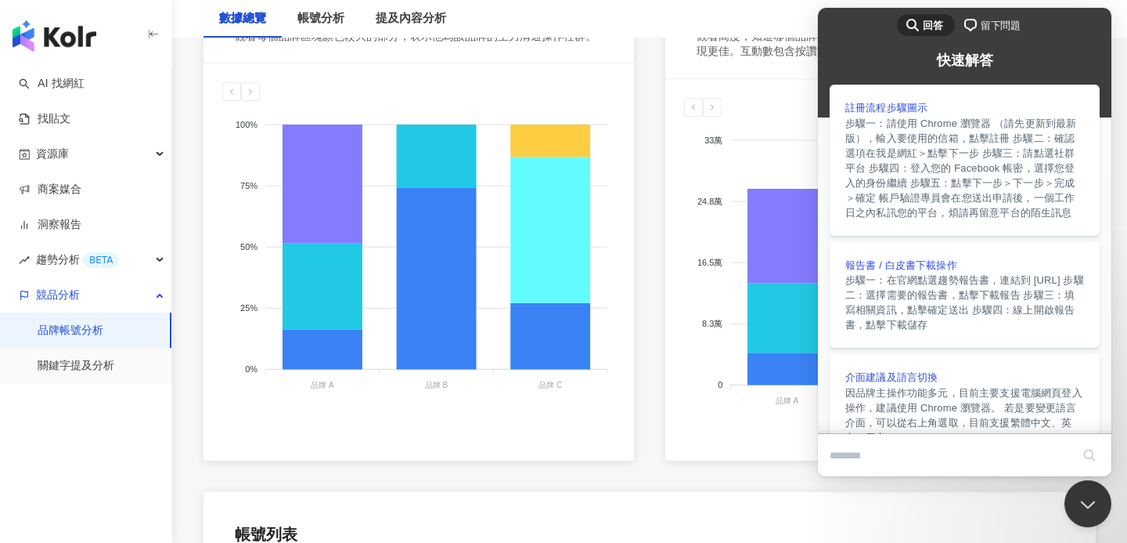
scroll to position [341, 0]
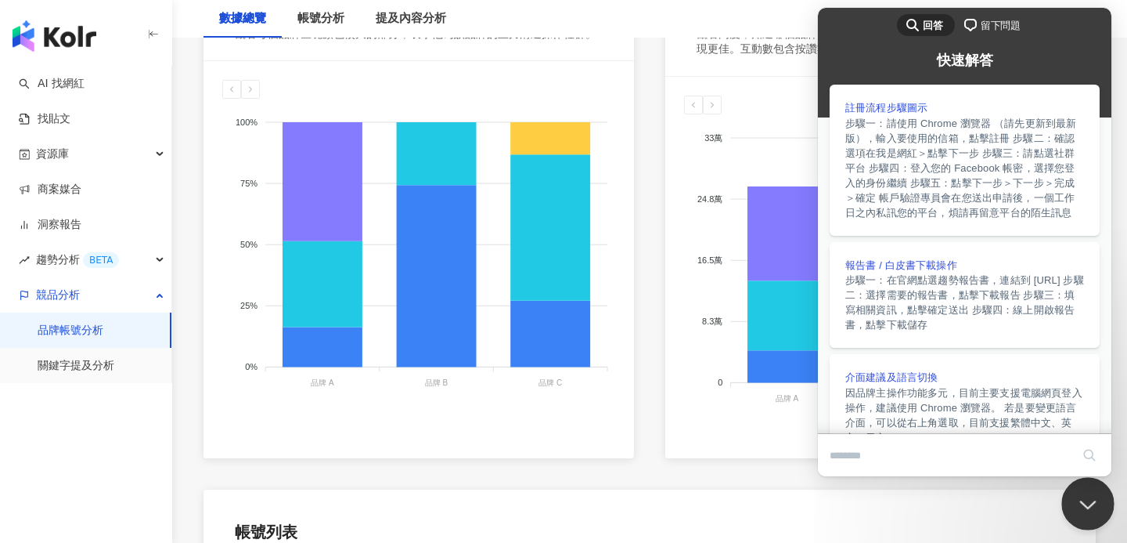
click at [1077, 491] on button "Close Beacon popover" at bounding box center [1085, 500] width 47 height 47
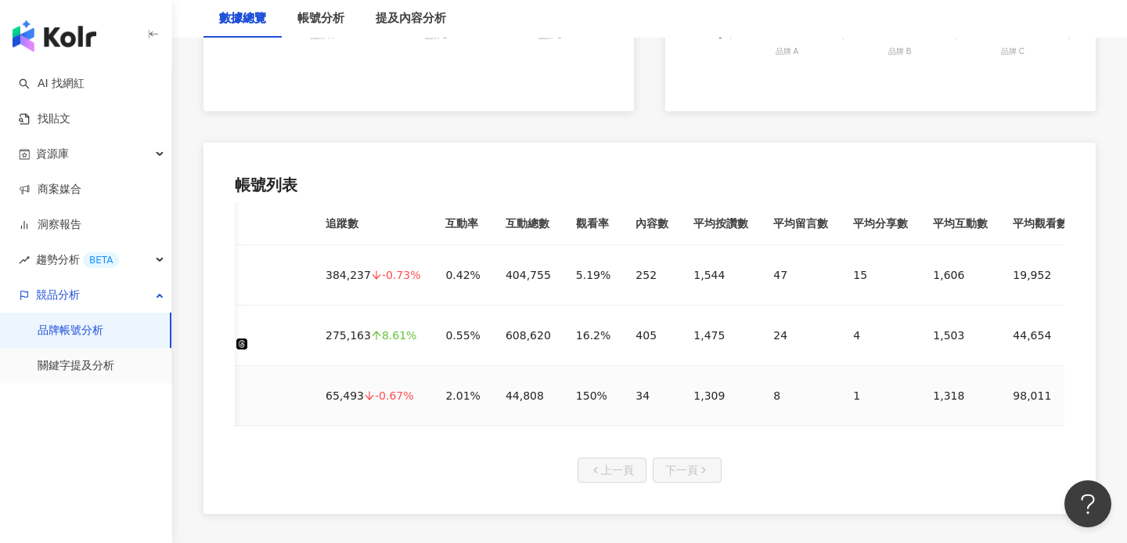
scroll to position [0, 0]
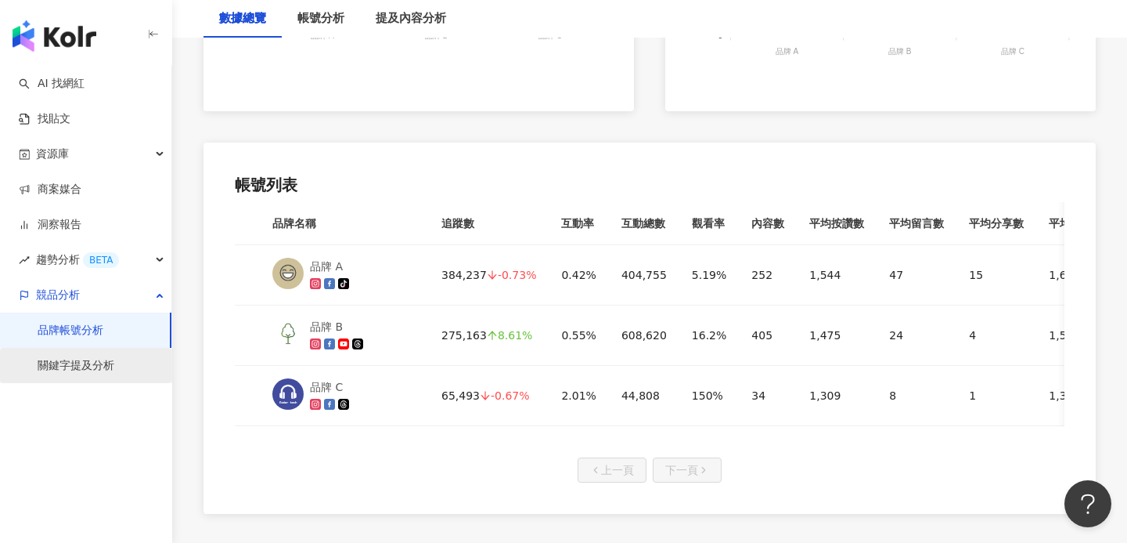
click at [54, 370] on link "關鍵字提及分析" at bounding box center [76, 366] width 77 height 16
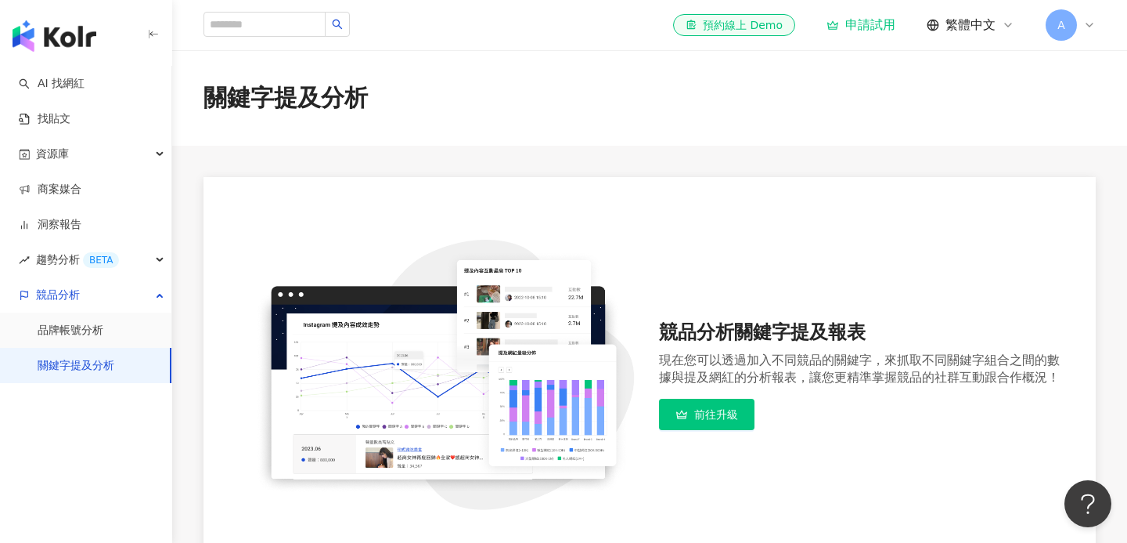
scroll to position [283, 0]
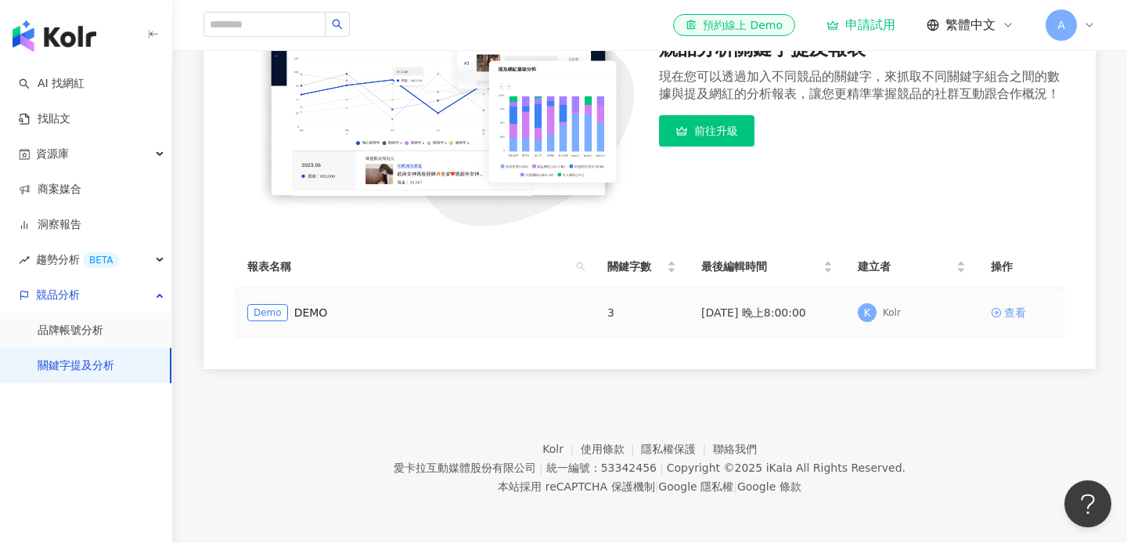
click at [1015, 316] on div "查看" at bounding box center [1016, 312] width 22 height 17
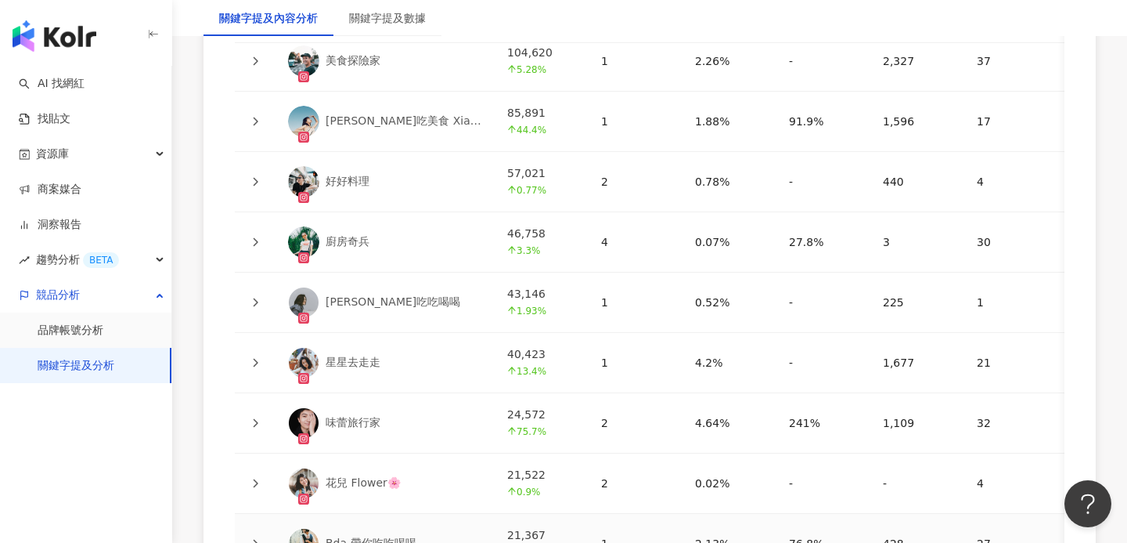
scroll to position [4037, 0]
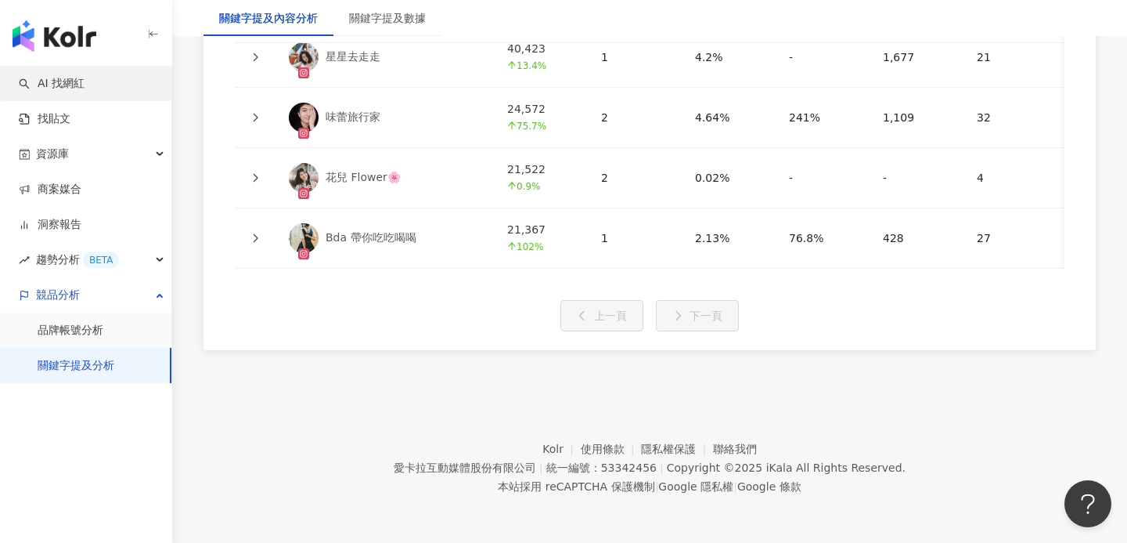
click at [85, 76] on link "AI 找網紅" at bounding box center [52, 84] width 66 height 16
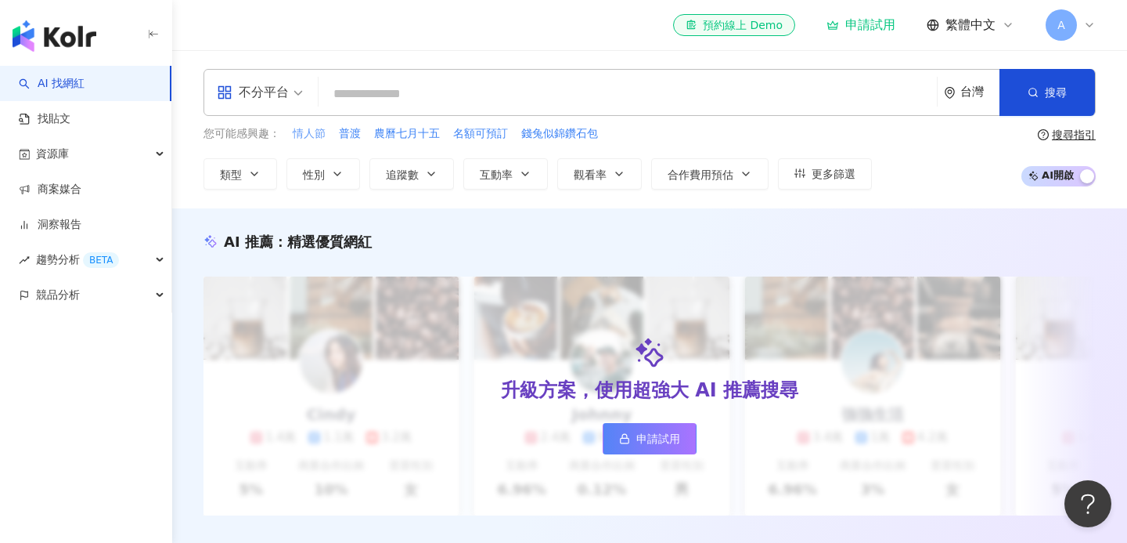
click at [312, 132] on span "情人節" at bounding box center [309, 134] width 33 height 16
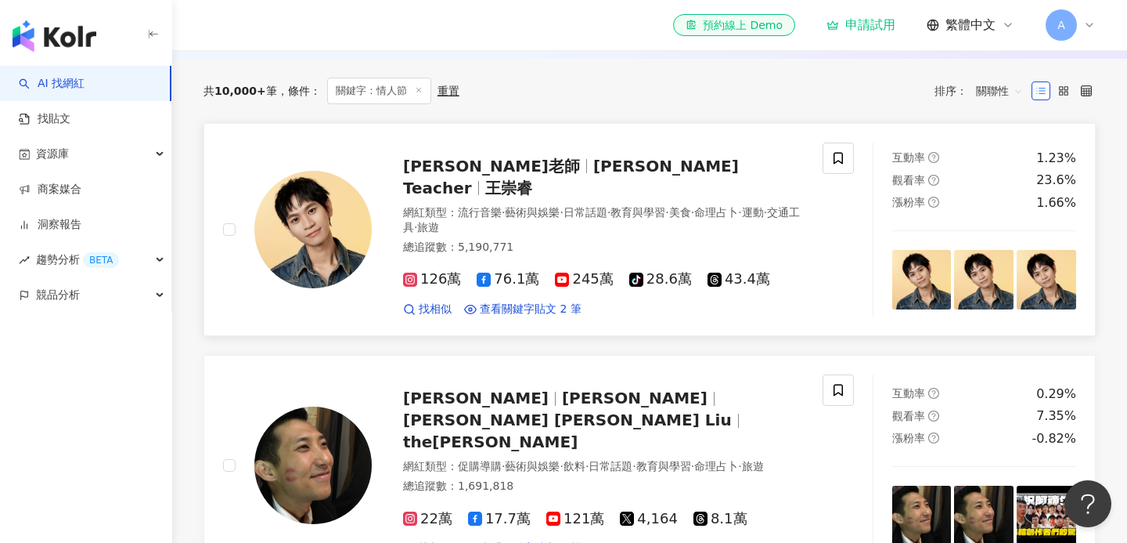
scroll to position [458, 0]
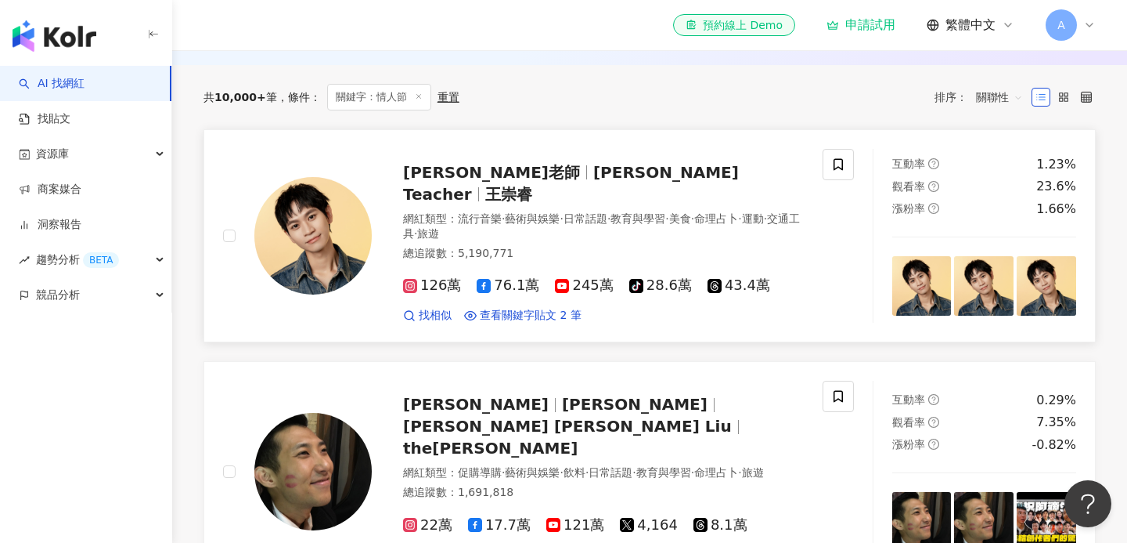
click at [560, 212] on span "藝術與娛樂" at bounding box center [532, 218] width 55 height 13
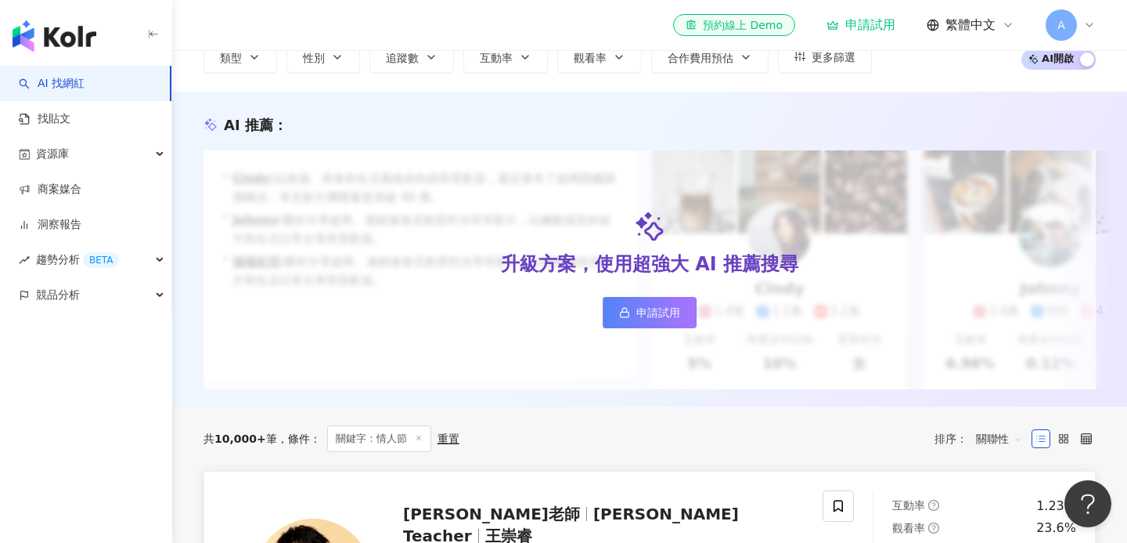
scroll to position [0, 0]
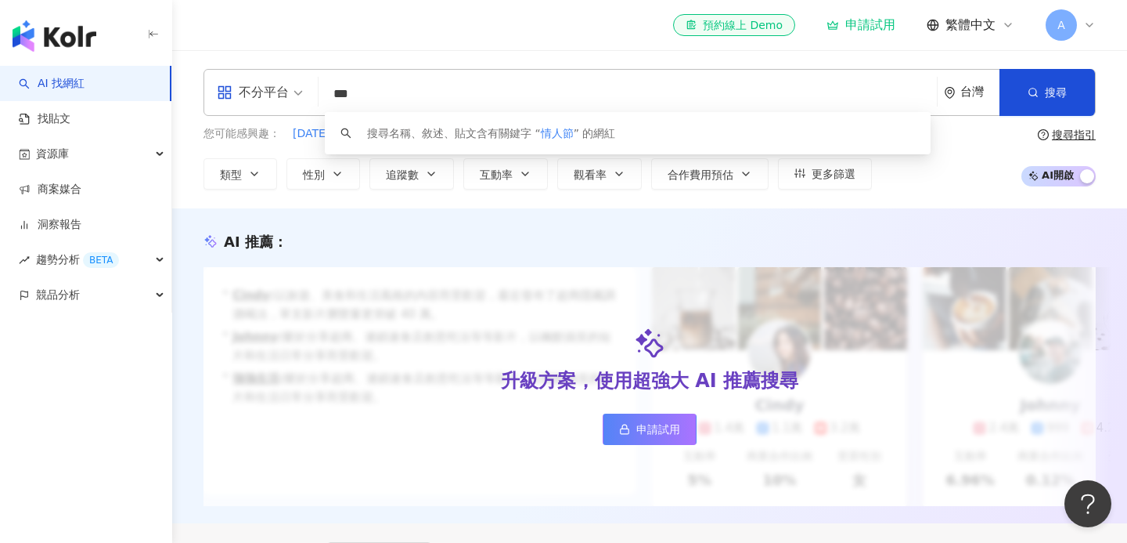
click at [401, 82] on input "***" at bounding box center [628, 94] width 606 height 30
drag, startPoint x: 387, startPoint y: 94, endPoint x: 318, endPoint y: 103, distance: 69.5
click at [318, 103] on div "不分平台 *** 台灣 搜尋 keyword 搜尋名稱、敘述、貼文含有關鍵字 “ 情人節 ” 的網紅" at bounding box center [650, 92] width 893 height 47
drag, startPoint x: 381, startPoint y: 98, endPoint x: 352, endPoint y: 92, distance: 30.3
click at [352, 92] on input "***" at bounding box center [628, 94] width 606 height 30
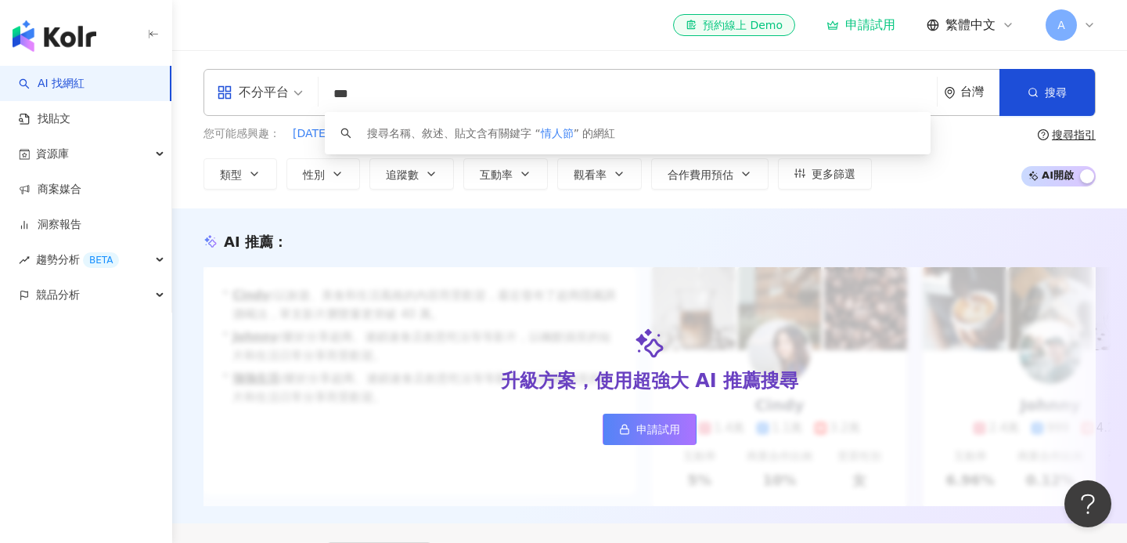
type input "*"
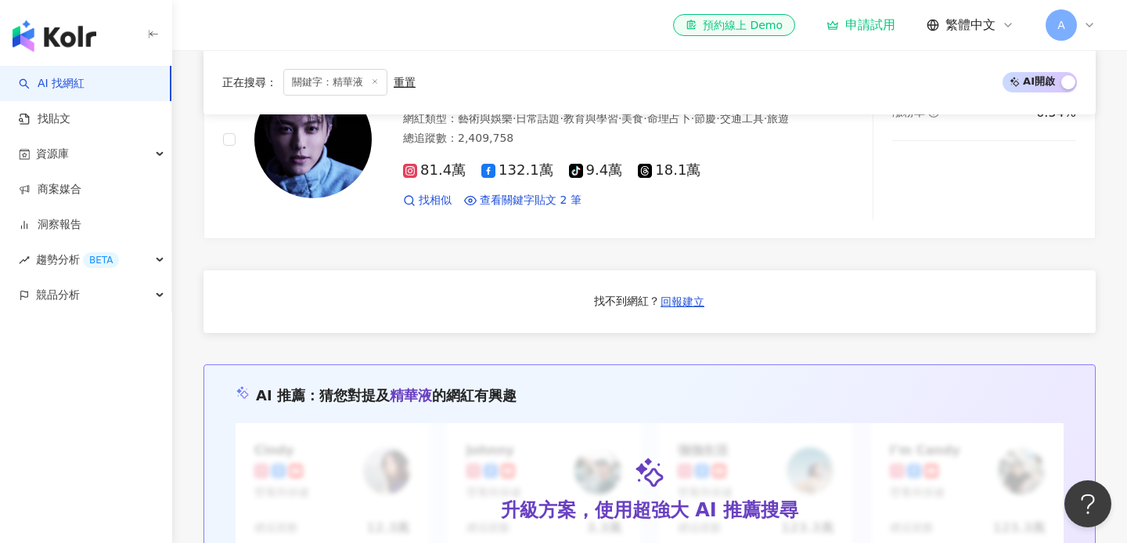
scroll to position [1196, 0]
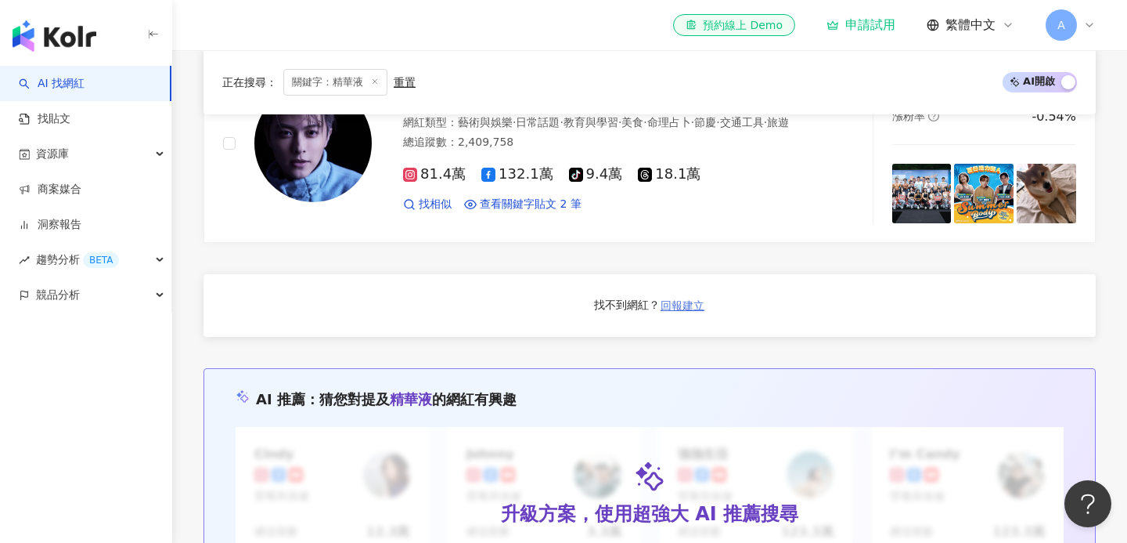
click at [669, 311] on span "回報建立" at bounding box center [683, 305] width 44 height 13
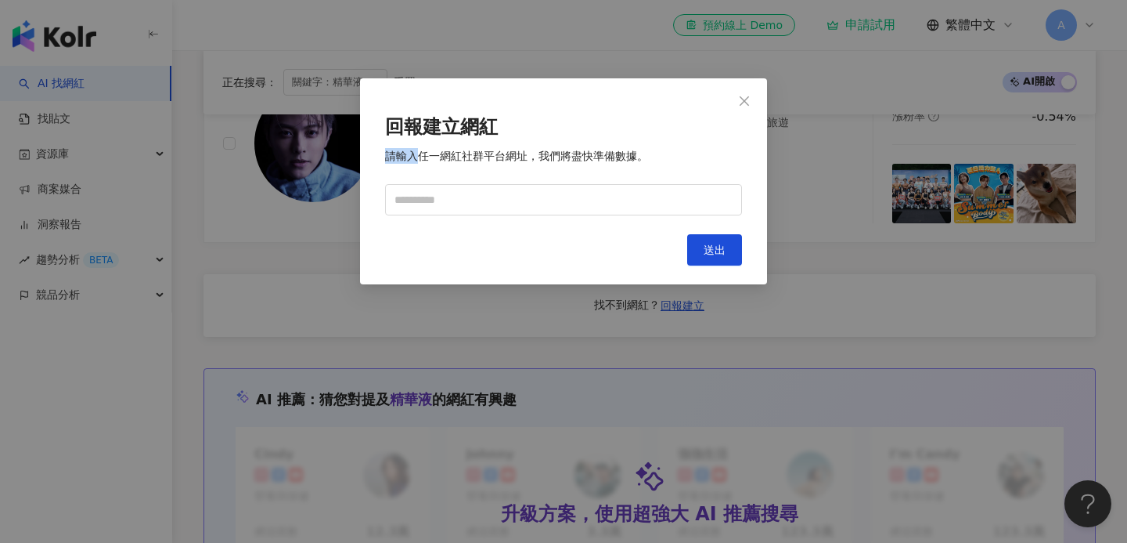
drag, startPoint x: 417, startPoint y: 160, endPoint x: 621, endPoint y: 139, distance: 205.4
click at [620, 139] on form "回報建立網紅 請輸入任一網紅社群平台網址，我們將盡快準備數據。" at bounding box center [563, 165] width 357 height 99
click at [621, 139] on form "回報建立網紅 請輸入任一網紅社群平台網址，我們將盡快準備數據。" at bounding box center [563, 165] width 357 height 99
click at [752, 91] on button "Close" at bounding box center [744, 100] width 31 height 31
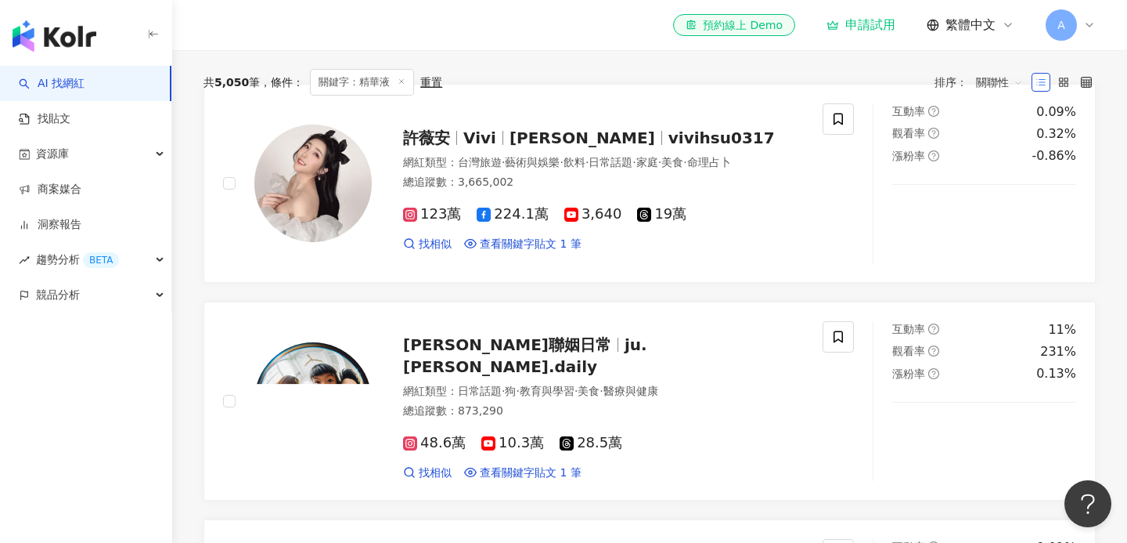
scroll to position [0, 0]
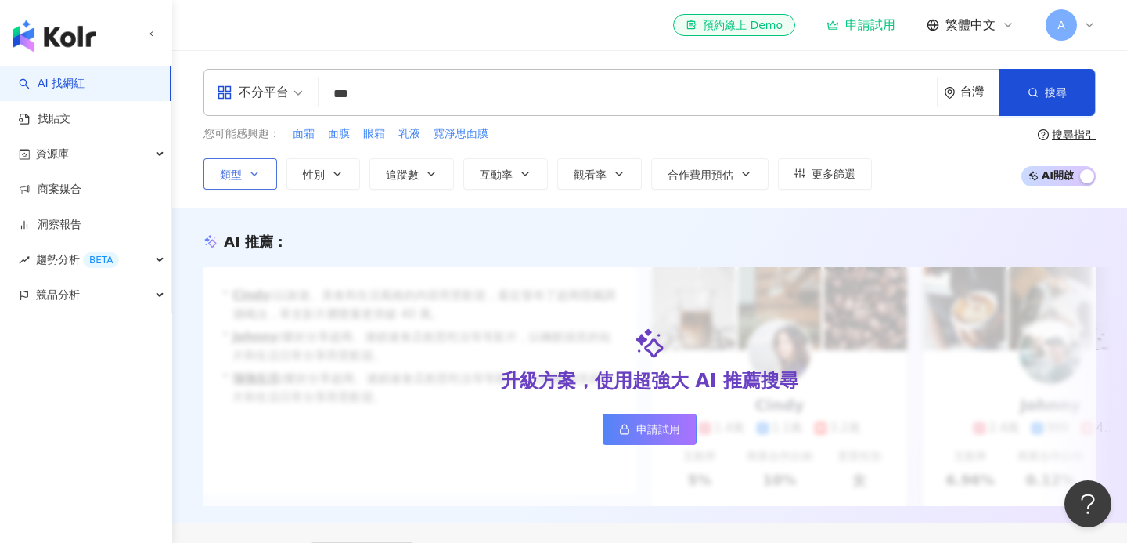
click at [227, 162] on button "類型" at bounding box center [241, 173] width 74 height 31
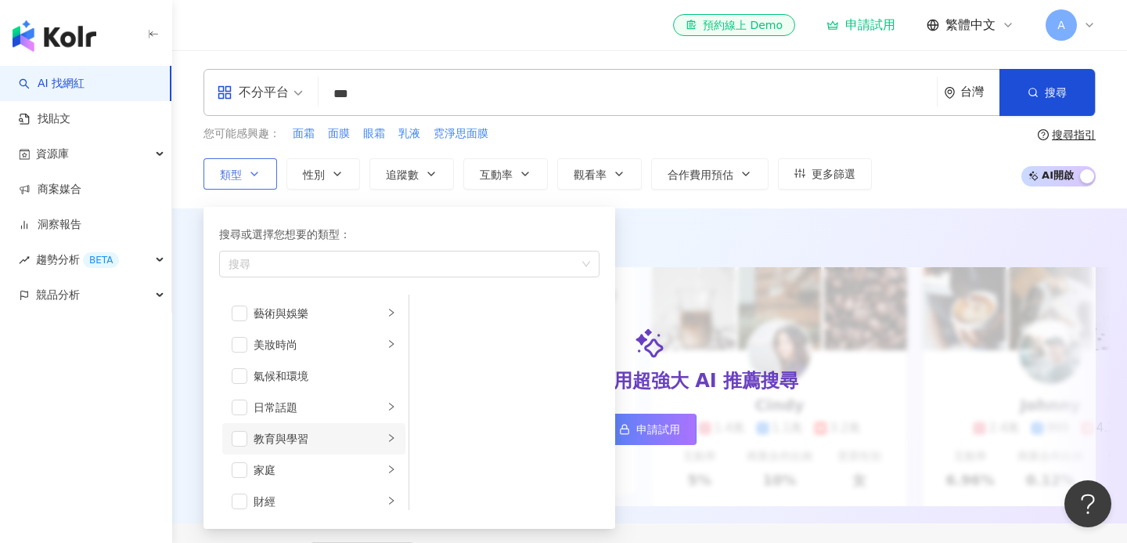
scroll to position [543, 0]
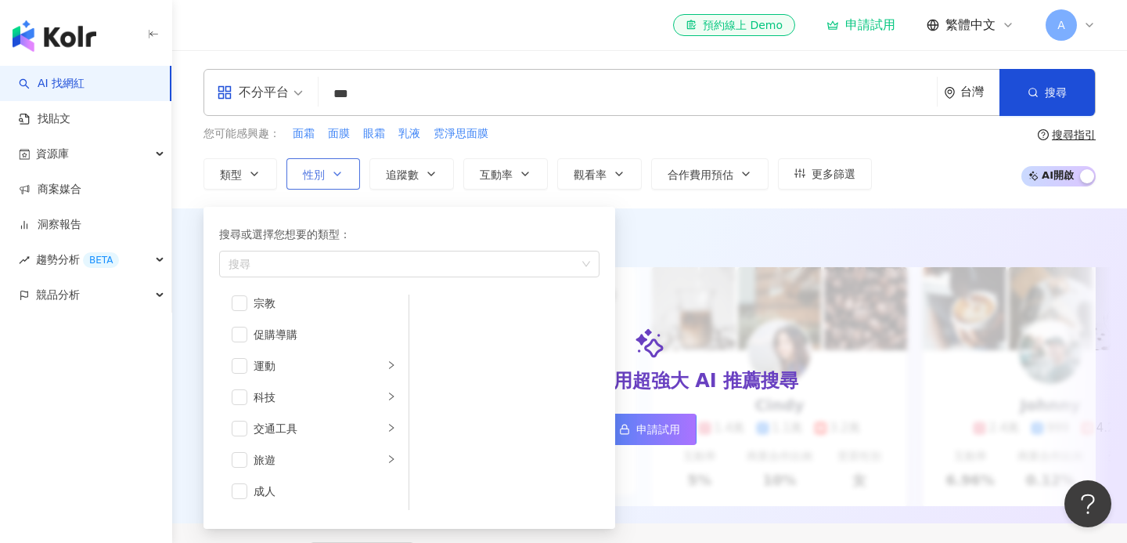
click at [317, 162] on button "性別" at bounding box center [324, 173] width 74 height 31
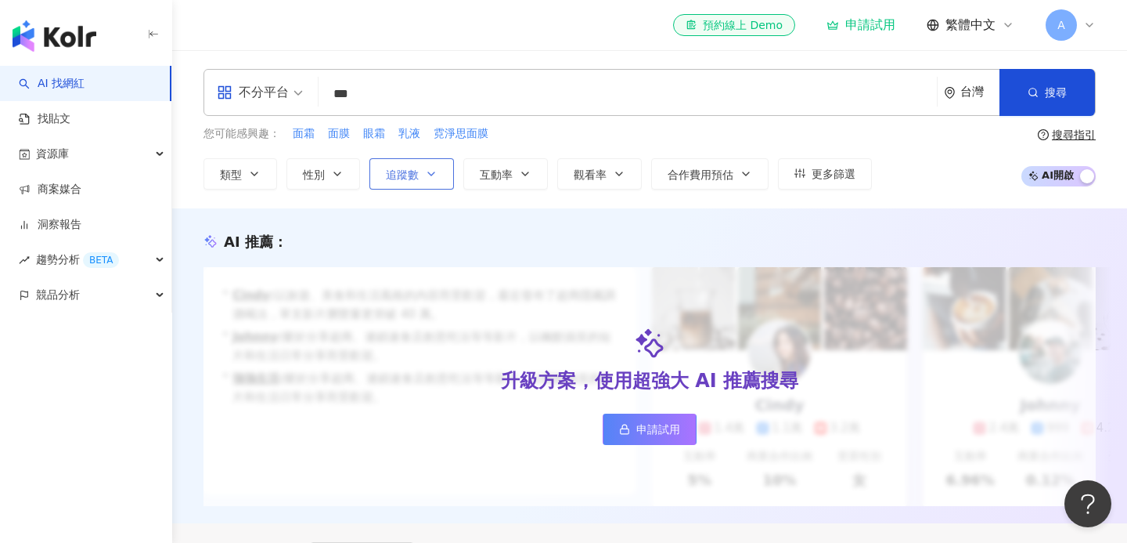
click at [413, 165] on button "追蹤數" at bounding box center [412, 173] width 85 height 31
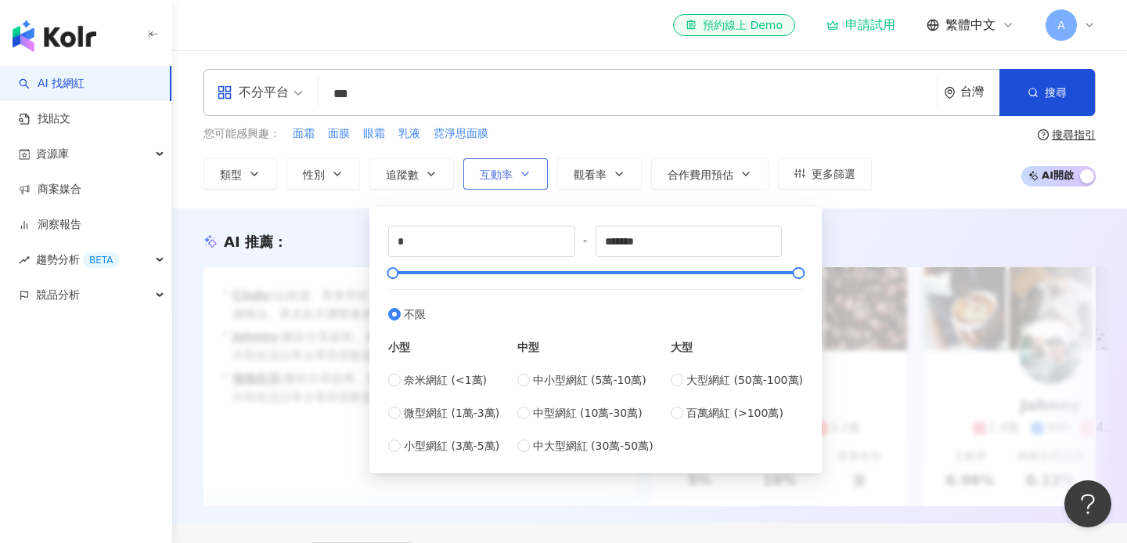
click at [497, 177] on span "互動率" at bounding box center [496, 174] width 33 height 13
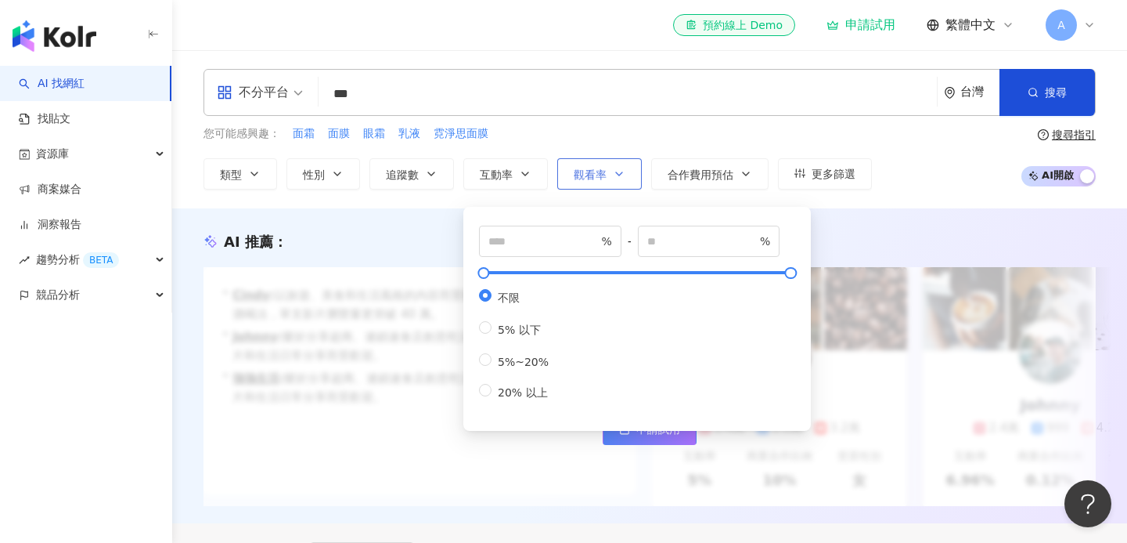
click at [600, 182] on button "觀看率" at bounding box center [599, 173] width 85 height 31
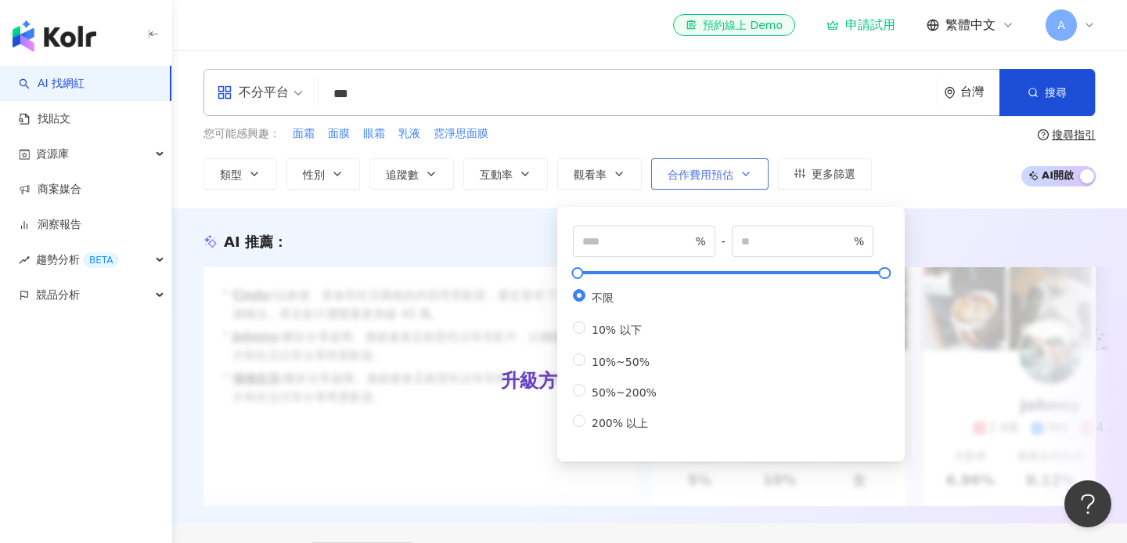
click at [702, 182] on button "合作費用預估" at bounding box center [709, 173] width 117 height 31
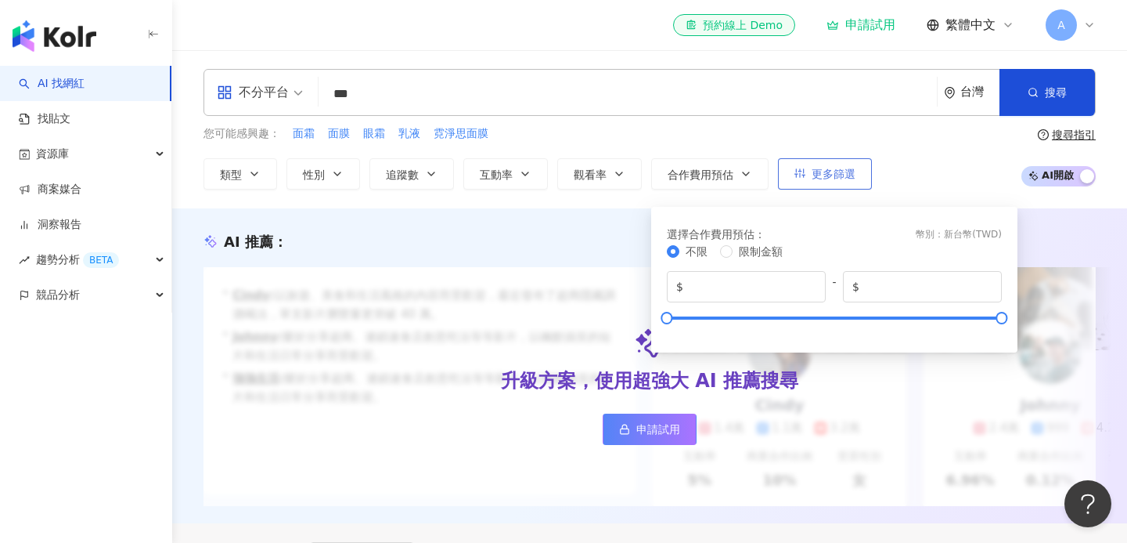
click at [847, 176] on span "更多篩選" at bounding box center [834, 174] width 44 height 13
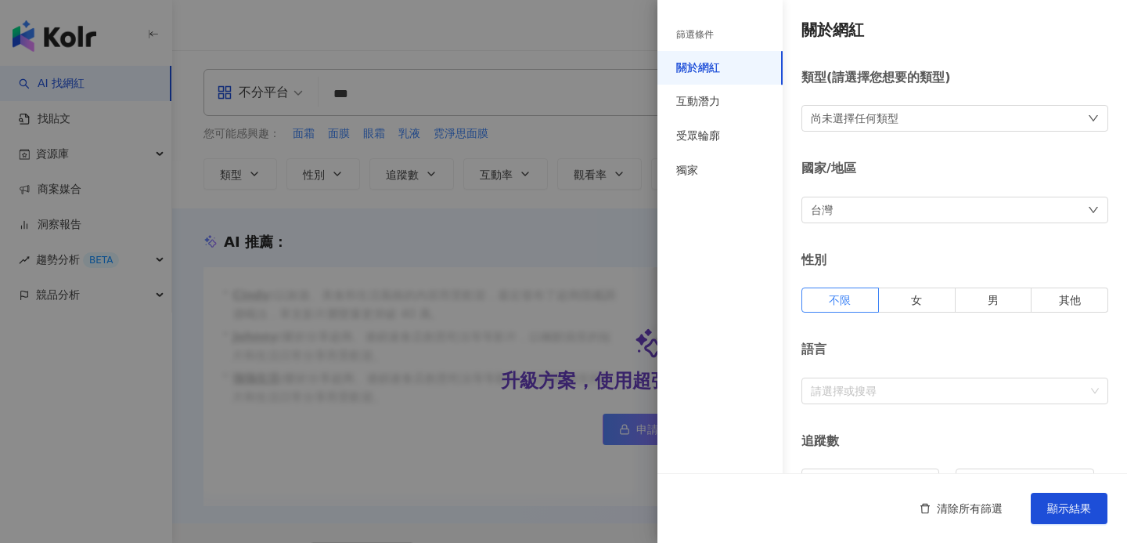
click at [582, 144] on div at bounding box center [563, 271] width 1127 height 543
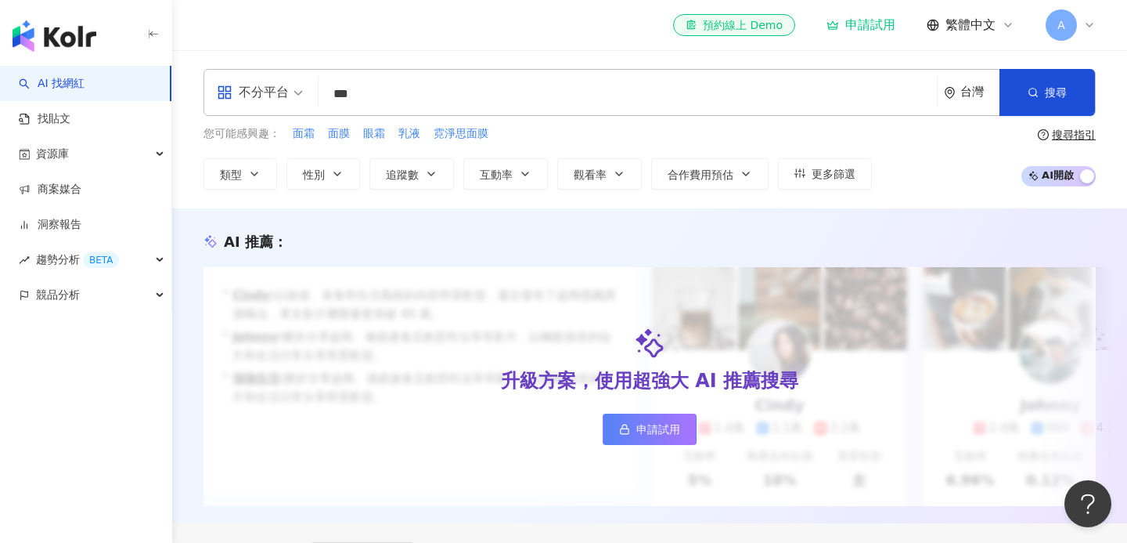
click at [499, 87] on input "***" at bounding box center [628, 94] width 606 height 30
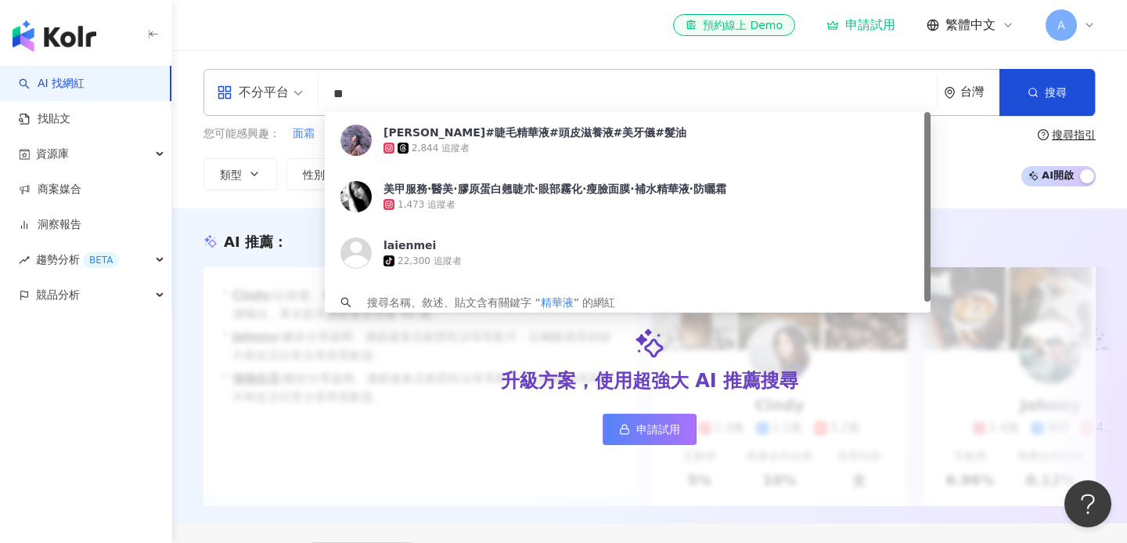
type input "*"
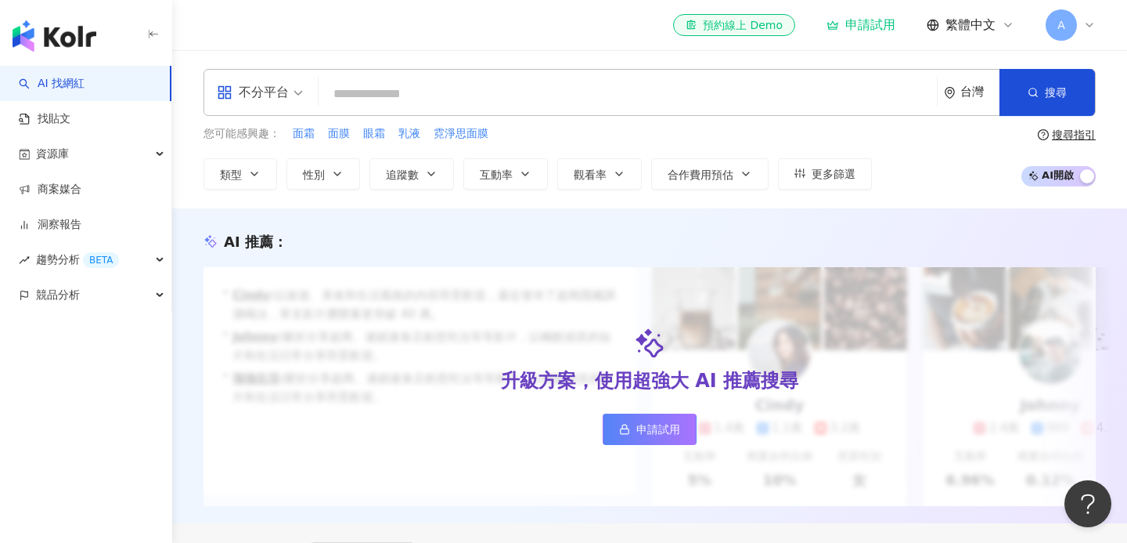
click at [1048, 175] on span "AI 開啟 AI 關閉" at bounding box center [1059, 176] width 74 height 20
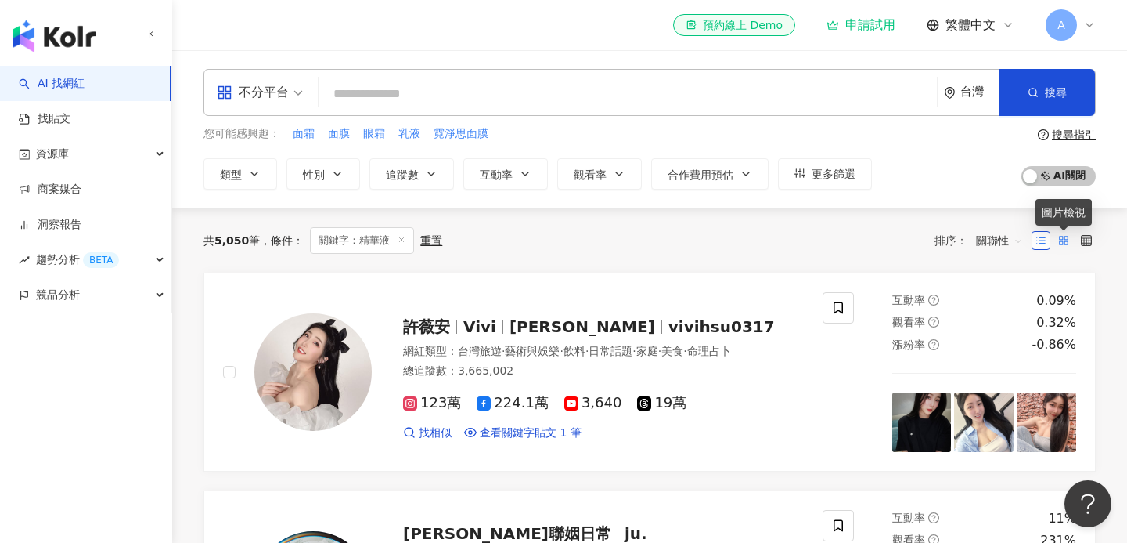
click at [1069, 240] on icon at bounding box center [1064, 240] width 11 height 11
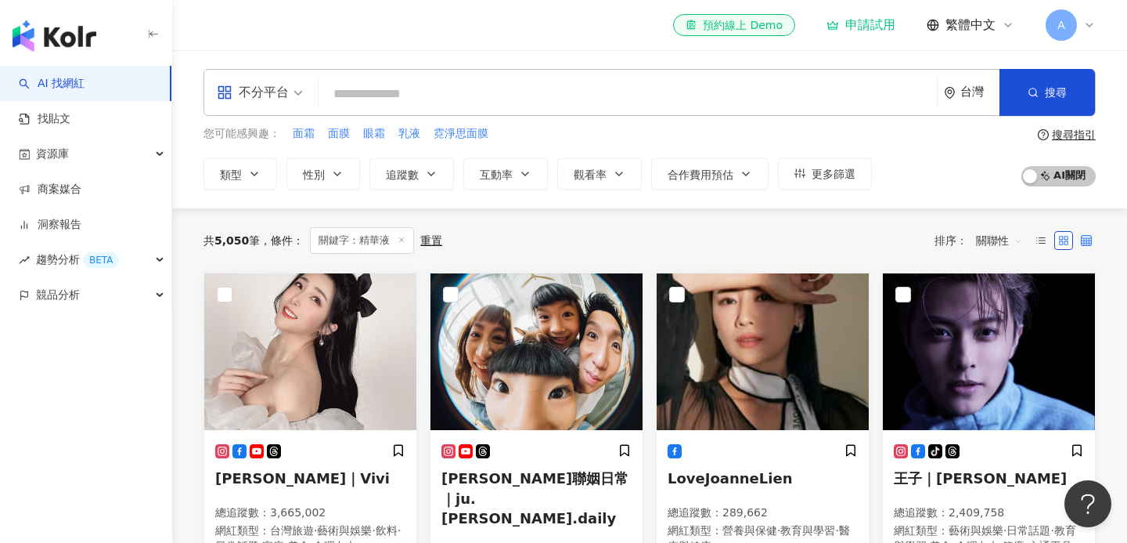
click at [1086, 240] on icon at bounding box center [1086, 240] width 11 height 11
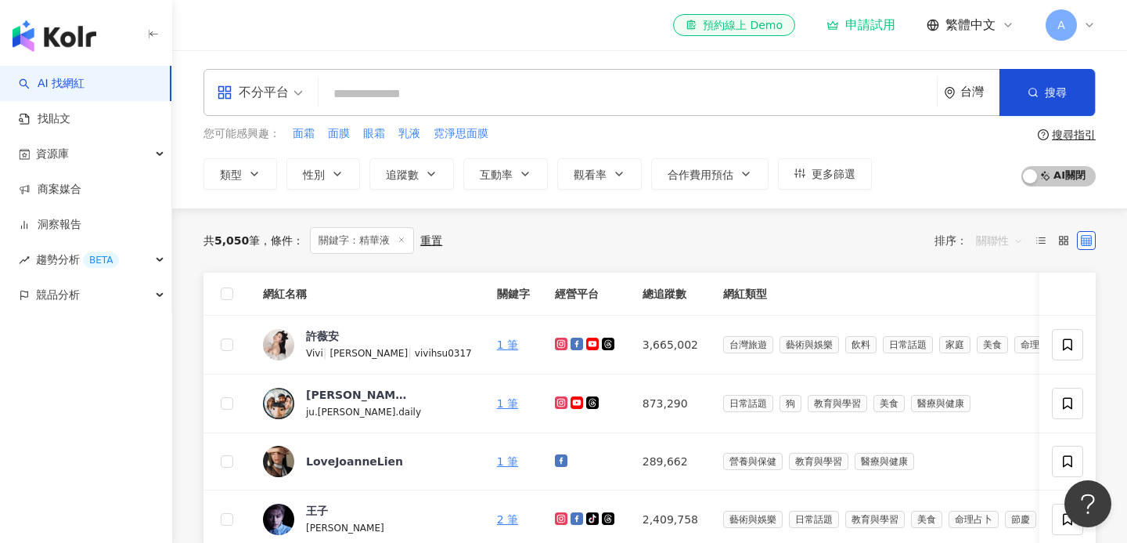
click at [1026, 241] on div "關聯性" at bounding box center [1000, 240] width 64 height 25
click at [749, 250] on div "共 5,050 筆 條件 ： 關鍵字：精華液 重置 排序： 關聯性" at bounding box center [650, 240] width 893 height 27
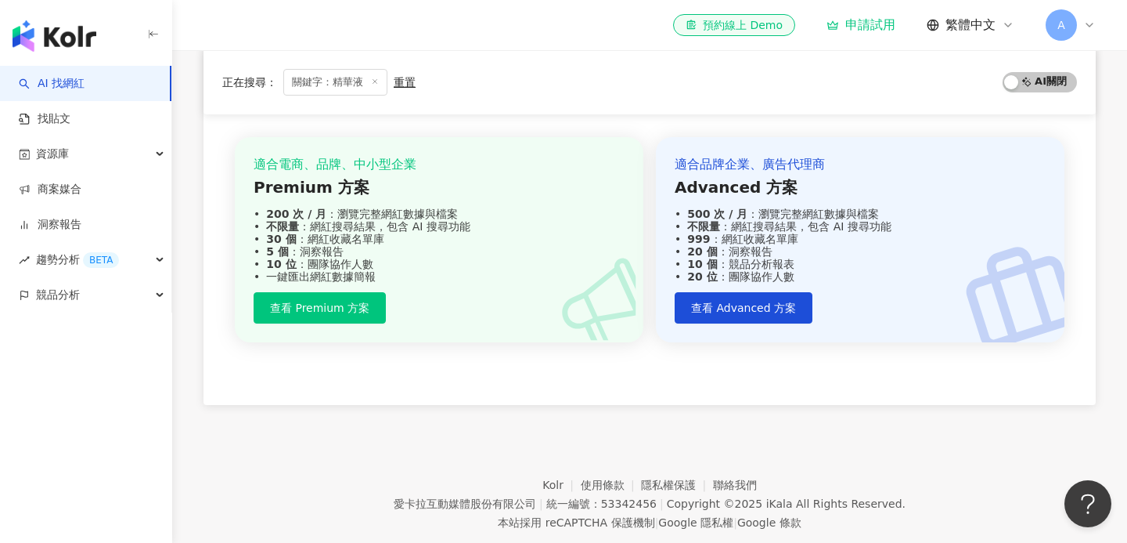
scroll to position [666, 0]
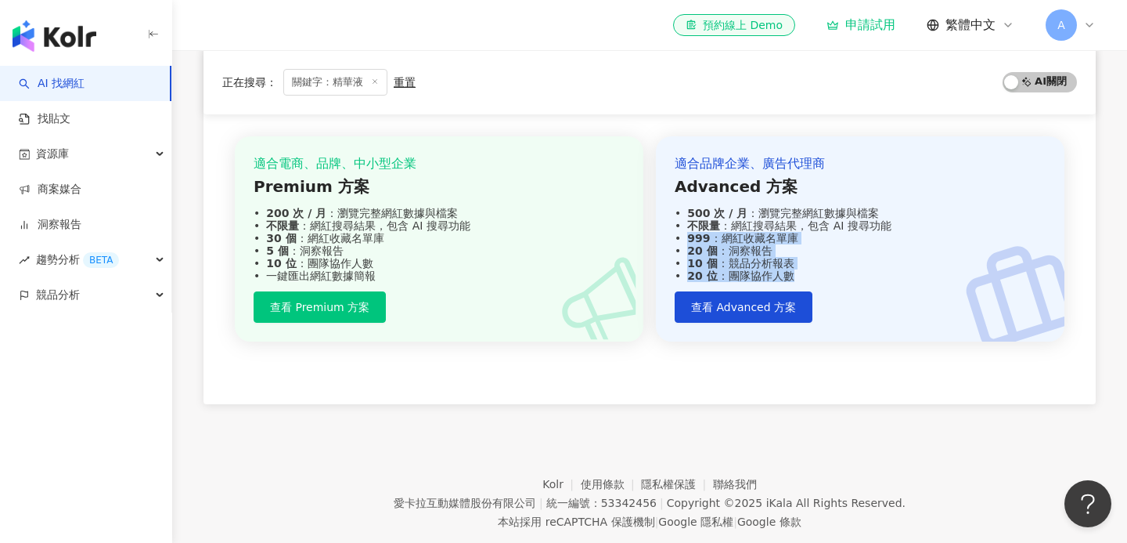
drag, startPoint x: 684, startPoint y: 240, endPoint x: 832, endPoint y: 272, distance: 151.4
click at [831, 272] on div "適合品牌企業、廣告代理商 Advanced 方案 500 次 / 月 ：瀏覽完整網紅數據與檔案 不限量 ：網紅搜尋結果，包含 AI 搜尋功能 999 ：網紅收…" at bounding box center [860, 219] width 371 height 128
click at [832, 272] on div "20 位 ：團隊協作人數" at bounding box center [860, 275] width 371 height 13
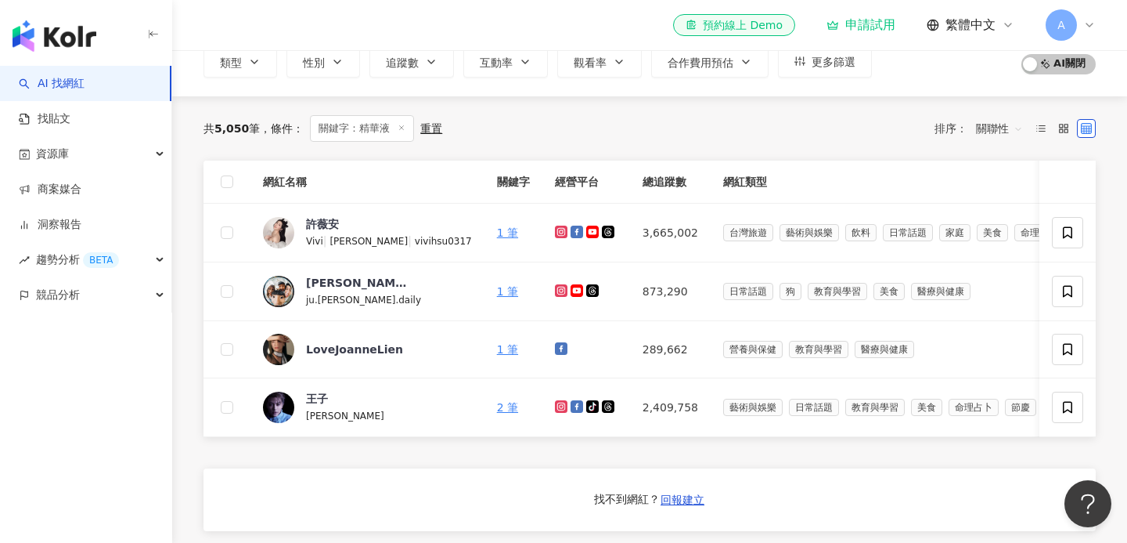
scroll to position [113, 0]
click at [1059, 62] on span "AI 開啟 AI 關閉" at bounding box center [1059, 63] width 74 height 20
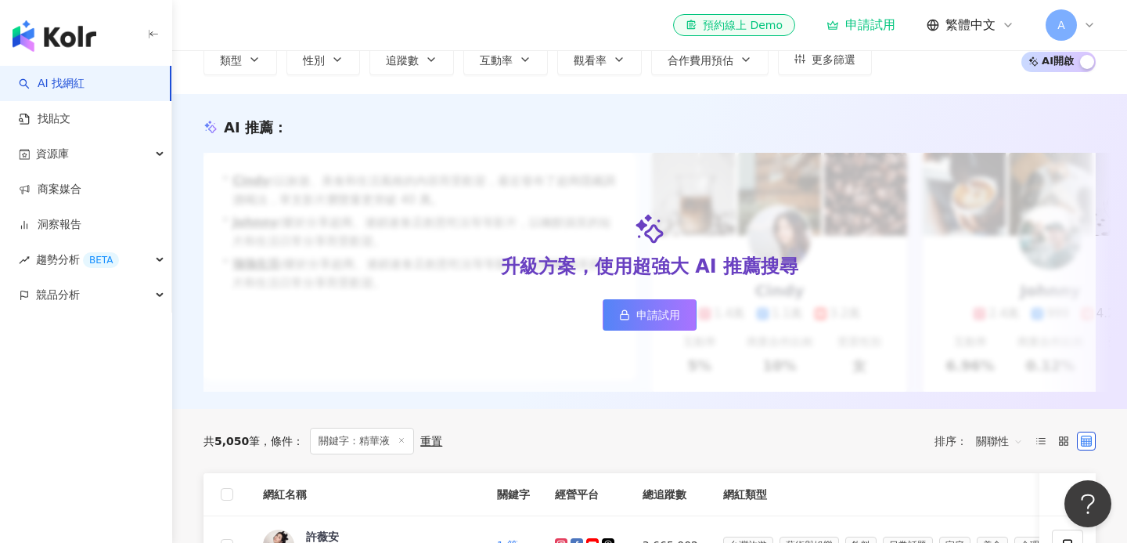
scroll to position [114, 0]
click at [1087, 18] on div "A" at bounding box center [1071, 24] width 50 height 31
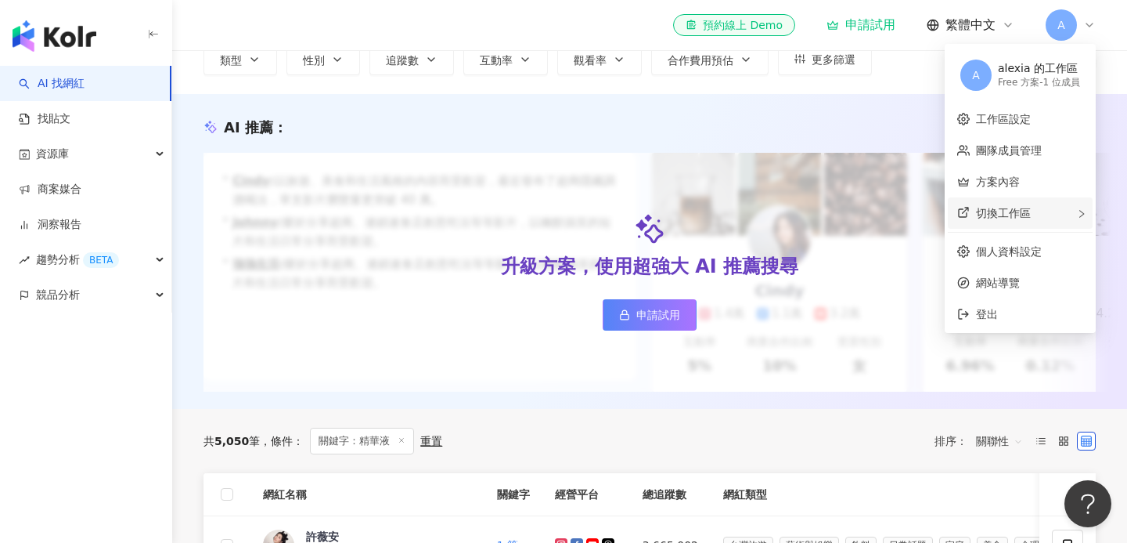
click at [1015, 214] on span "切換工作區" at bounding box center [1003, 213] width 55 height 13
click at [1009, 114] on link "工作區設定" at bounding box center [1003, 119] width 55 height 13
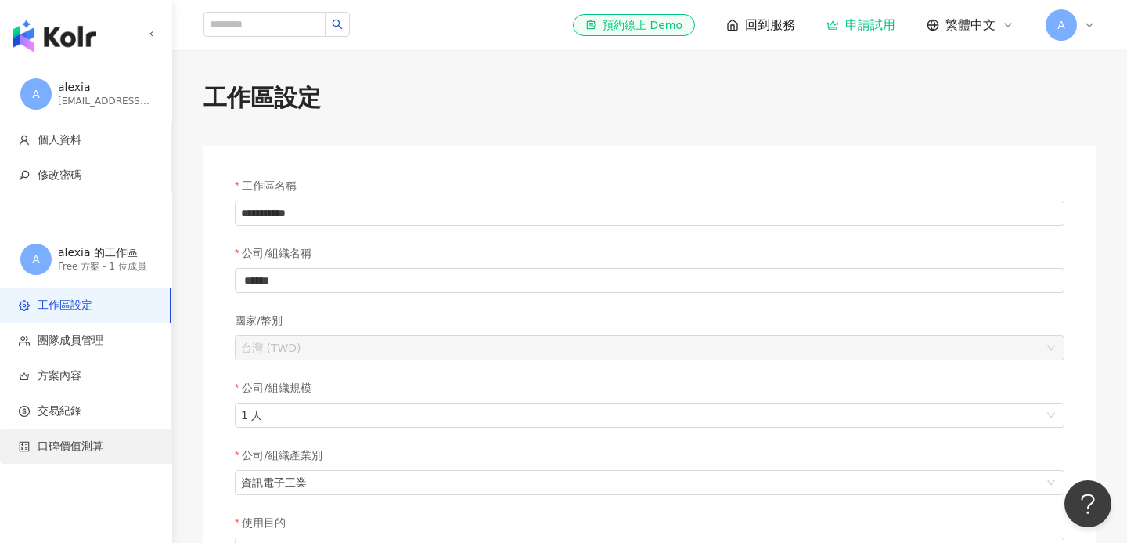
click at [74, 438] on span "口碑價值測算" at bounding box center [71, 446] width 66 height 16
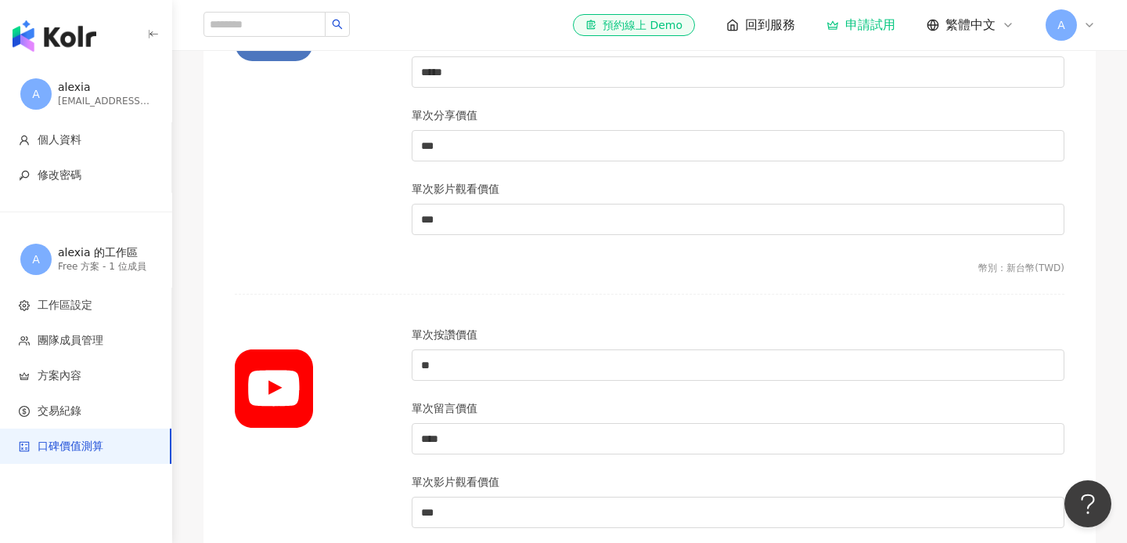
scroll to position [1081, 0]
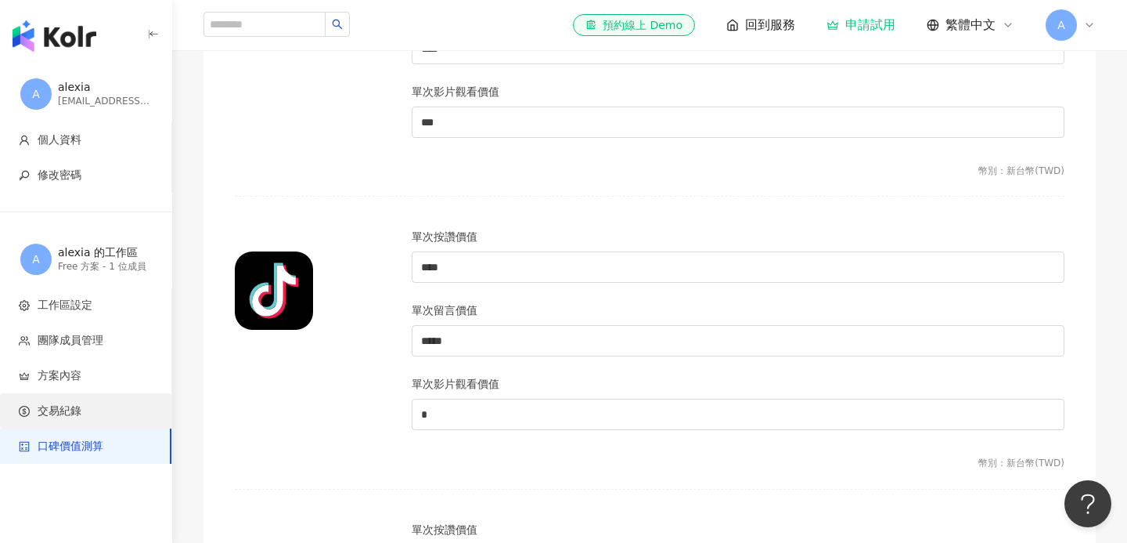
click at [86, 403] on span "交易紀錄" at bounding box center [89, 411] width 140 height 16
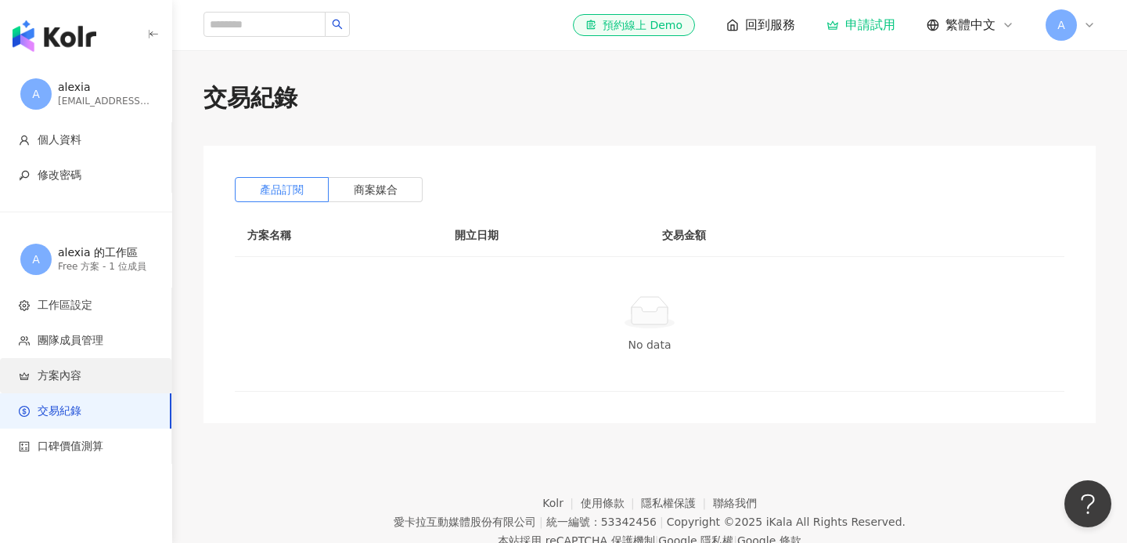
click at [89, 369] on span "方案內容" at bounding box center [89, 376] width 140 height 16
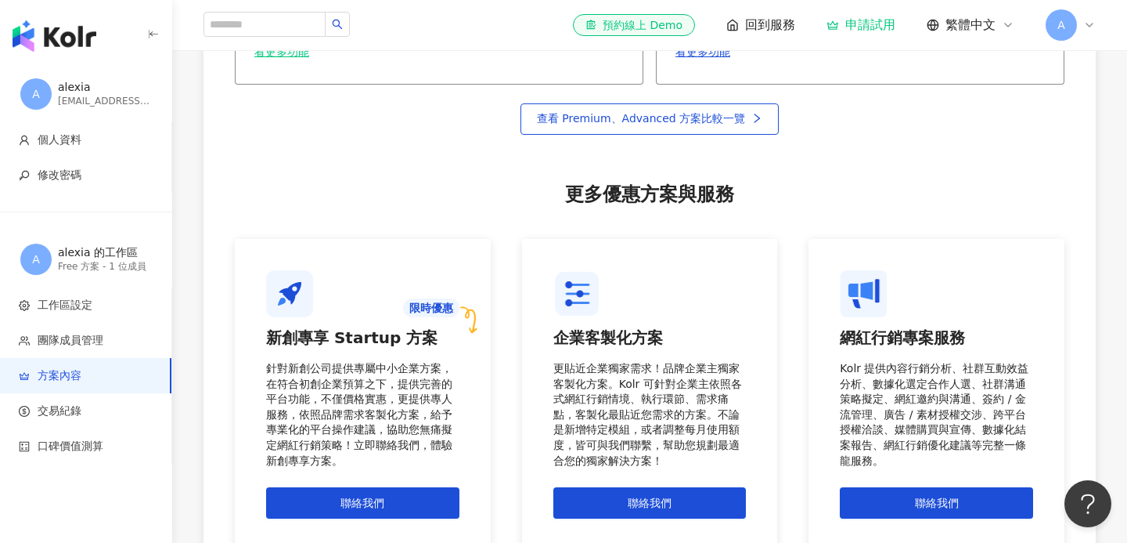
scroll to position [1195, 0]
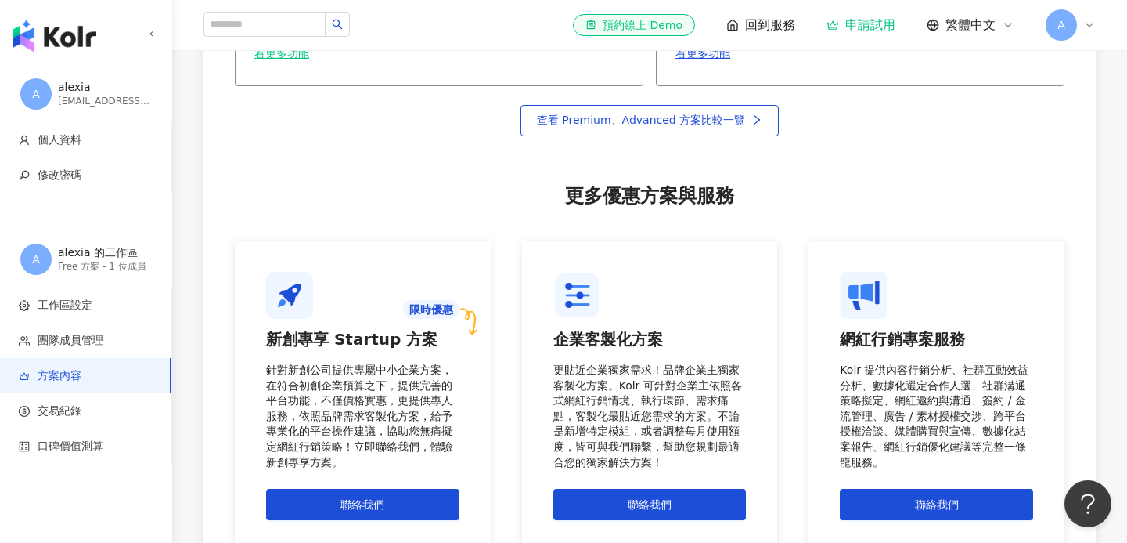
click at [1095, 18] on div "A" at bounding box center [1071, 24] width 50 height 31
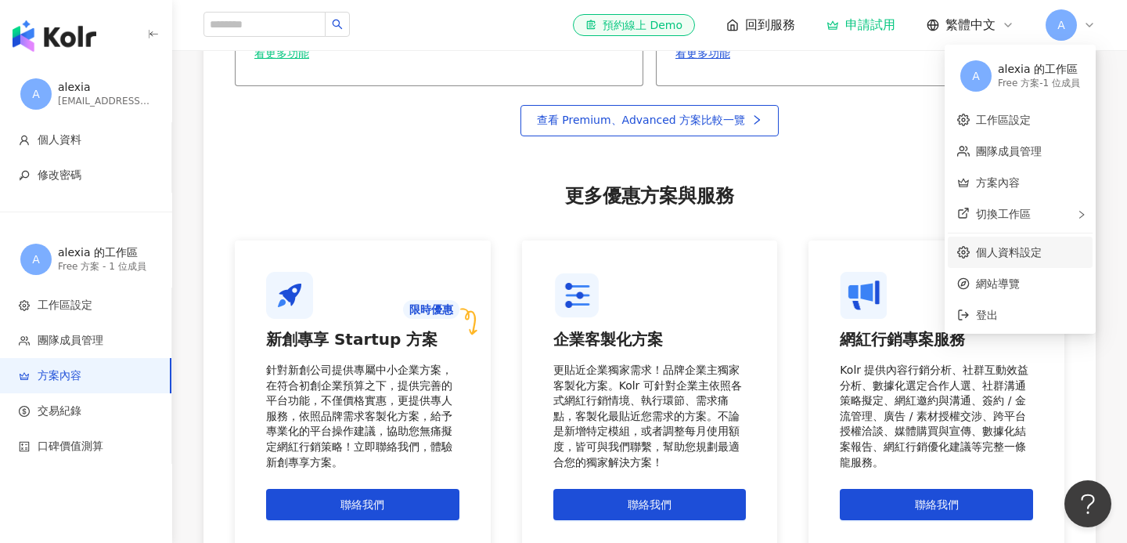
click at [1037, 258] on link "個人資料設定" at bounding box center [1009, 252] width 66 height 13
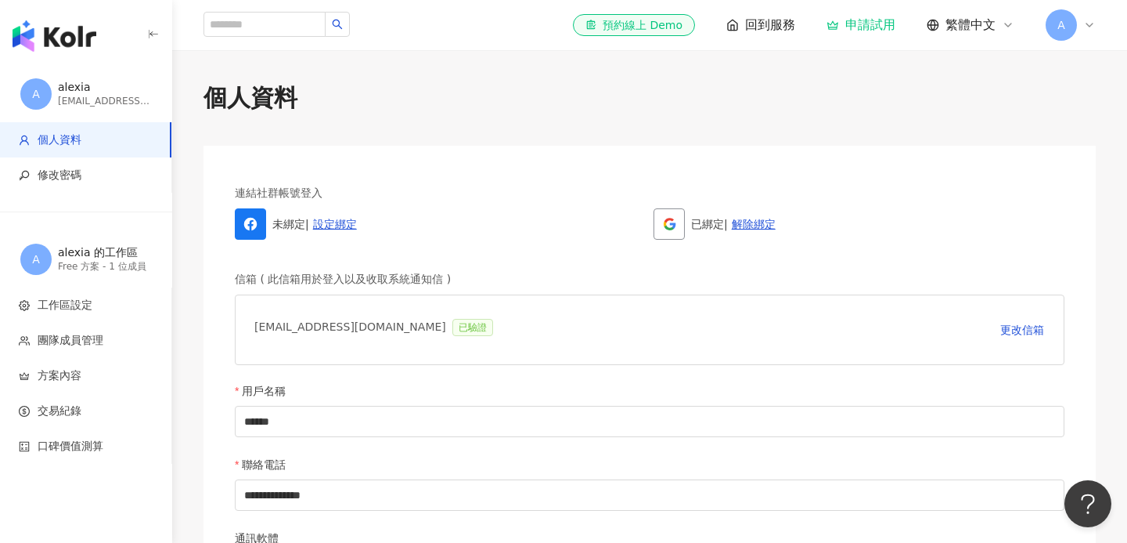
click at [1089, 27] on icon at bounding box center [1090, 24] width 6 height 3
click at [85, 41] on img "button" at bounding box center [55, 35] width 84 height 31
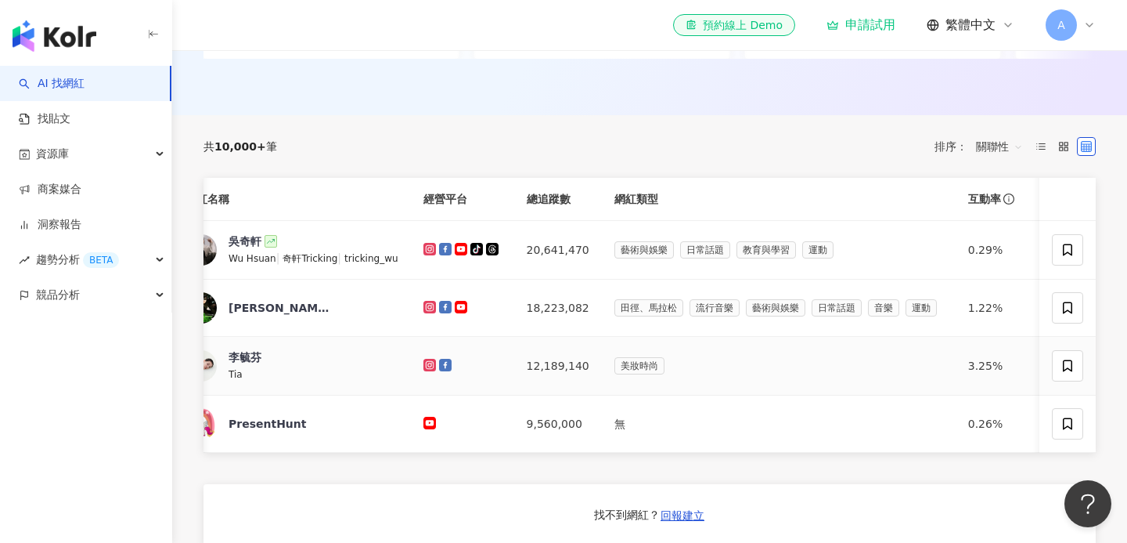
scroll to position [0, 277]
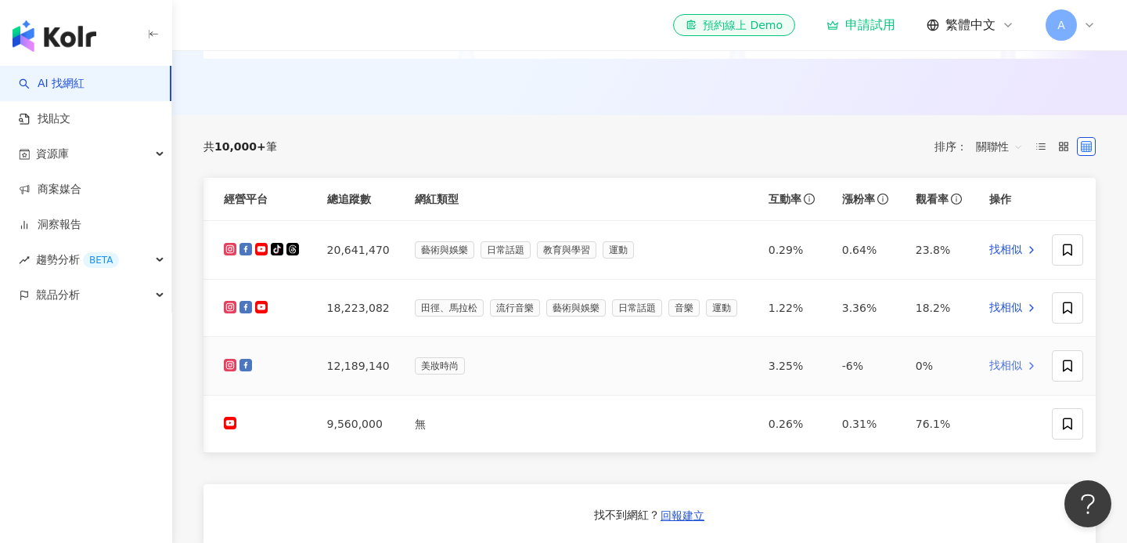
click at [1003, 360] on span "找相似" at bounding box center [1006, 366] width 33 height 16
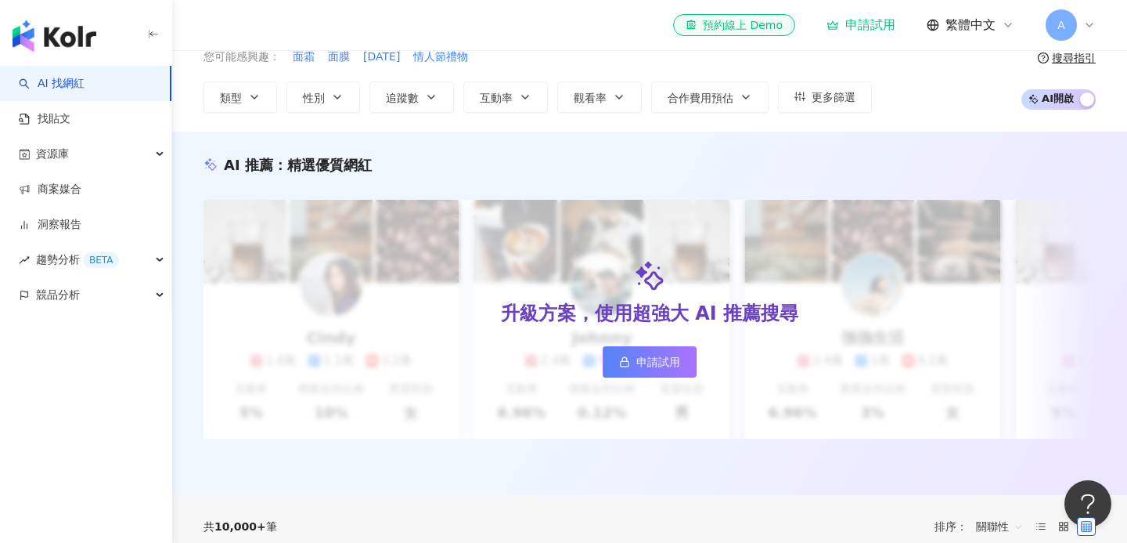
scroll to position [0, 0]
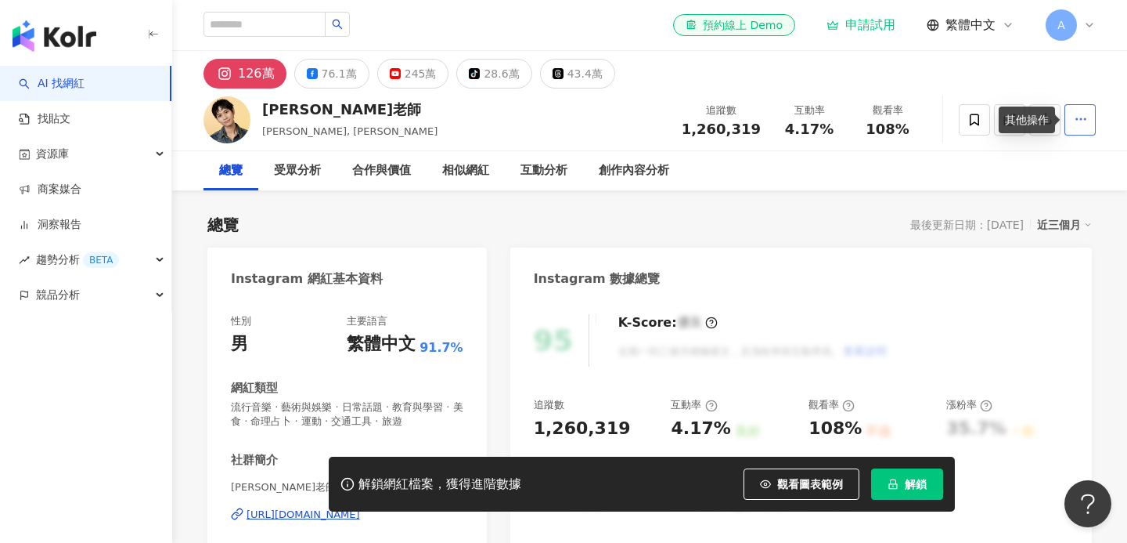
click at [1073, 117] on button "button" at bounding box center [1080, 119] width 31 height 31
click at [814, 226] on div "總覽 最後更新日期：2025/8/21 近三個月" at bounding box center [649, 225] width 885 height 22
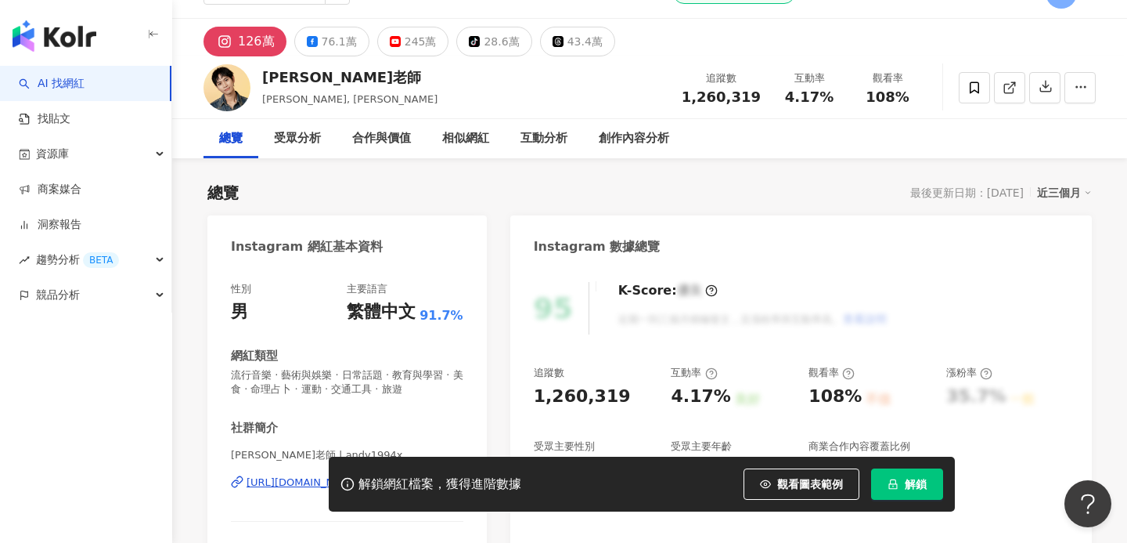
scroll to position [53, 0]
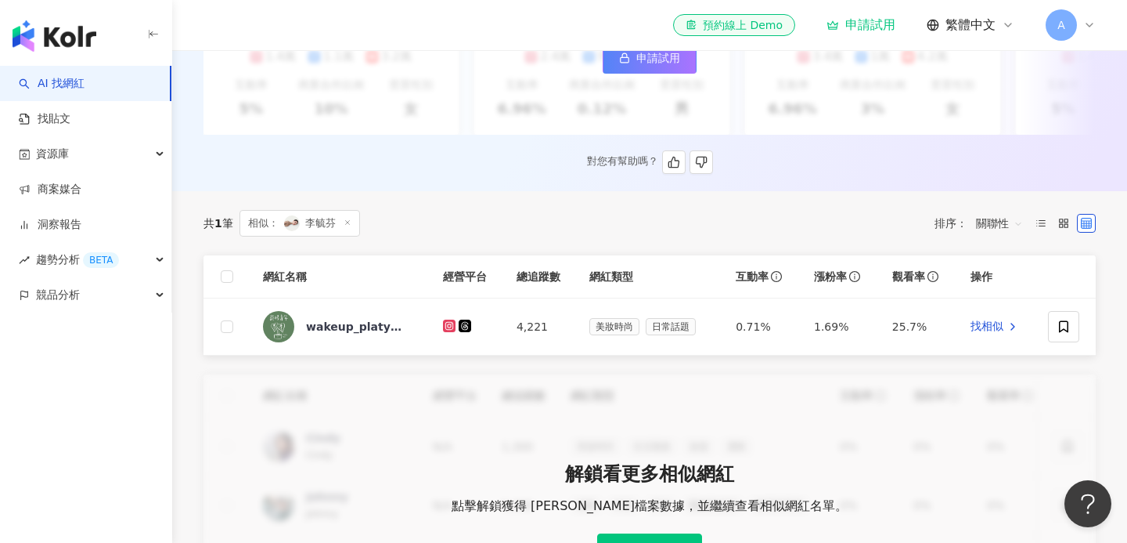
scroll to position [381, 0]
click at [374, 323] on div "wakeup_platycerium" at bounding box center [357, 326] width 102 height 16
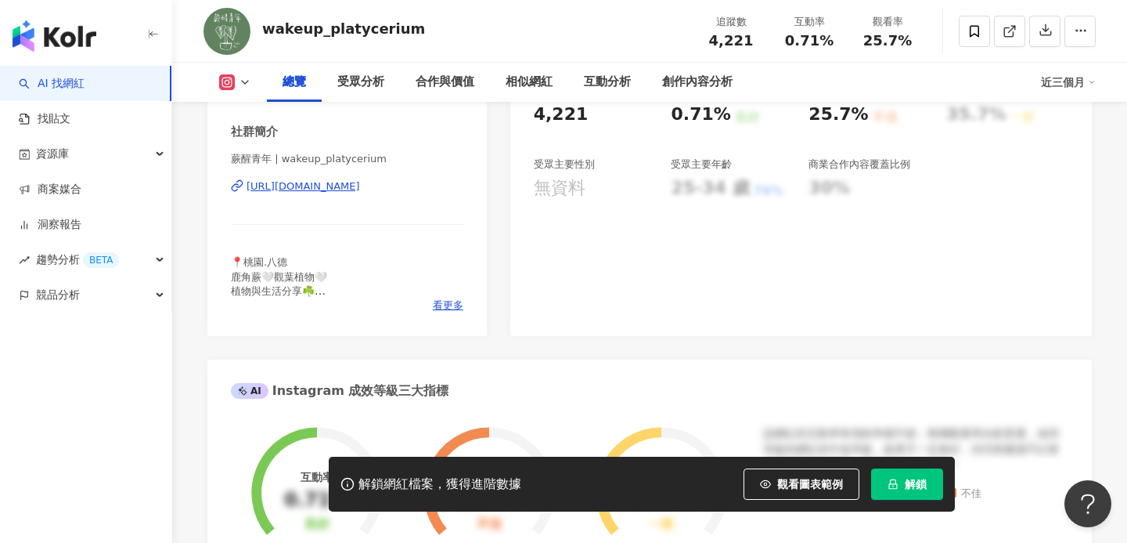
scroll to position [316, 0]
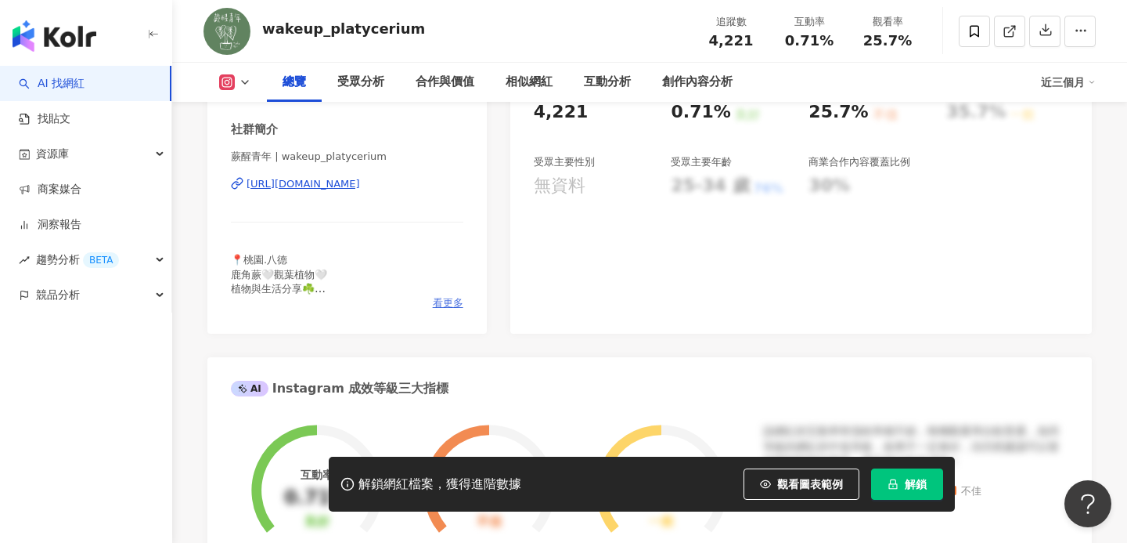
click at [447, 305] on span "看更多" at bounding box center [448, 303] width 31 height 14
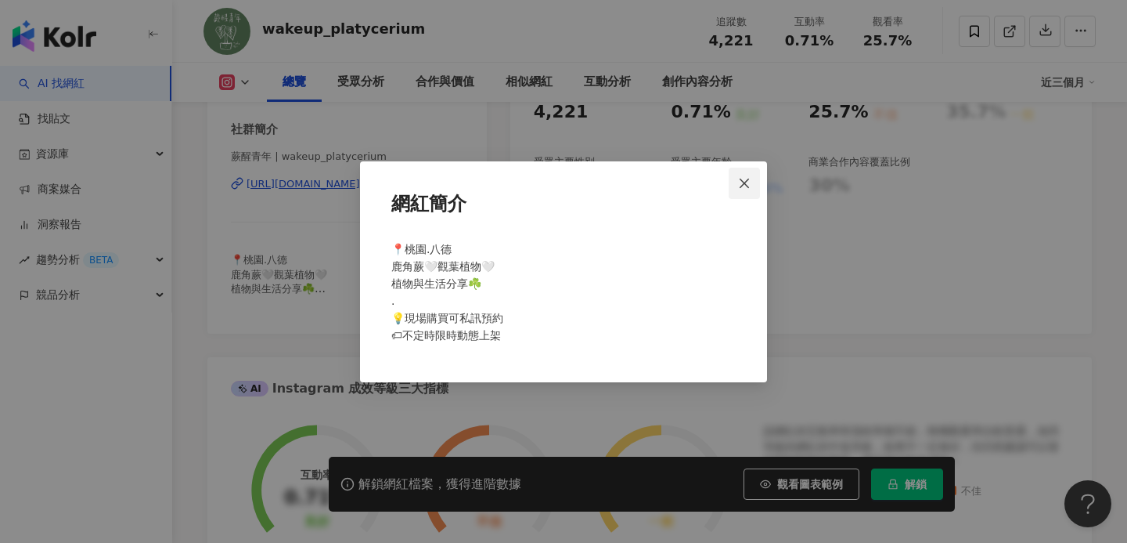
click at [745, 184] on icon "close" at bounding box center [744, 183] width 9 height 9
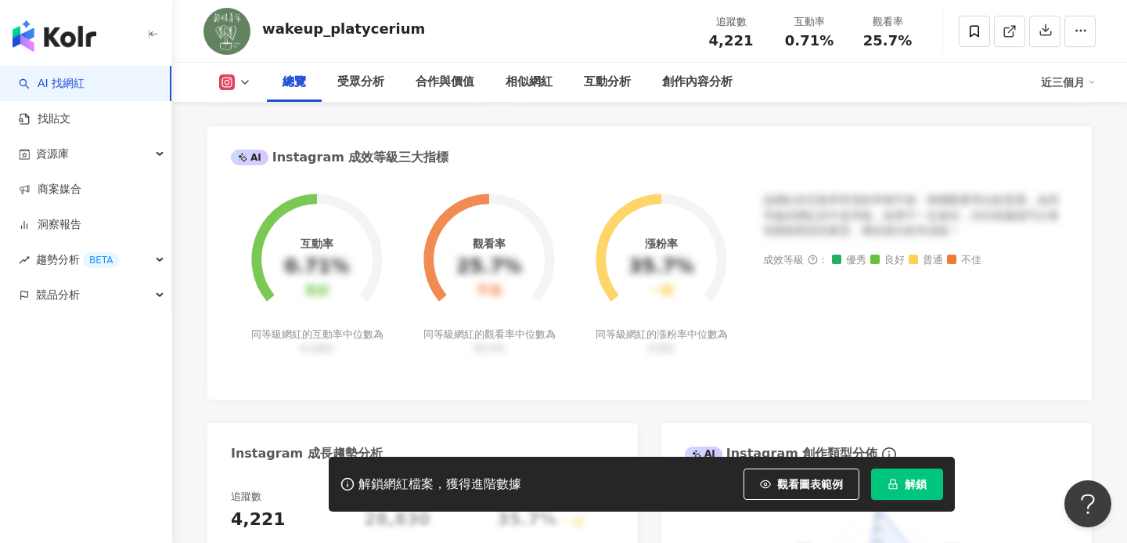
scroll to position [0, 0]
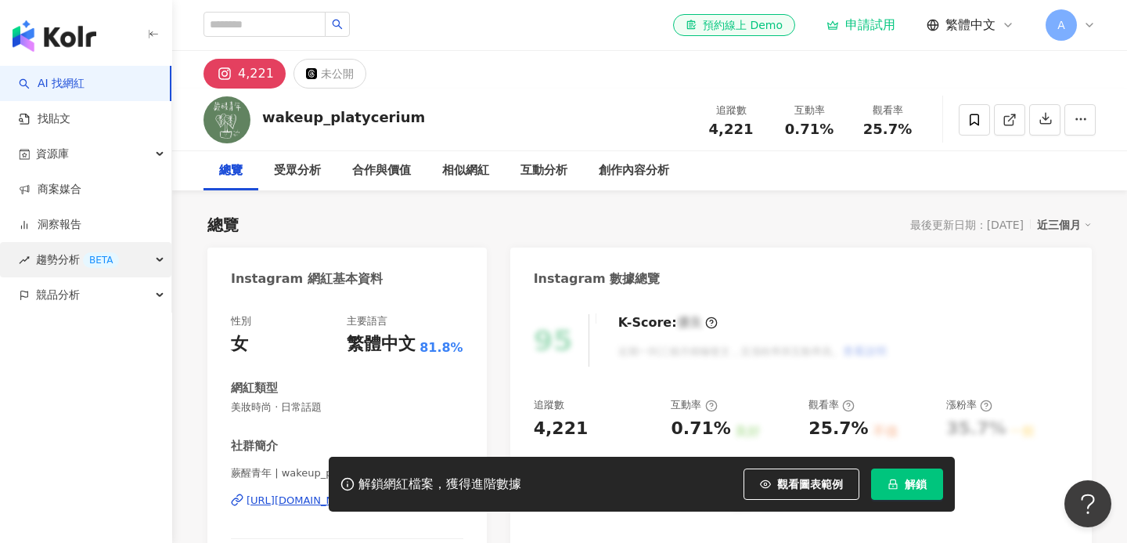
click at [140, 256] on div "趨勢分析 BETA" at bounding box center [85, 259] width 171 height 35
click at [153, 25] on button "button" at bounding box center [153, 36] width 13 height 34
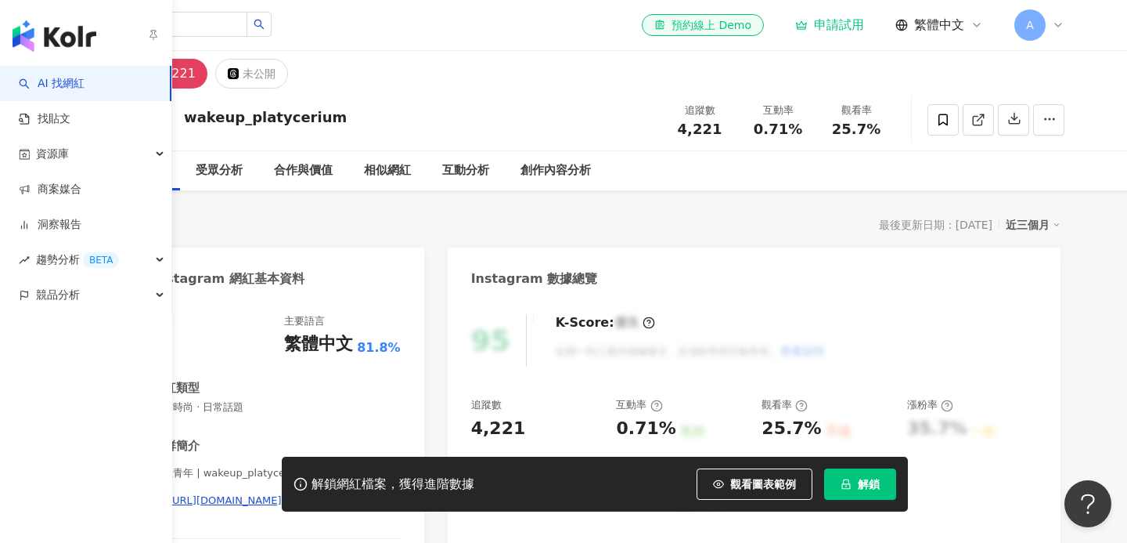
click at [38, 33] on img "button" at bounding box center [55, 35] width 84 height 31
